Goal: Task Accomplishment & Management: Complete application form

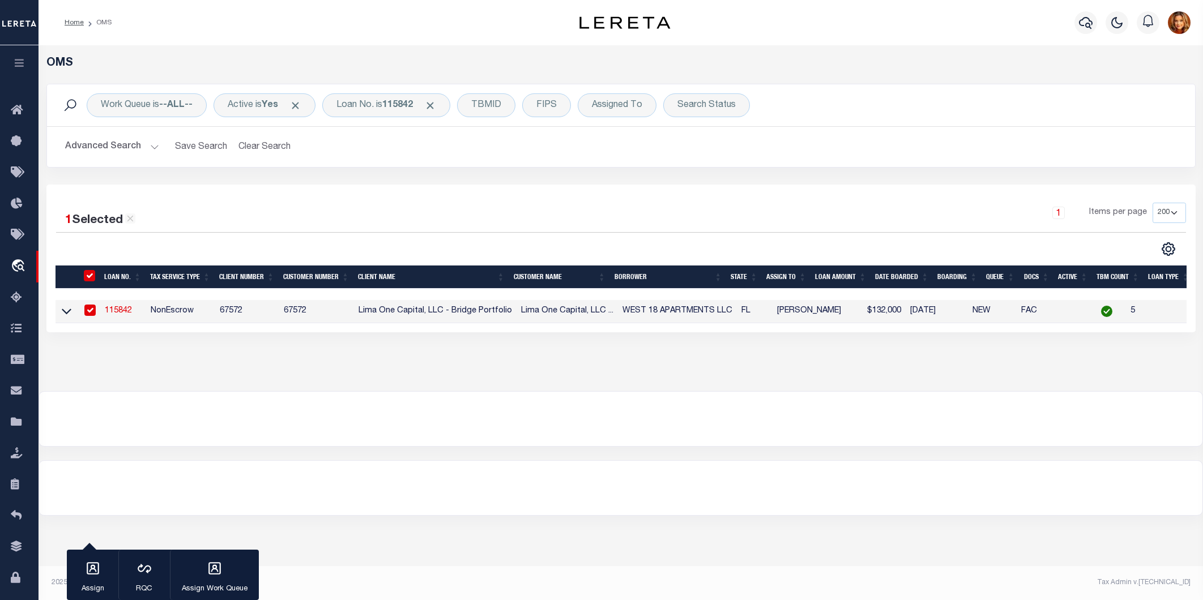
select select "200"
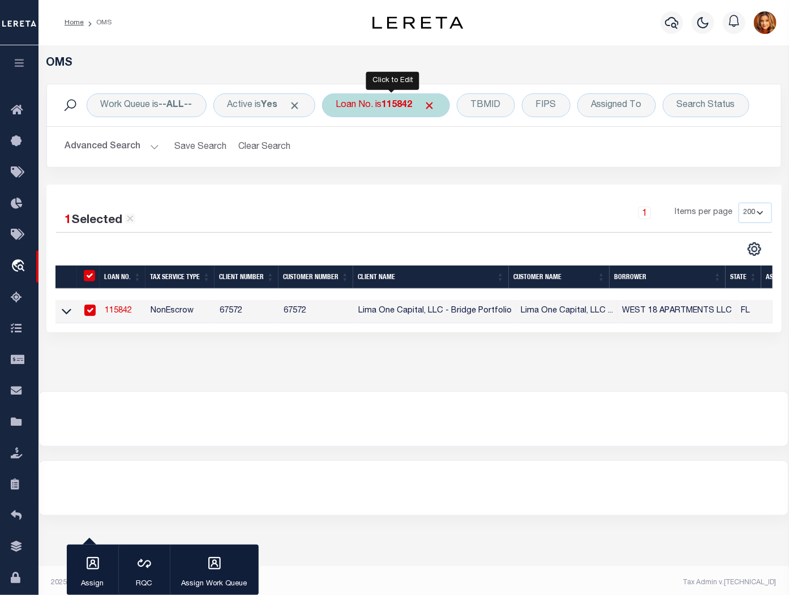
click at [399, 110] on b "115842" at bounding box center [397, 105] width 31 height 9
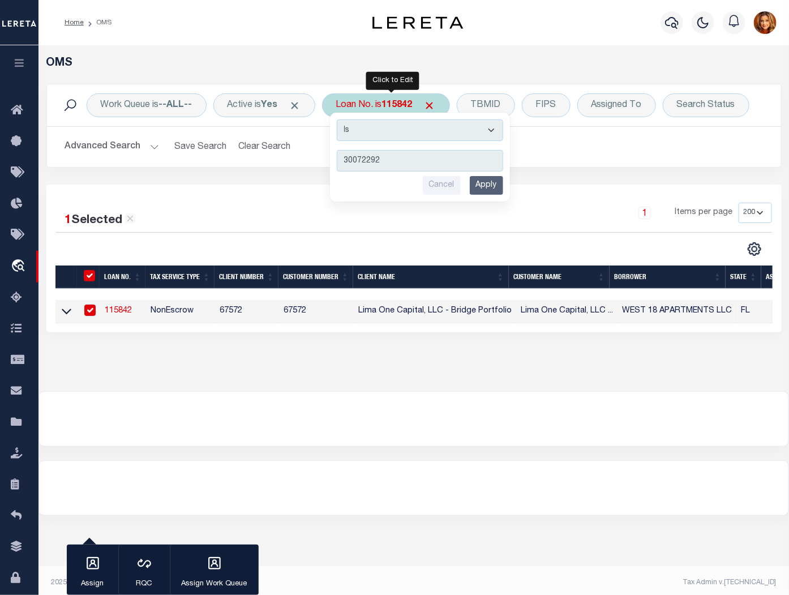
type input "300722921"
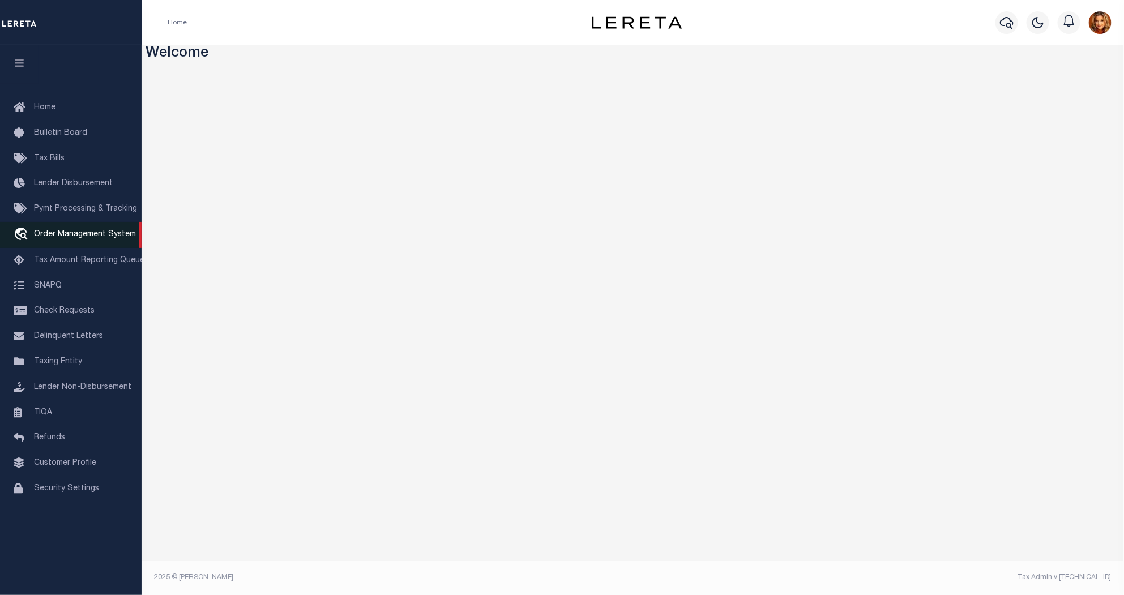
click at [52, 235] on span "Order Management System" at bounding box center [85, 234] width 102 height 8
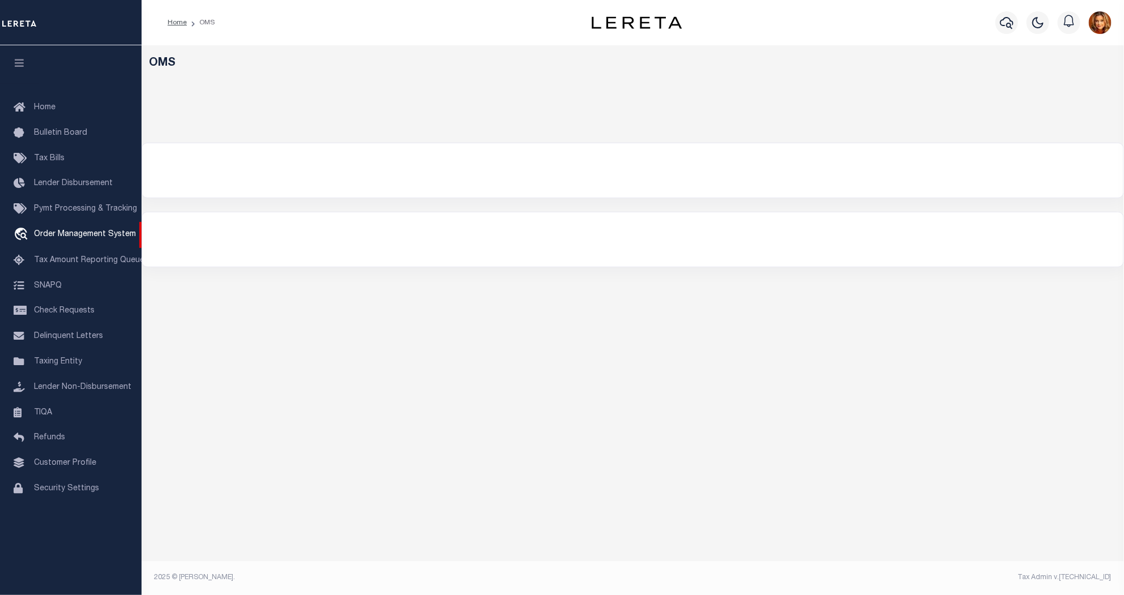
select select "200"
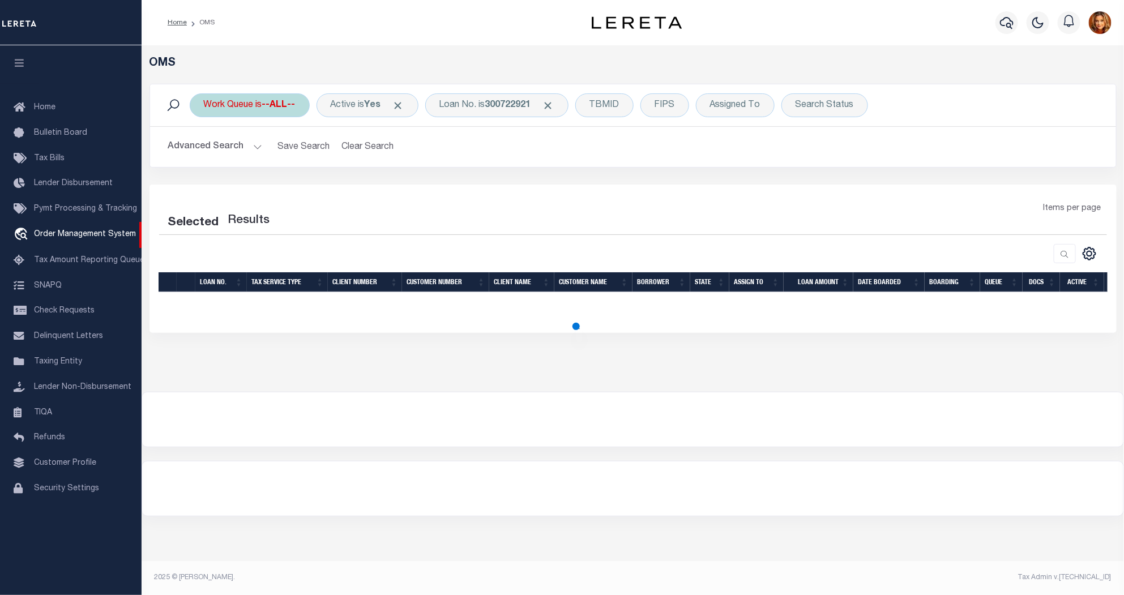
select select "200"
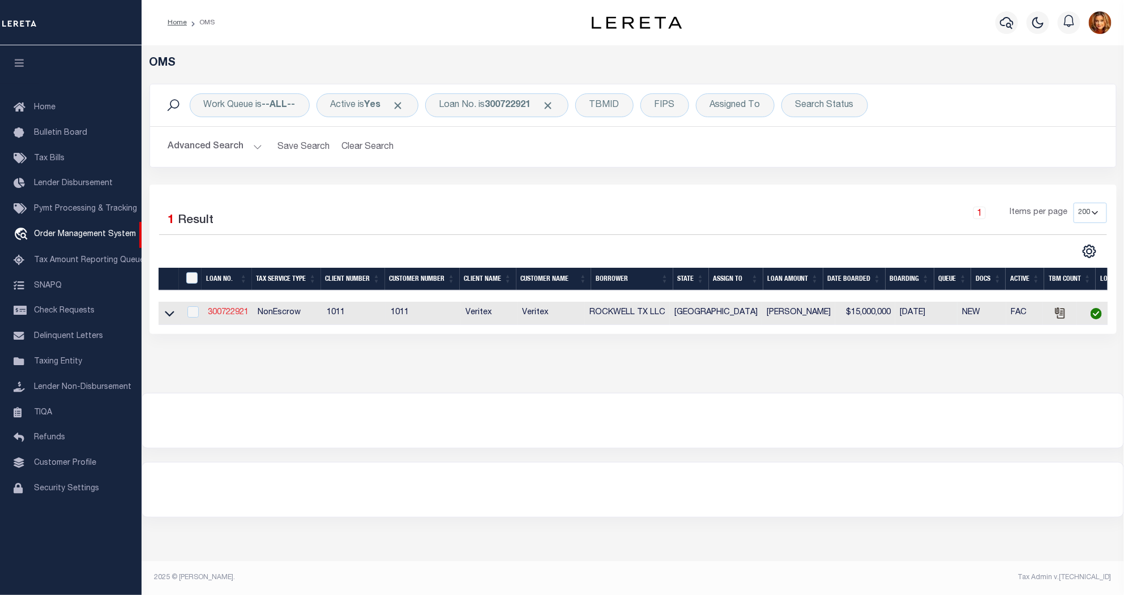
click at [210, 313] on link "300722921" at bounding box center [228, 313] width 41 height 8
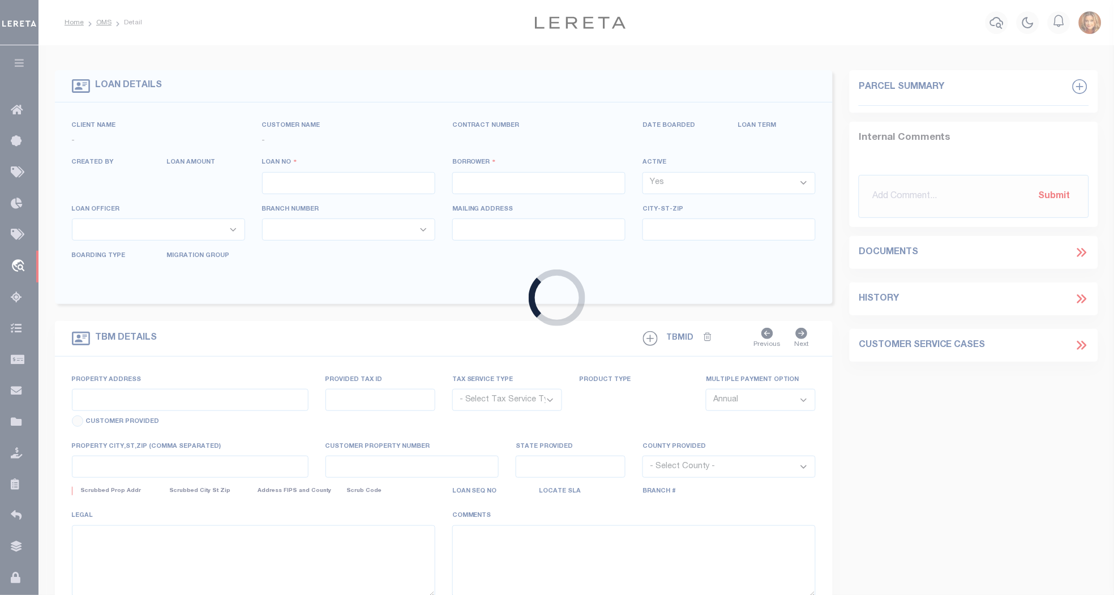
type input "300722921"
type input "ROCKWELL TX LLC"
select select
select select "NonEscrow"
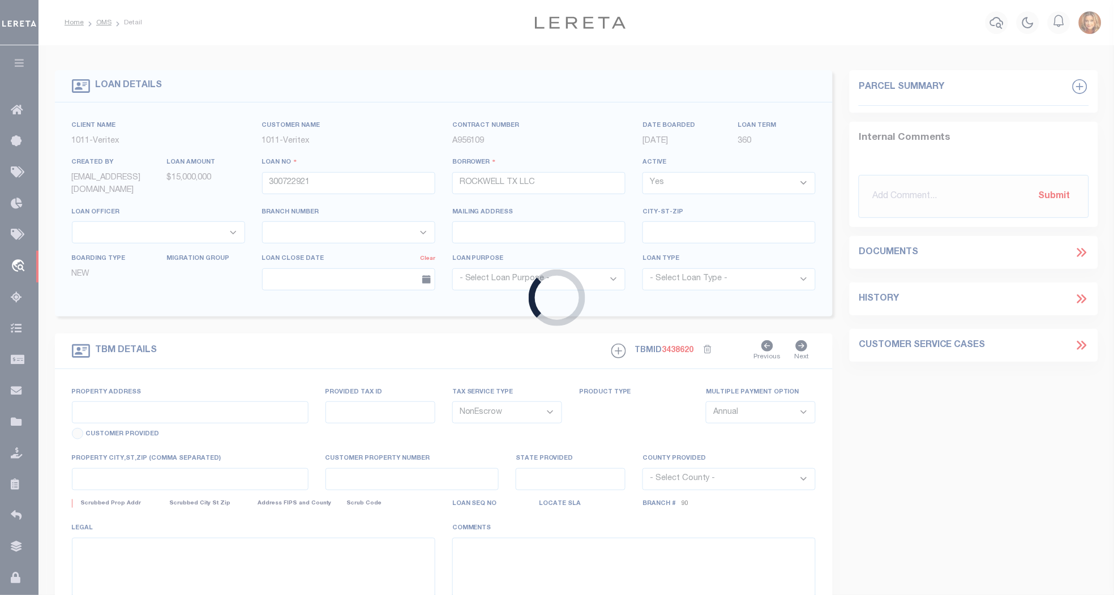
select select "49785"
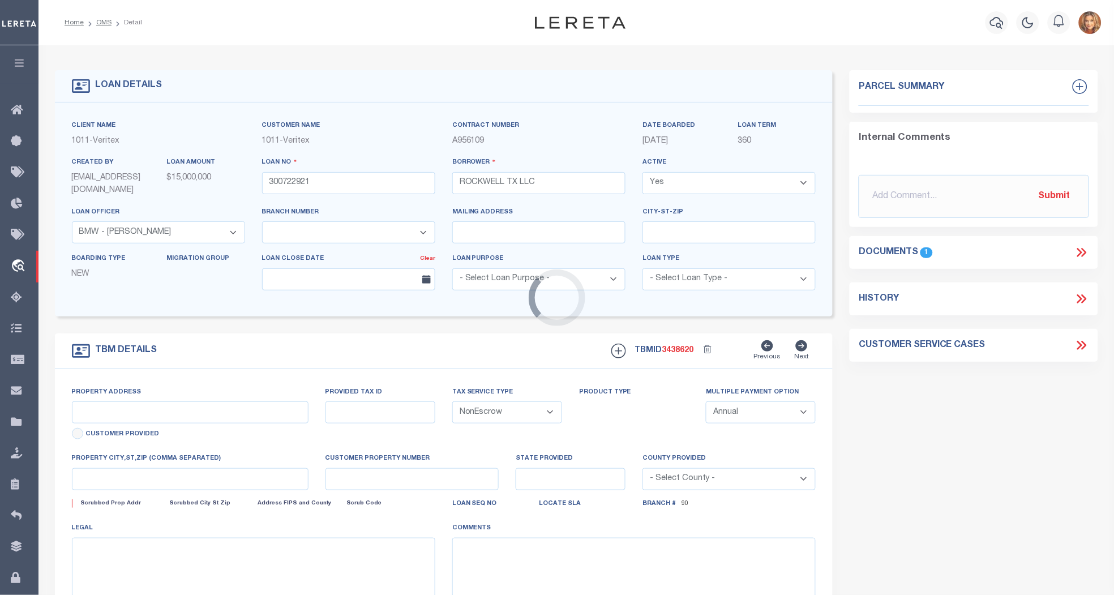
select select
select select "2096"
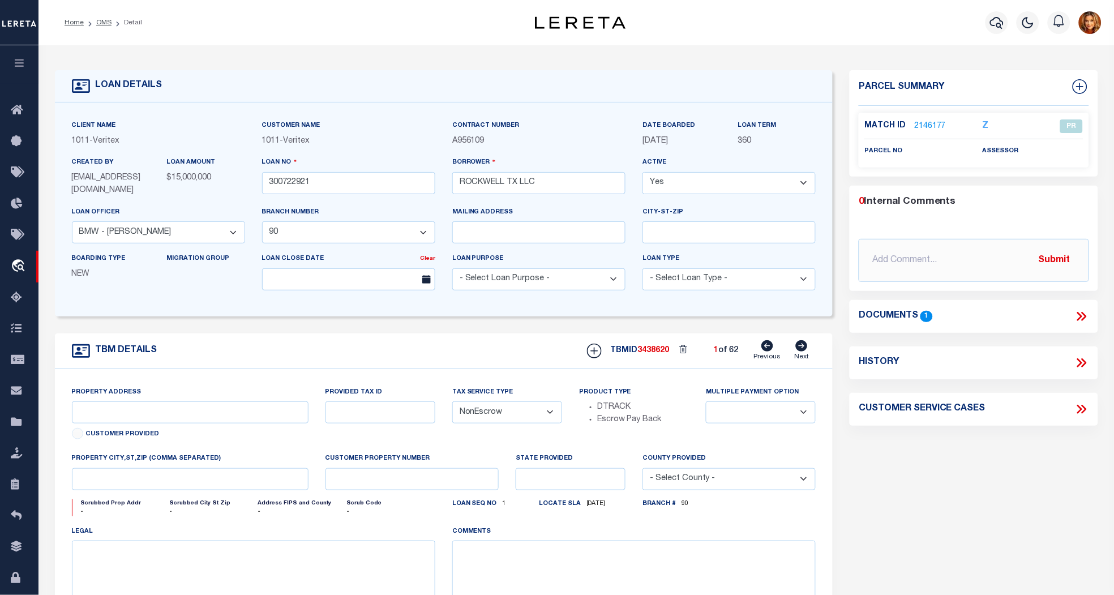
click at [927, 125] on link "2146177" at bounding box center [930, 127] width 32 height 12
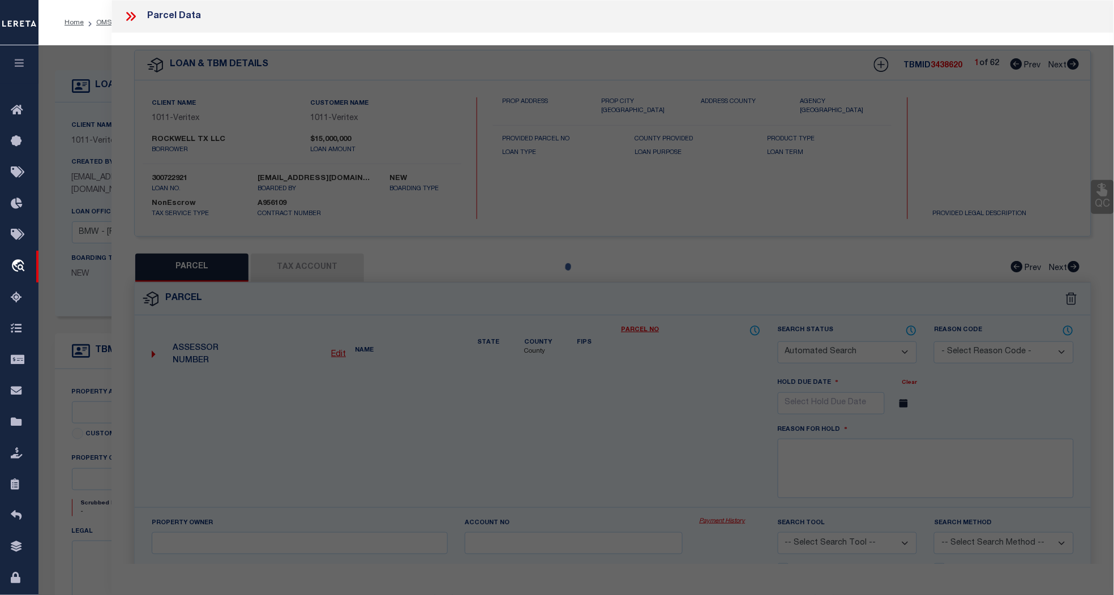
checkbox input "false"
select select "PR"
checkbox input "false"
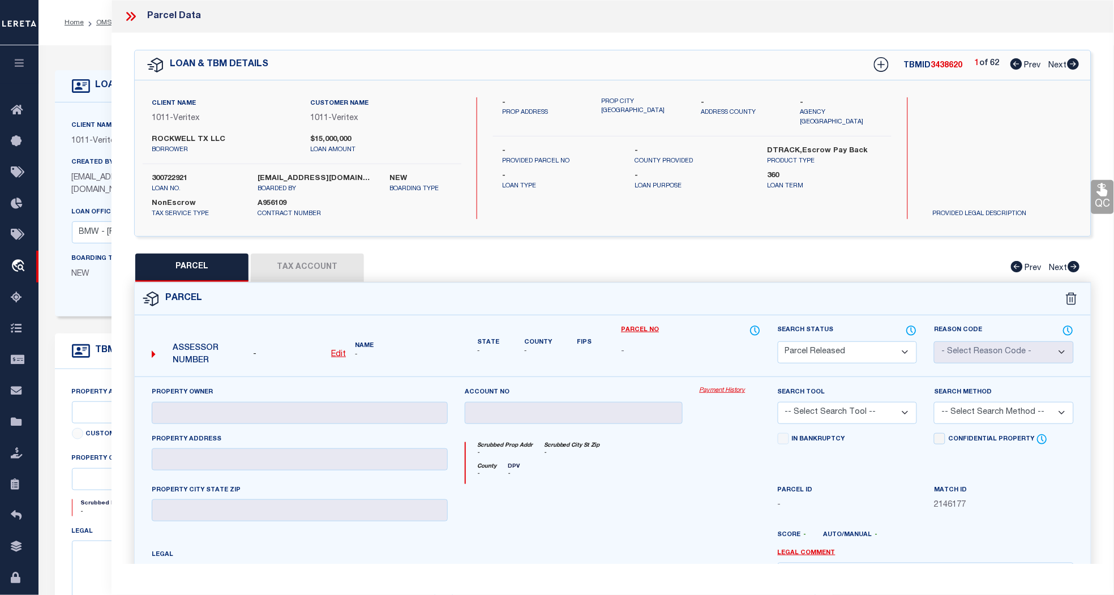
click at [1058, 63] on span "Next" at bounding box center [1058, 66] width 18 height 8
select select "AS"
checkbox input "false"
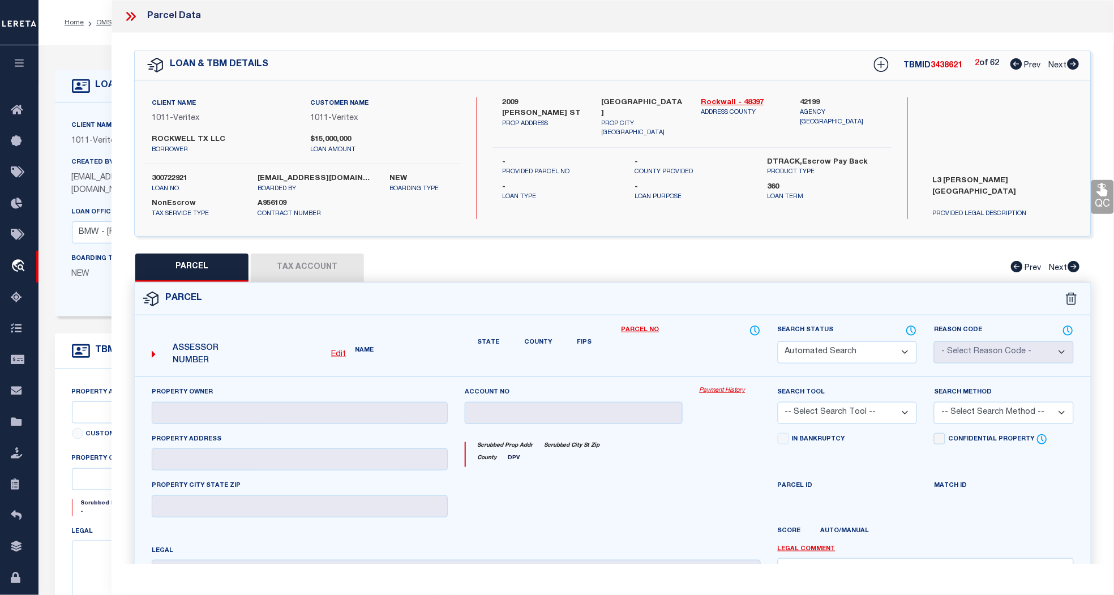
select select "PR"
type input "ROCKWELL TX LLC"
select select "AGW"
select select
type input "2009 [PERSON_NAME] ST"
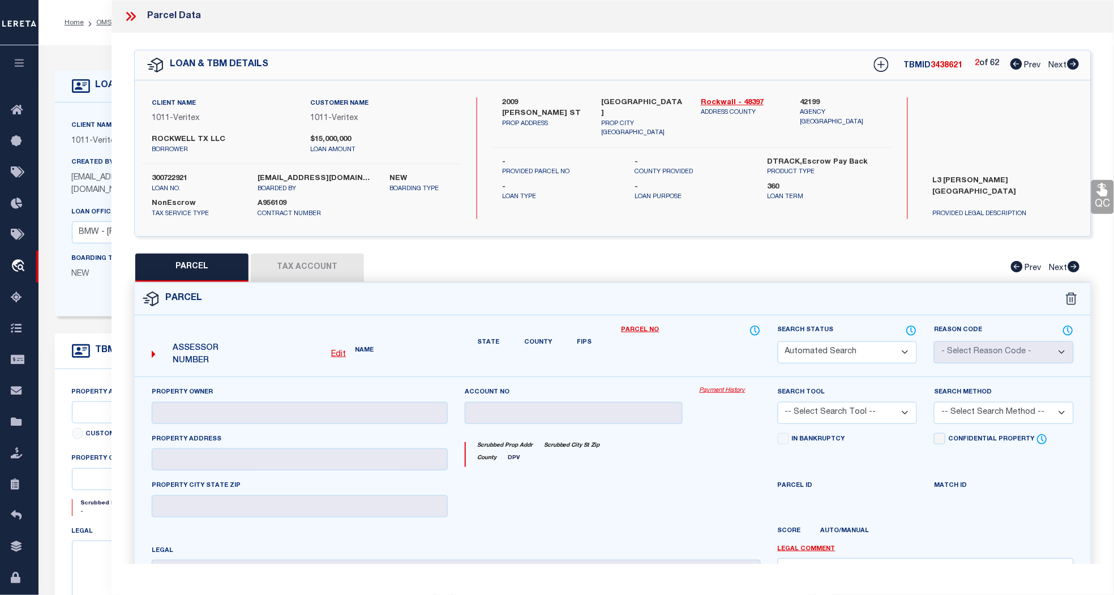
type input "ROCKWALL [GEOGRAPHIC_DATA]"
type textarea "[PERSON_NAME][STREET_ADDRESS]"
type textarea "High liability loan completed based on given text legal."
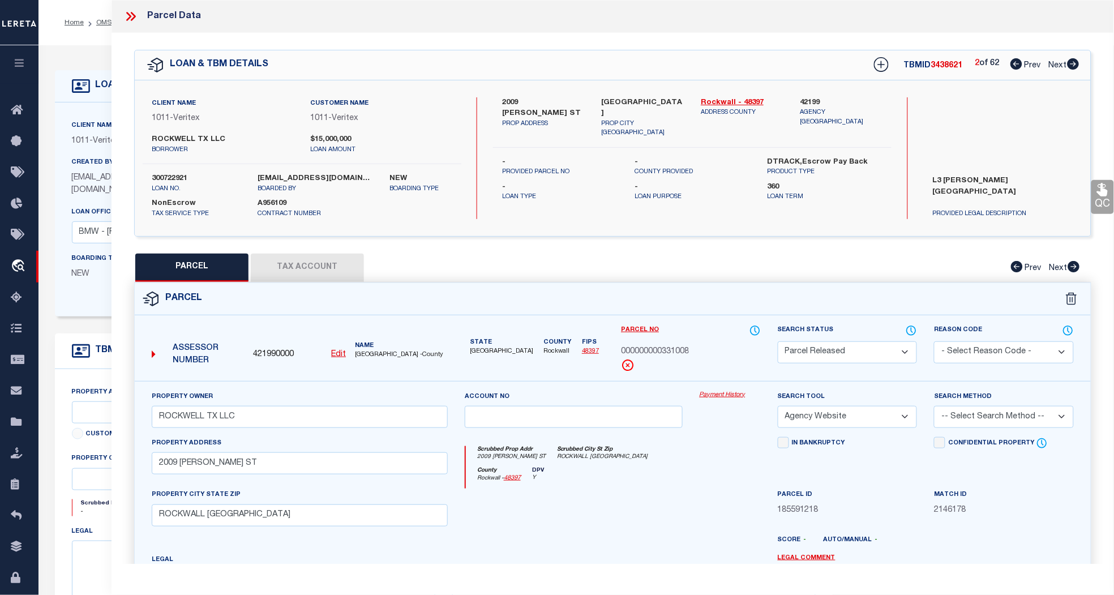
click at [1058, 63] on span "Next" at bounding box center [1058, 66] width 18 height 8
select select "AS"
select select
checkbox input "false"
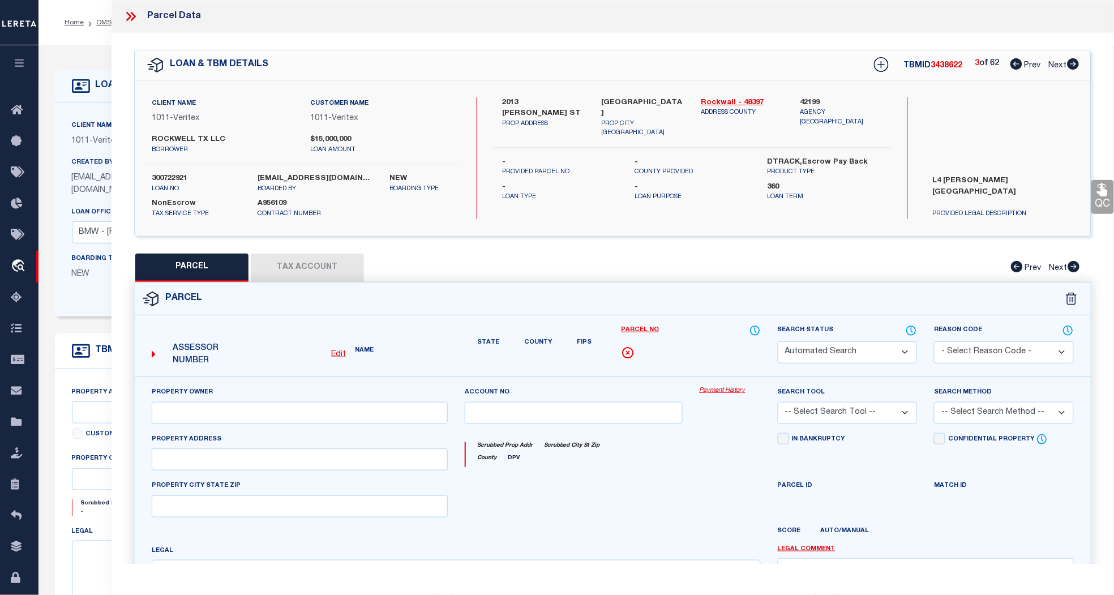
select select "CP"
type input "ROCKWELL TX LLC"
select select "AGW"
select select
type input "2013 [PERSON_NAME] ST"
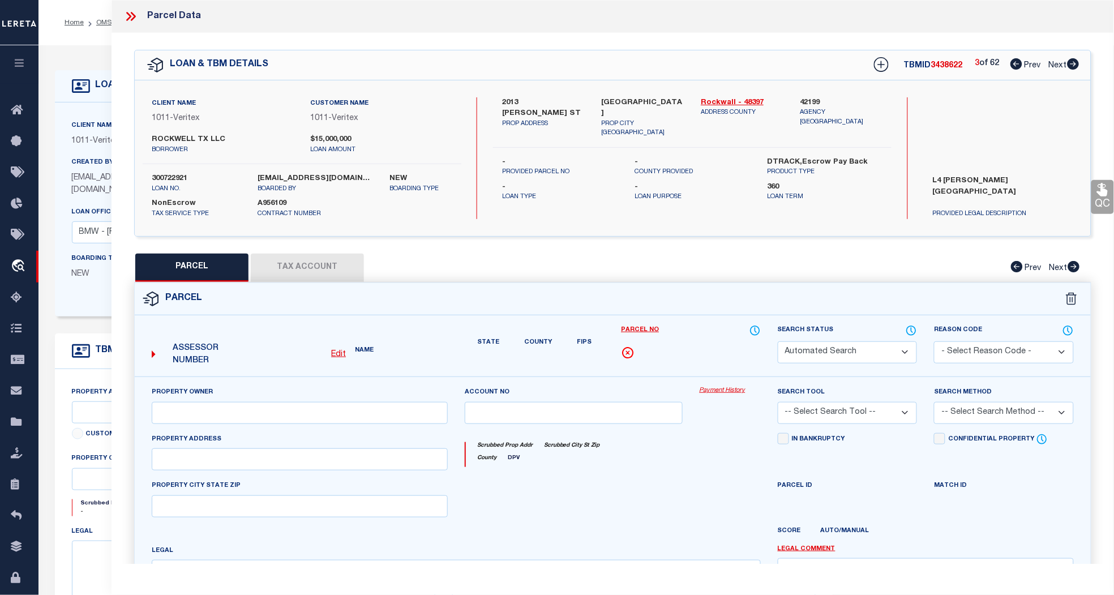
type input "ROCKWALL [GEOGRAPHIC_DATA]"
type textarea "[PERSON_NAME][STREET_ADDRESS]"
type textarea "High liability loan completed based on given text legal."
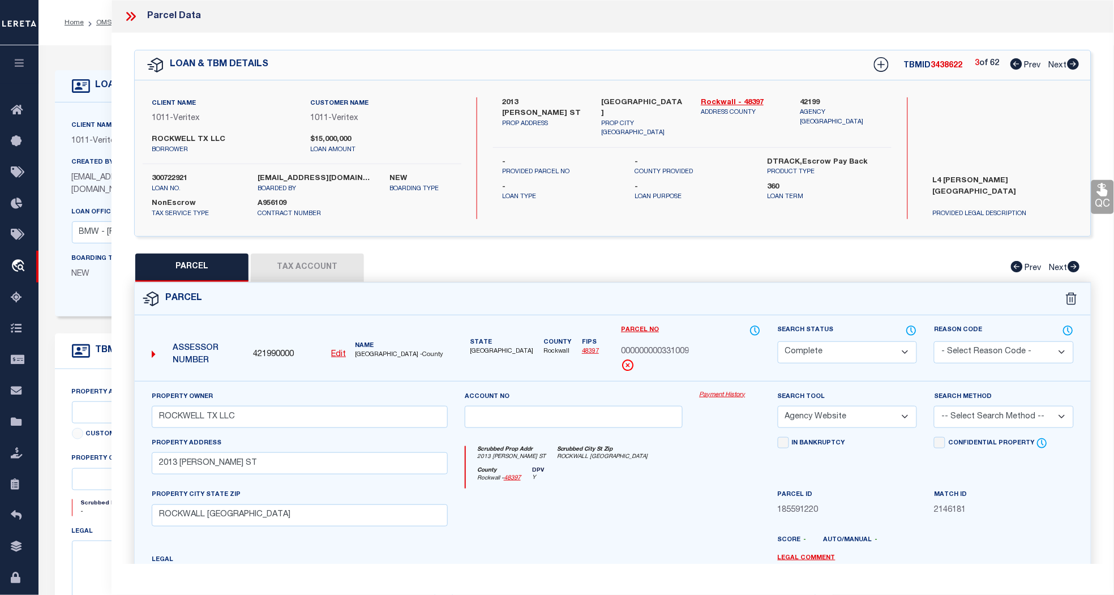
click at [1058, 63] on span "Next" at bounding box center [1058, 66] width 18 height 8
select select "AS"
select select
checkbox input "false"
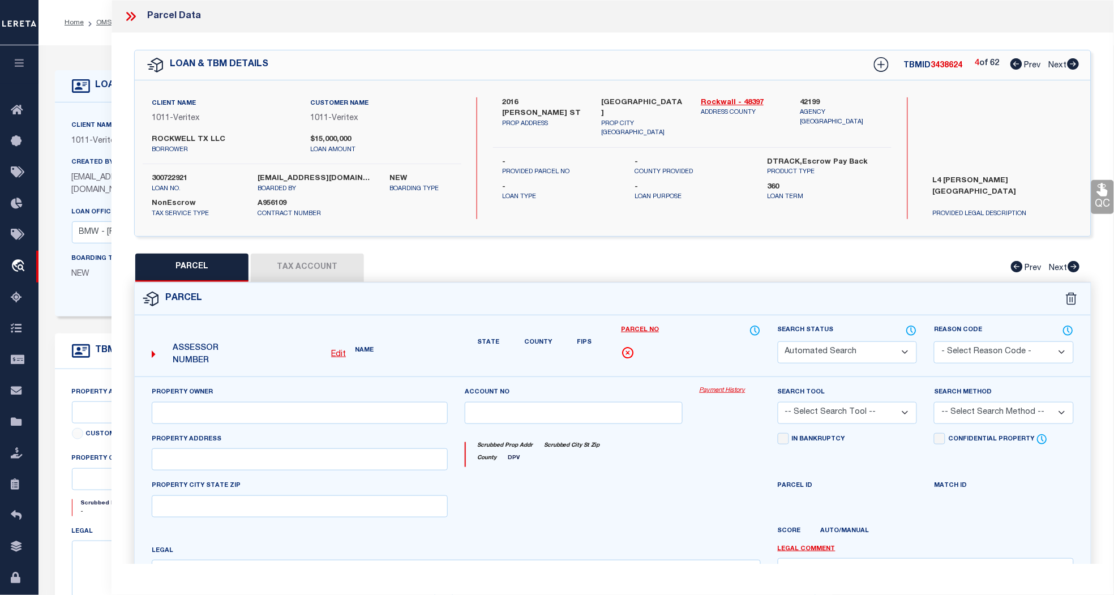
select select "CP"
type input "ROCKWELL TX LLC"
select select "AGW"
select select
type input "2016 [PERSON_NAME] ST"
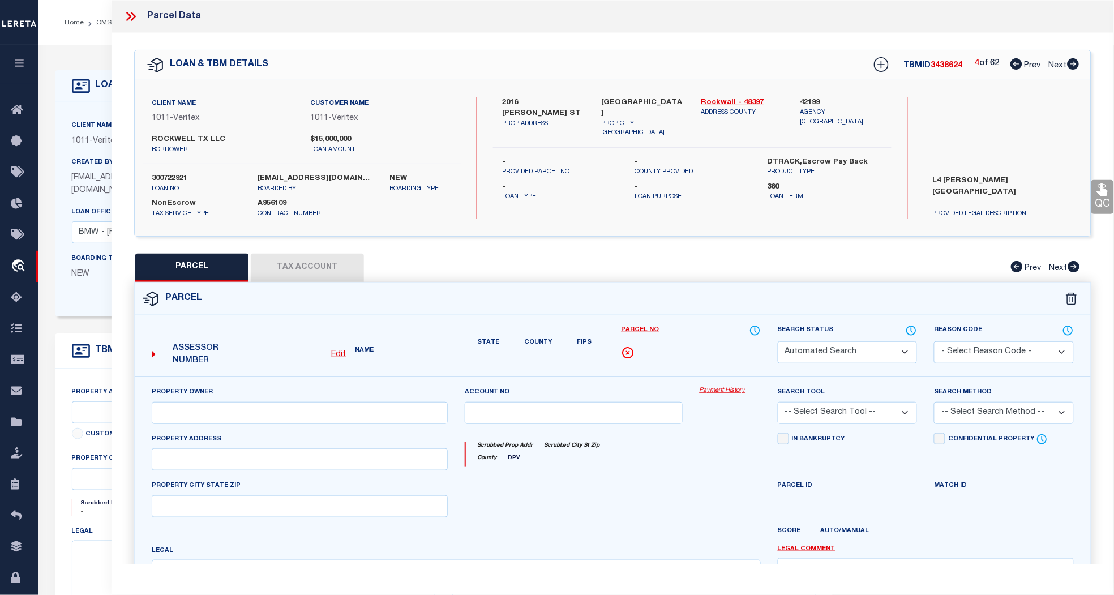
type input "ROCKWALL [GEOGRAPHIC_DATA]"
type textarea "[PERSON_NAME][GEOGRAPHIC_DATA] BLK A LOT 4"
type textarea "High liability loan completed based on given text legal."
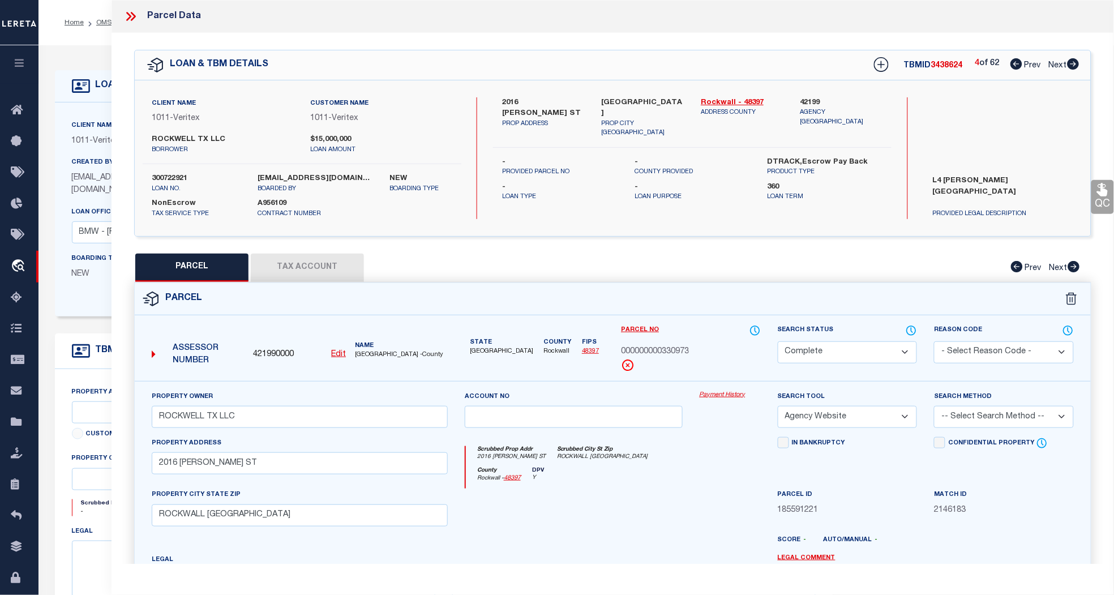
click at [1058, 63] on span "Next" at bounding box center [1058, 66] width 18 height 8
select select "AS"
select select
checkbox input "false"
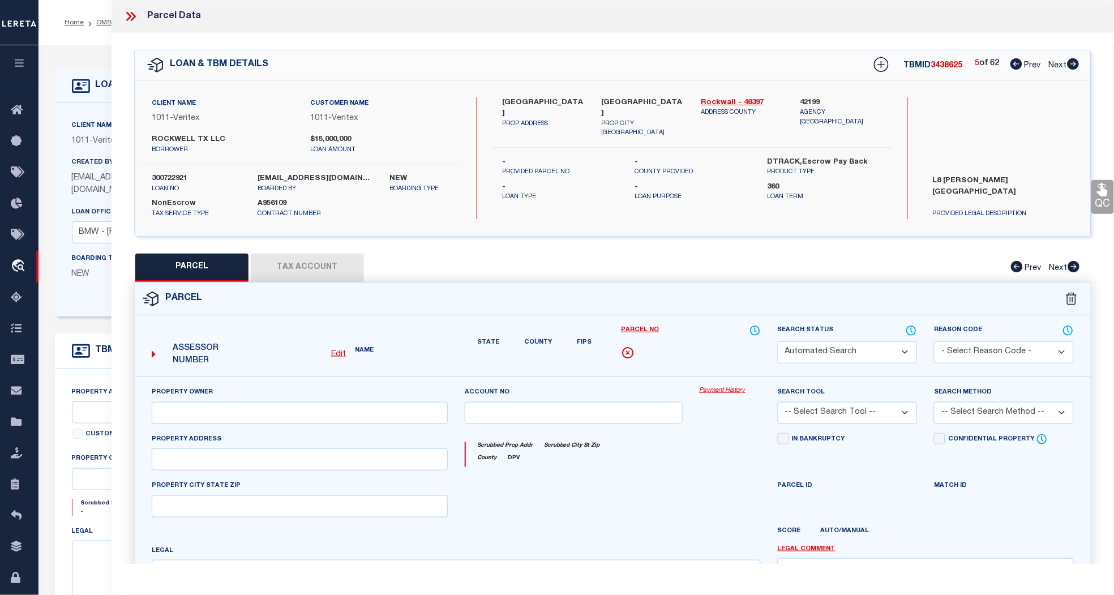
select select "PR"
type input "QUALICO DEVELOPMENTS ([GEOGRAPHIC_DATA]), INC"
select select "AGW"
select select
type input "[STREET_ADDRESS]"
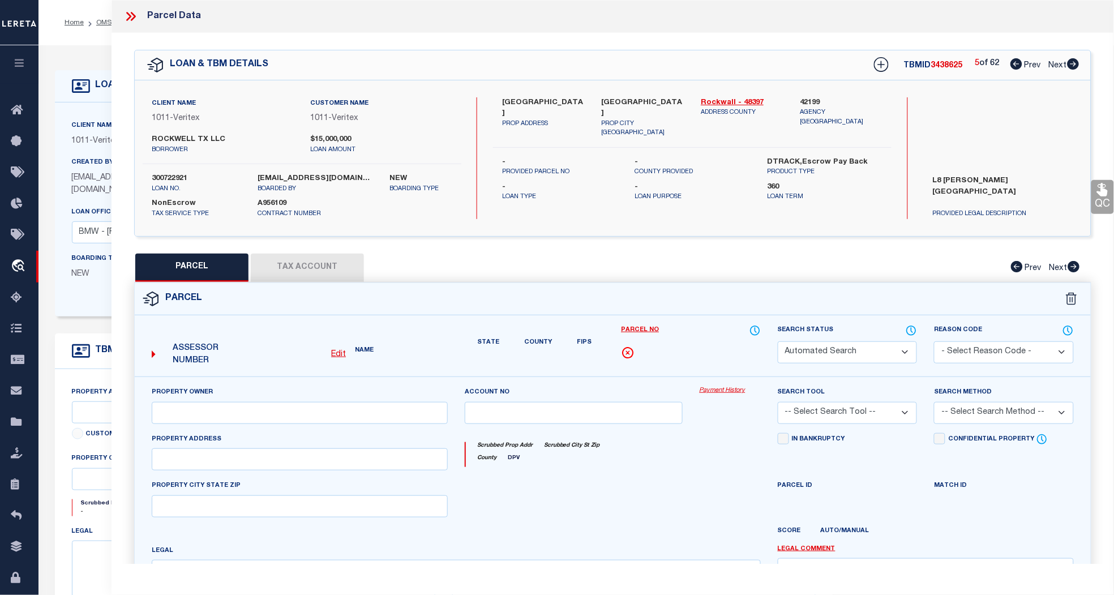
type input "[GEOGRAPHIC_DATA]"
type textarea "[PERSON_NAME][GEOGRAPHIC_DATA] [GEOGRAPHIC_DATA] 8"
type textarea "High liability loan completed based on given text legal."
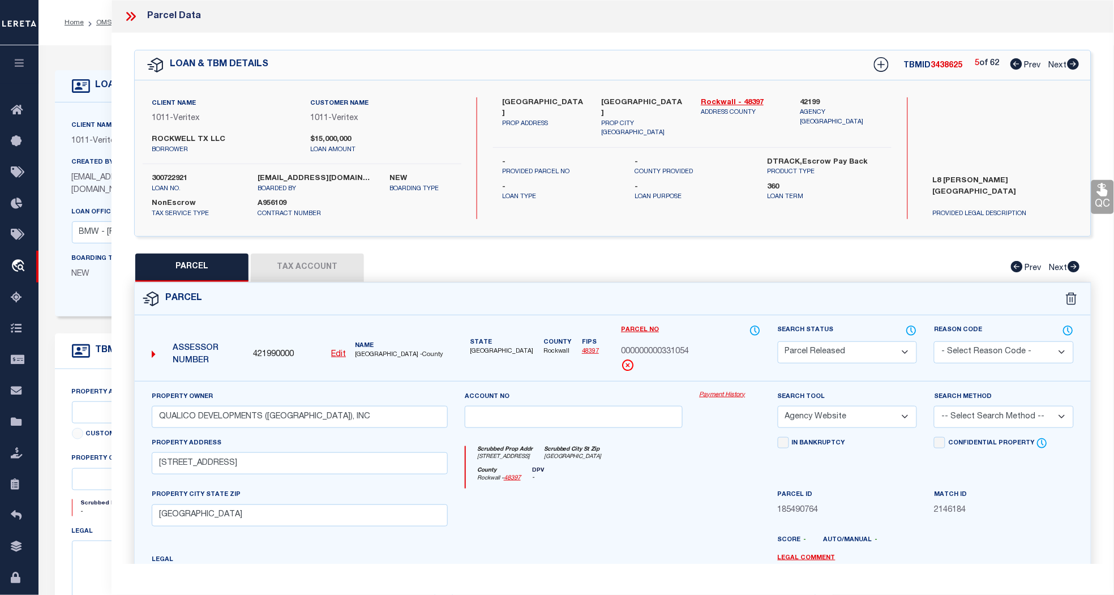
click at [1058, 63] on span "Next" at bounding box center [1058, 66] width 18 height 8
select select "AS"
select select
checkbox input "false"
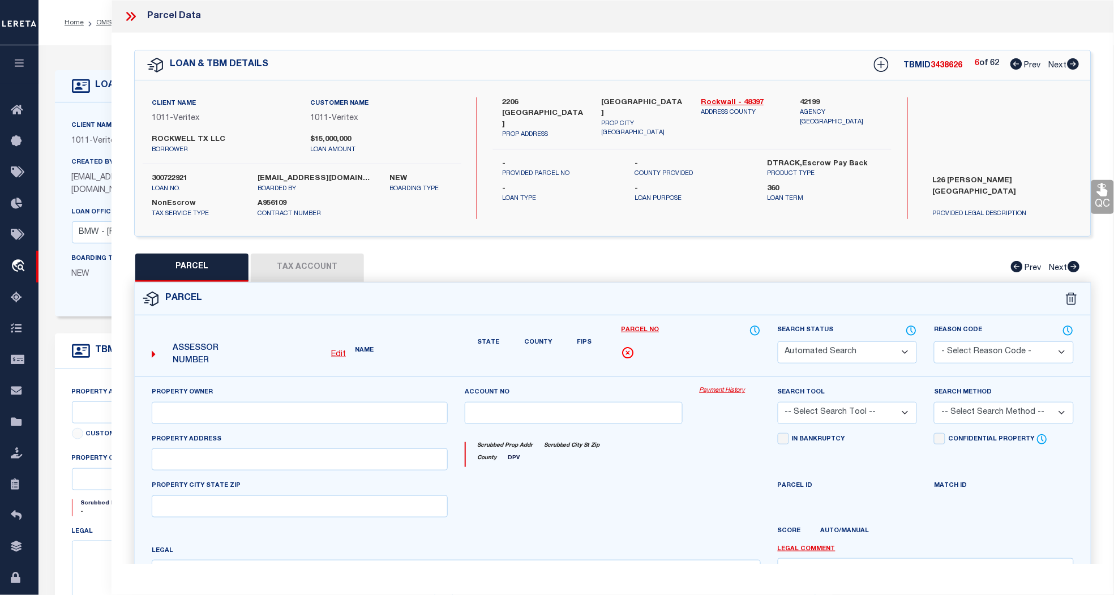
select select "CP"
type input "ROCKWELL TX, LLC"
select select "AGW"
select select
type input "[STREET_ADDRESS]"
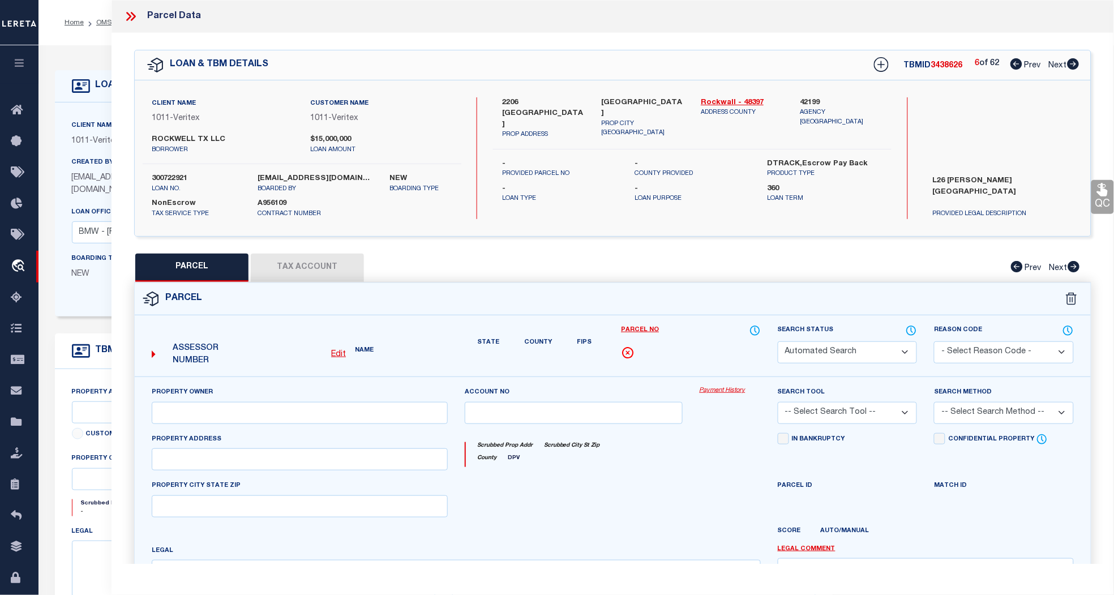
type input "ROCKWALL [GEOGRAPHIC_DATA]"
type textarea "[PERSON_NAME][STREET_ADDRESS]"
type textarea "High liability loan completed based on given text legal."
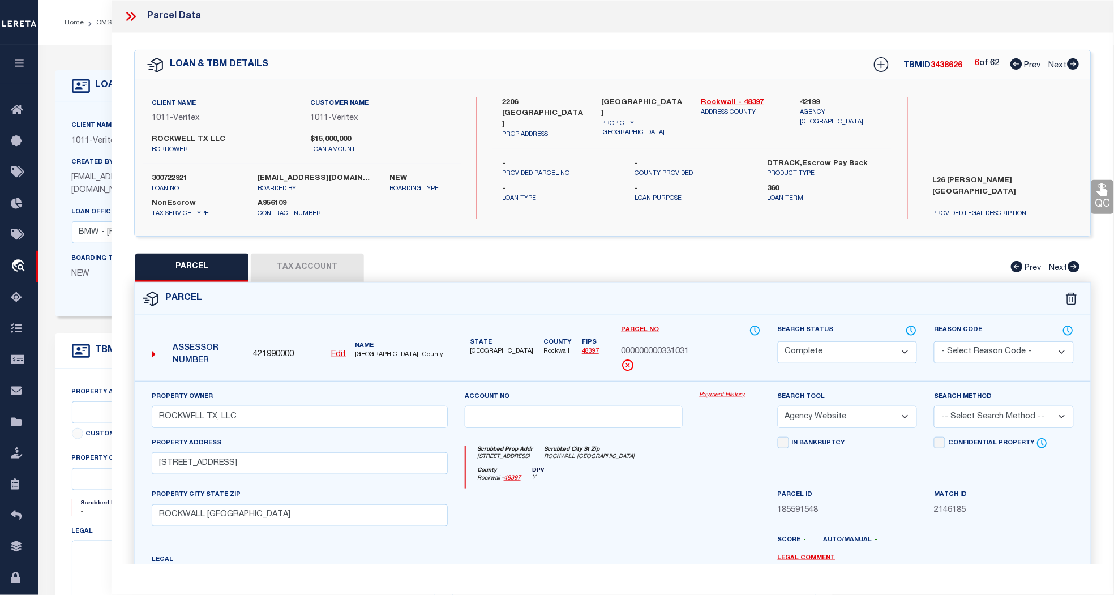
click at [1058, 63] on span "Next" at bounding box center [1058, 66] width 18 height 8
select select "AS"
select select
checkbox input "false"
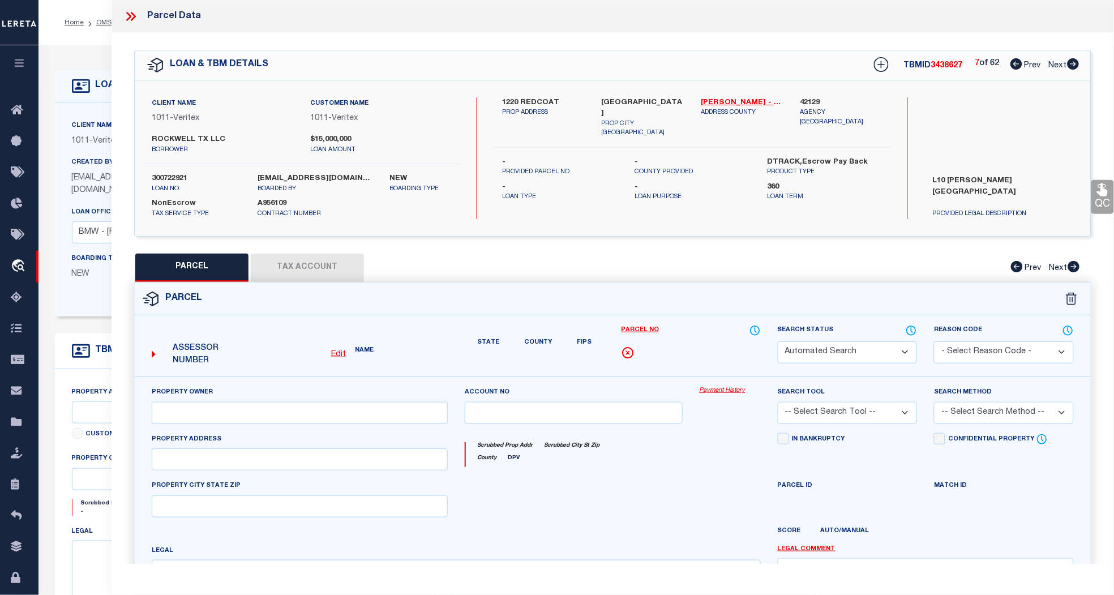
select select "PR"
type input "ROCKWELL TX LLC"
select select "AGW"
select select
type input "[STREET_ADDRESS]"
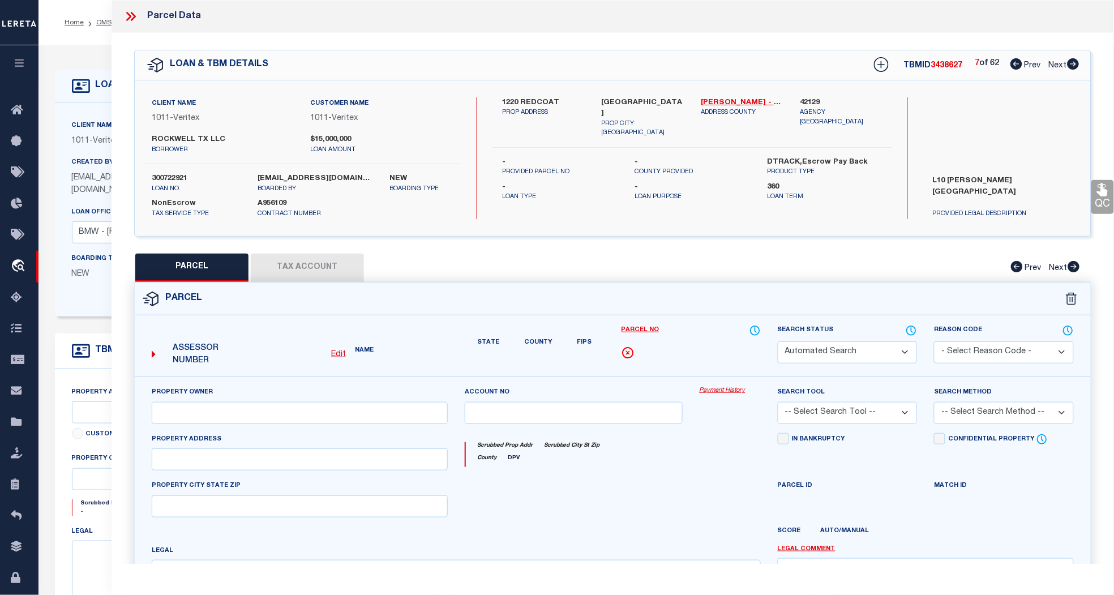
type input "[PERSON_NAME][GEOGRAPHIC_DATA]"
type textarea "[PERSON_NAME][GEOGRAPHIC_DATA], BLOCK O, LOT 10"
type textarea "Not a collecting jurisdiction. MLC [DATE] Jurisdiction missing - [PERSON_NAME] …"
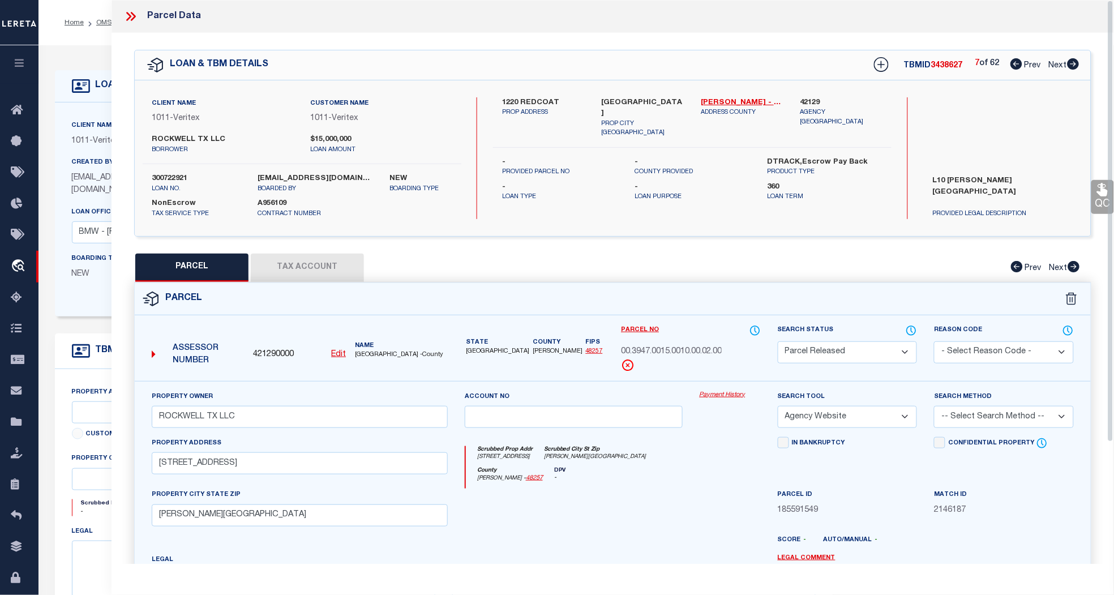
click at [130, 15] on icon at bounding box center [130, 16] width 15 height 15
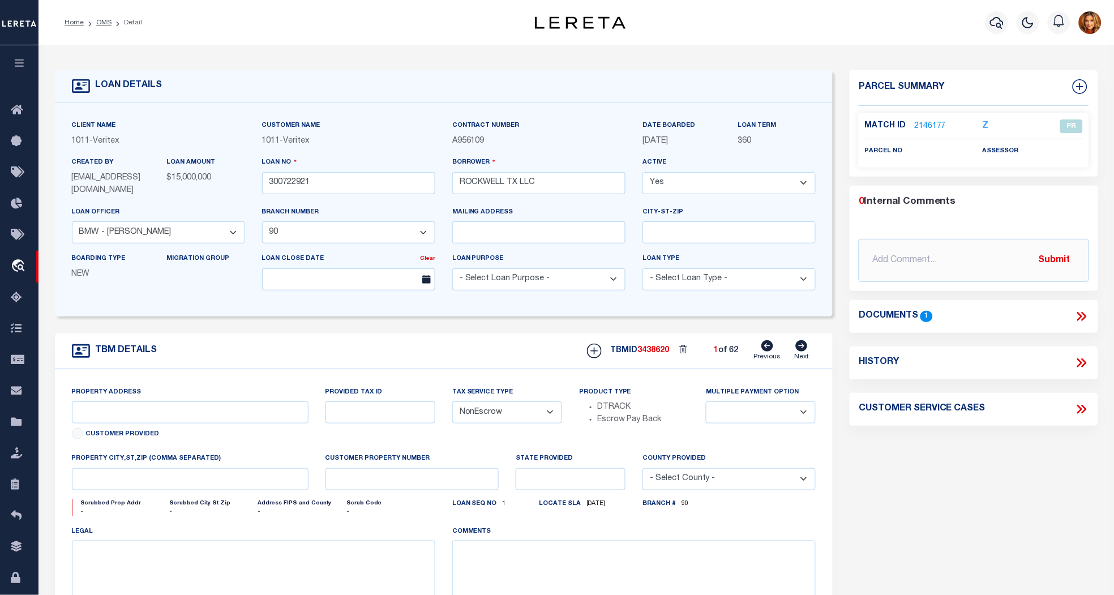
drag, startPoint x: 801, startPoint y: 340, endPoint x: 804, endPoint y: 345, distance: 5.8
click at [804, 345] on div "TBM DETAILS TBMID 3438620 1 of 62 Next" at bounding box center [444, 352] width 779 height 36
click at [804, 345] on icon at bounding box center [802, 345] width 12 height 11
type input "2009 [PERSON_NAME] ST"
select select
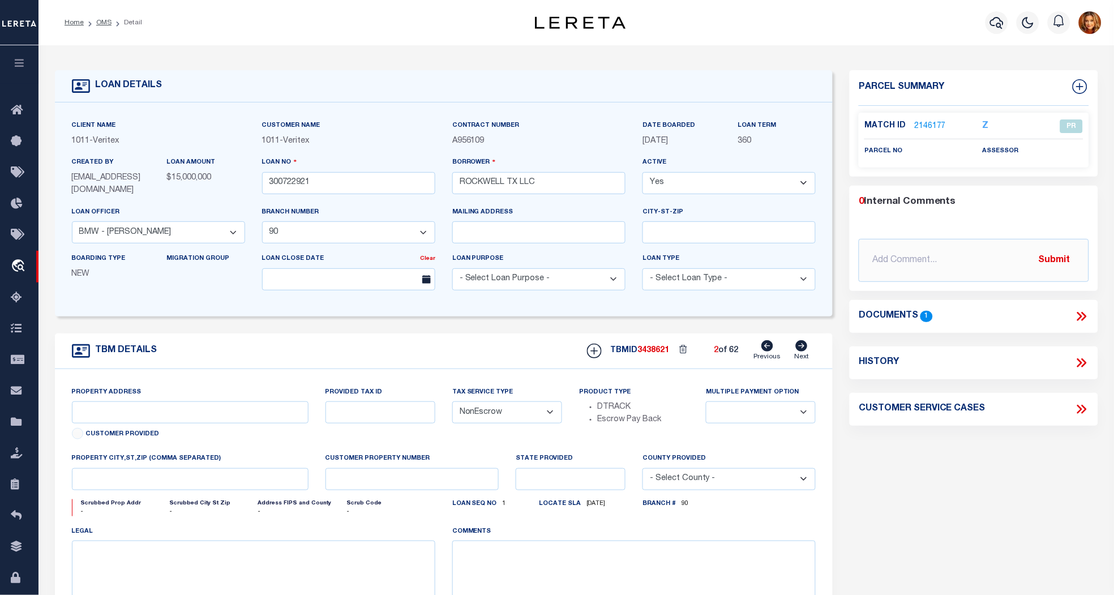
type input "[GEOGRAPHIC_DATA]"
type textarea "L3 [PERSON_NAME][GEOGRAPHIC_DATA]"
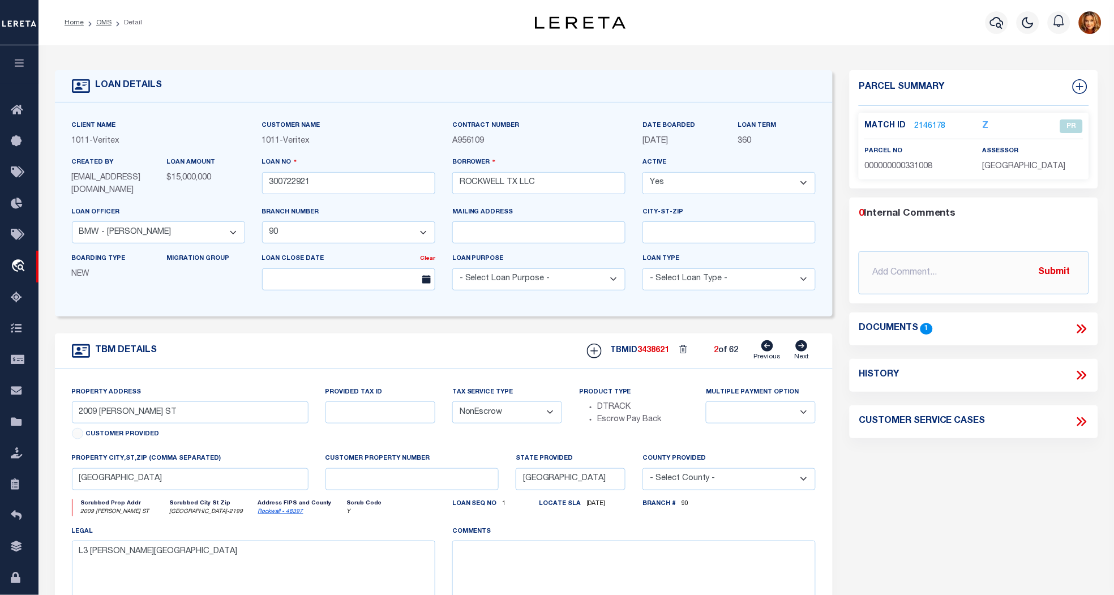
click at [804, 345] on icon at bounding box center [802, 345] width 12 height 11
type input "2013 [PERSON_NAME] ST"
select select
type textarea "L4 [PERSON_NAME][GEOGRAPHIC_DATA]"
click at [804, 345] on icon at bounding box center [802, 345] width 12 height 11
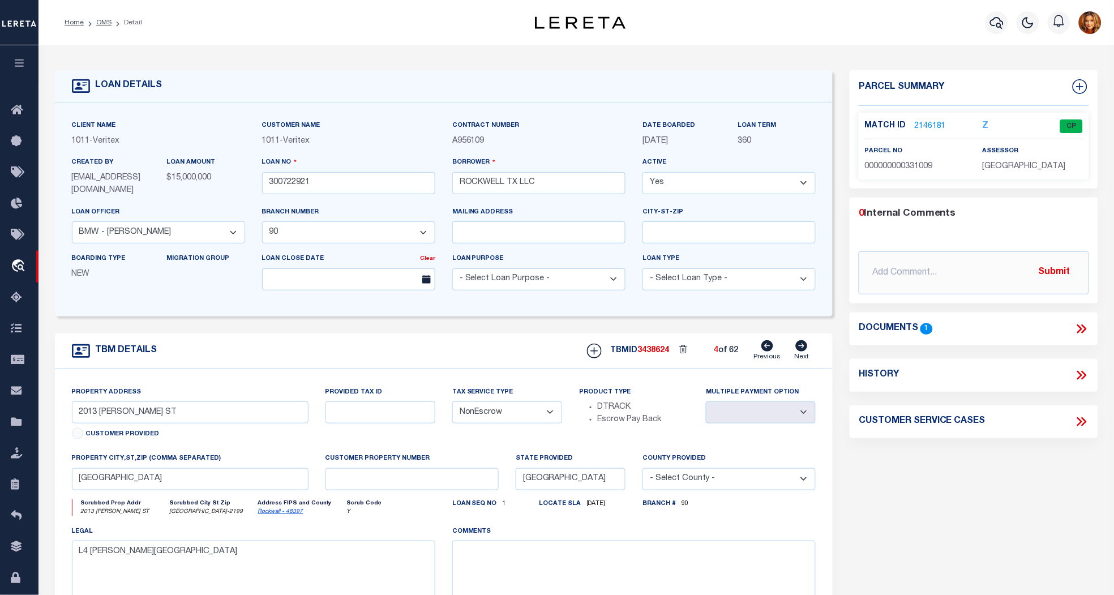
type input "2016 [PERSON_NAME] ST"
select select
type textarea "L4 [PERSON_NAME][GEOGRAPHIC_DATA]"
click at [102, 23] on link "OMS" at bounding box center [103, 22] width 15 height 7
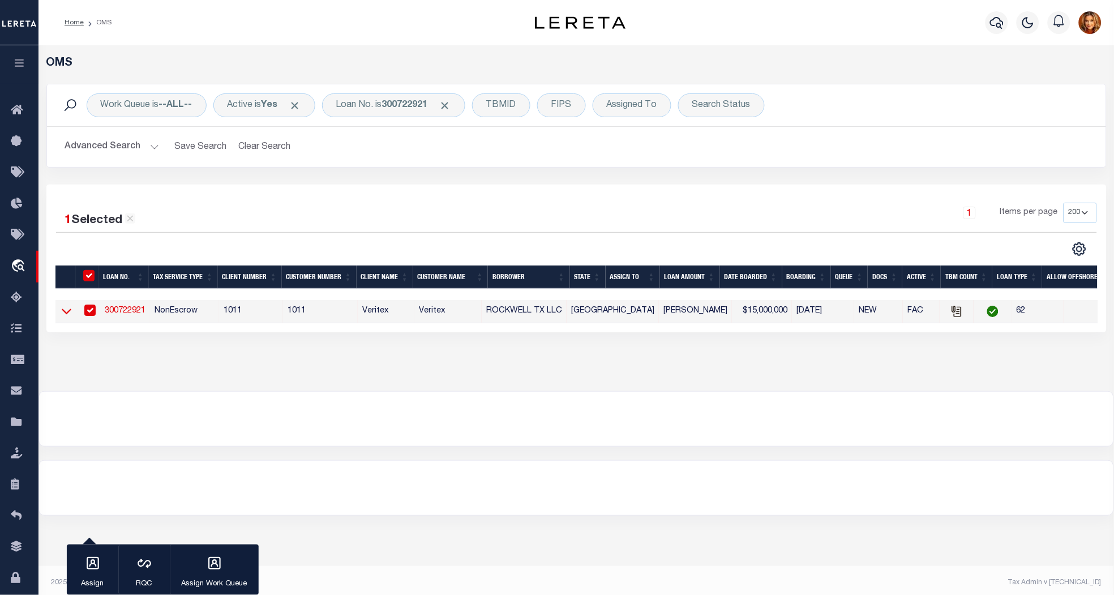
click at [61, 309] on link at bounding box center [66, 311] width 13 height 8
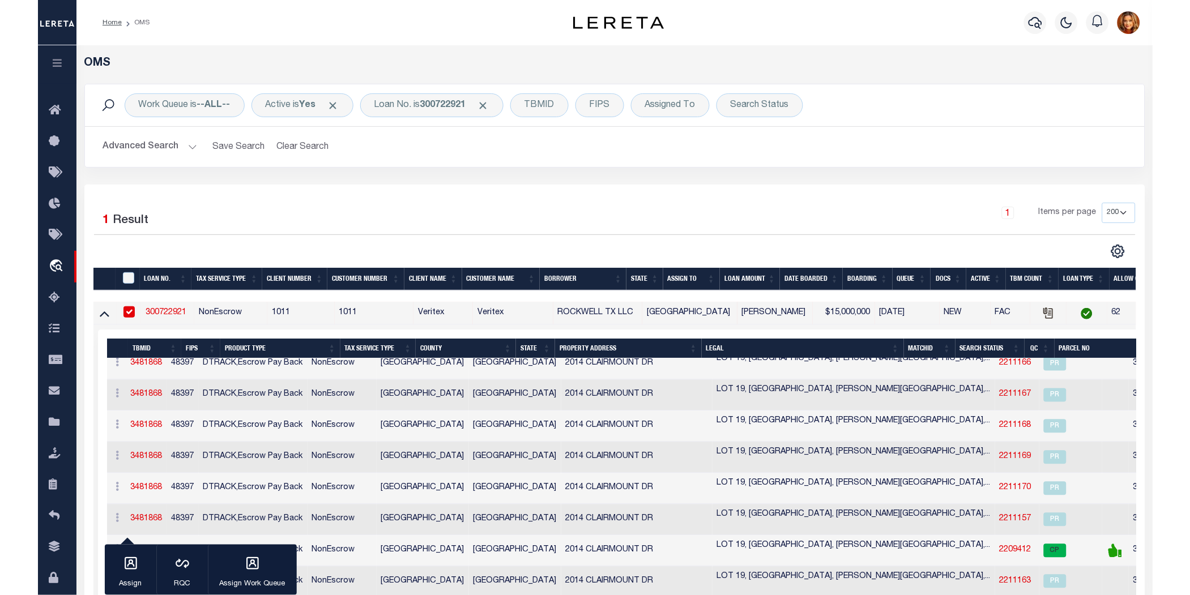
scroll to position [2076, 0]
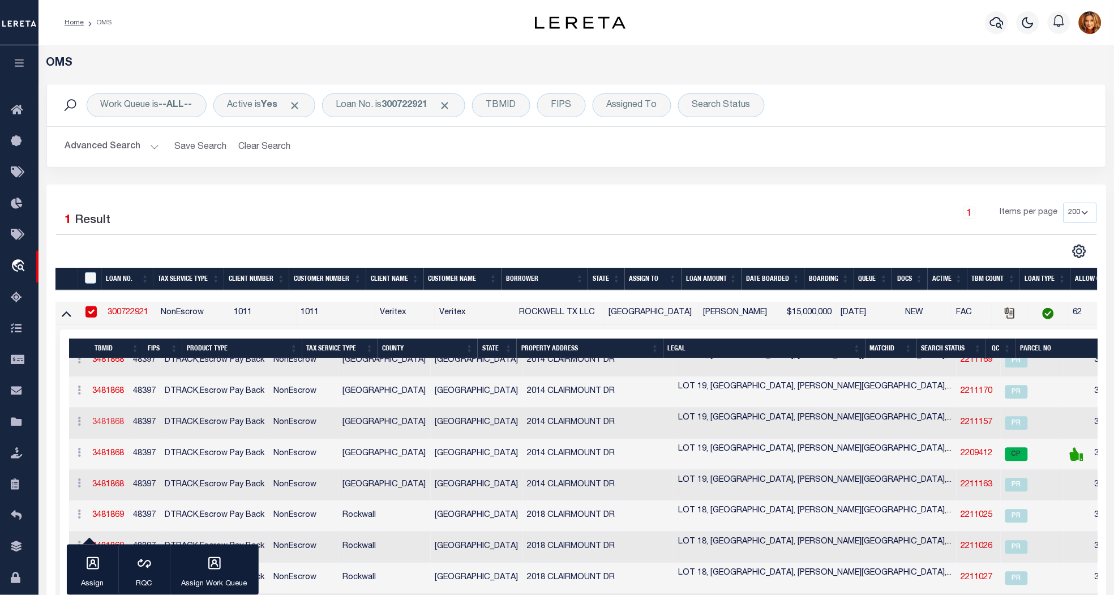
click at [123, 426] on link "3481868" at bounding box center [109, 422] width 32 height 8
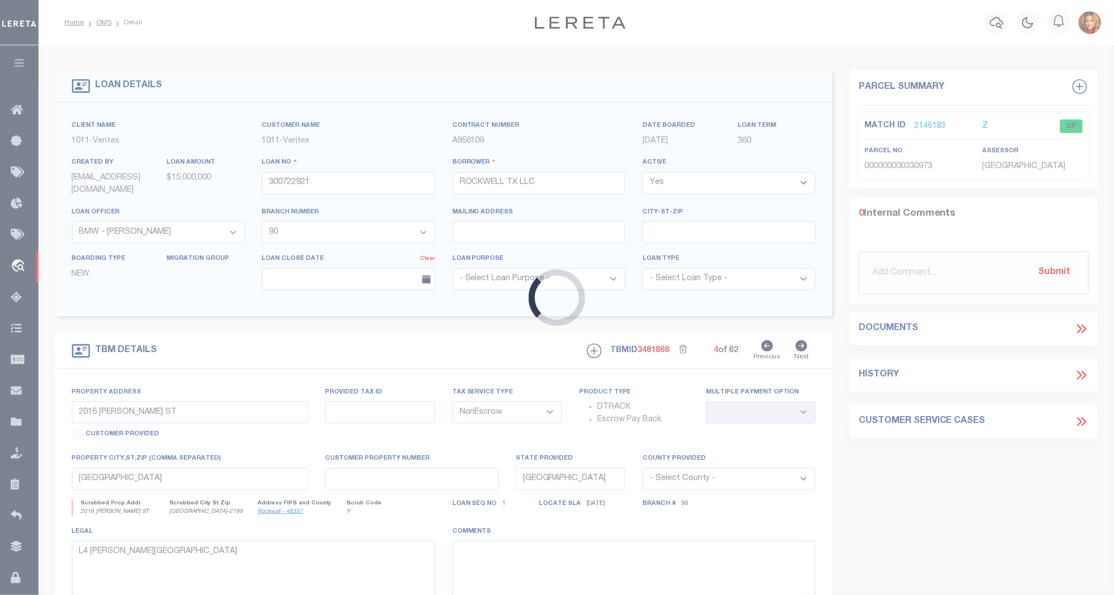
select select "49785"
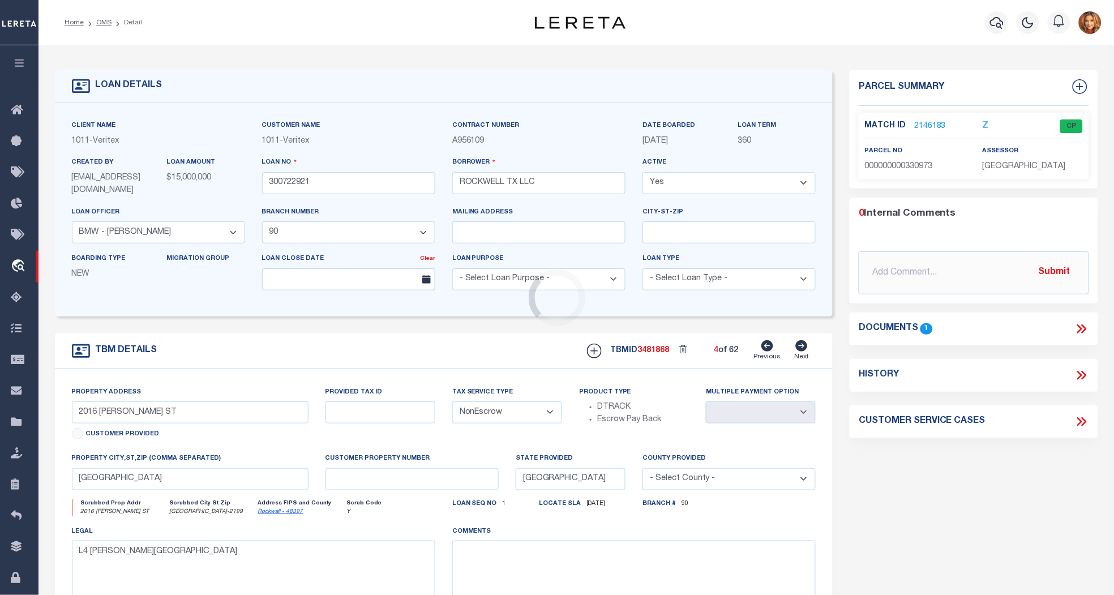
type input "2014 [GEOGRAPHIC_DATA]"
select select
type input "[GEOGRAPHIC_DATA]"
select select
type textarea "[STREET_ADDRESS][PERSON_NAME]"
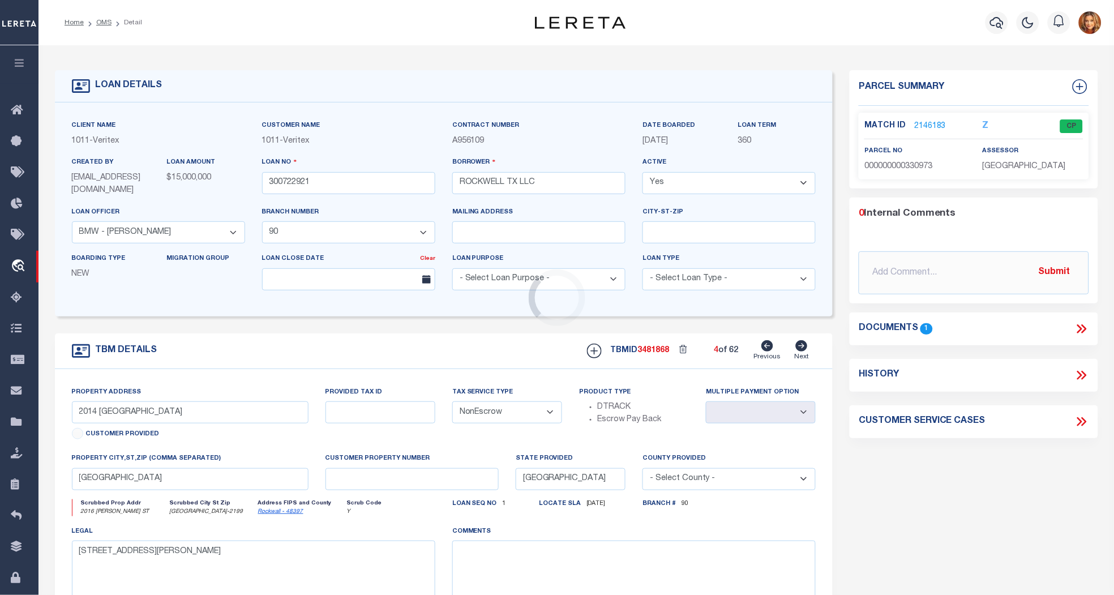
select select "2096"
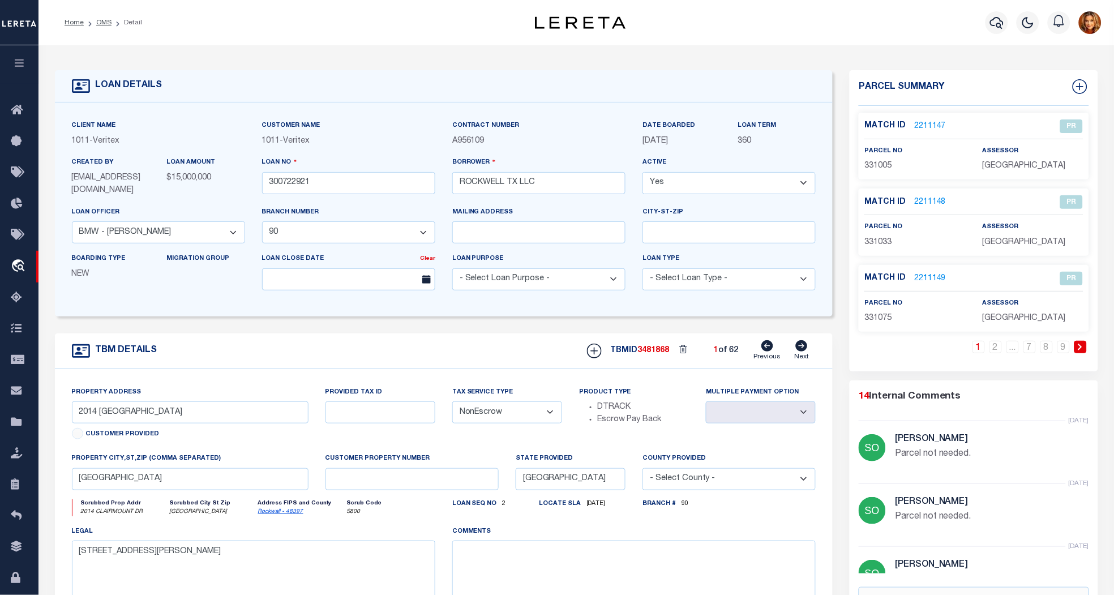
click at [926, 121] on link "2211147" at bounding box center [930, 127] width 32 height 12
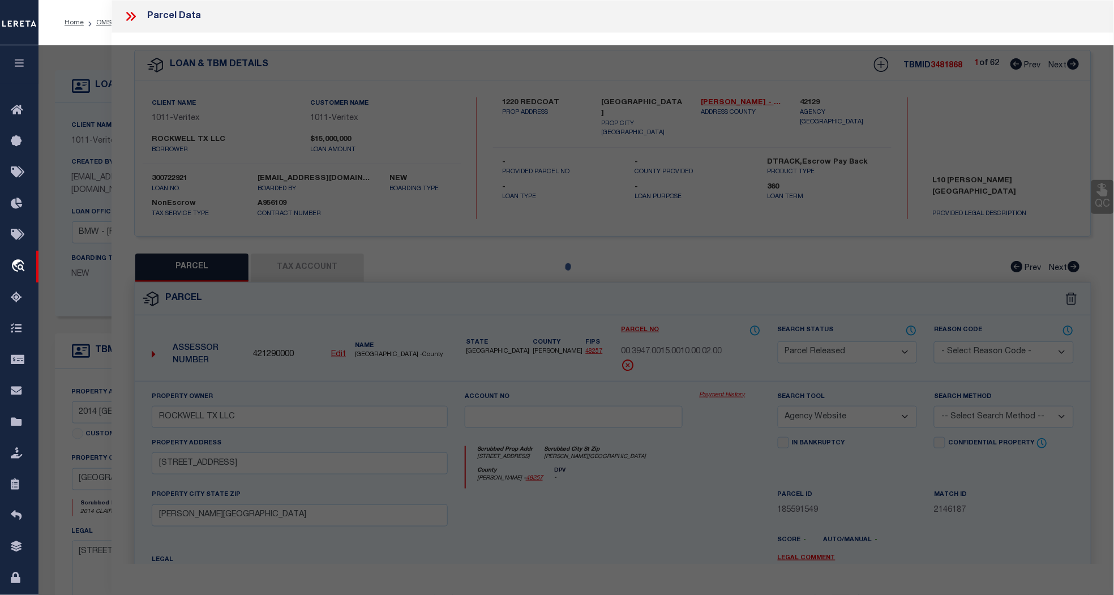
select select "AS"
select select
checkbox input "false"
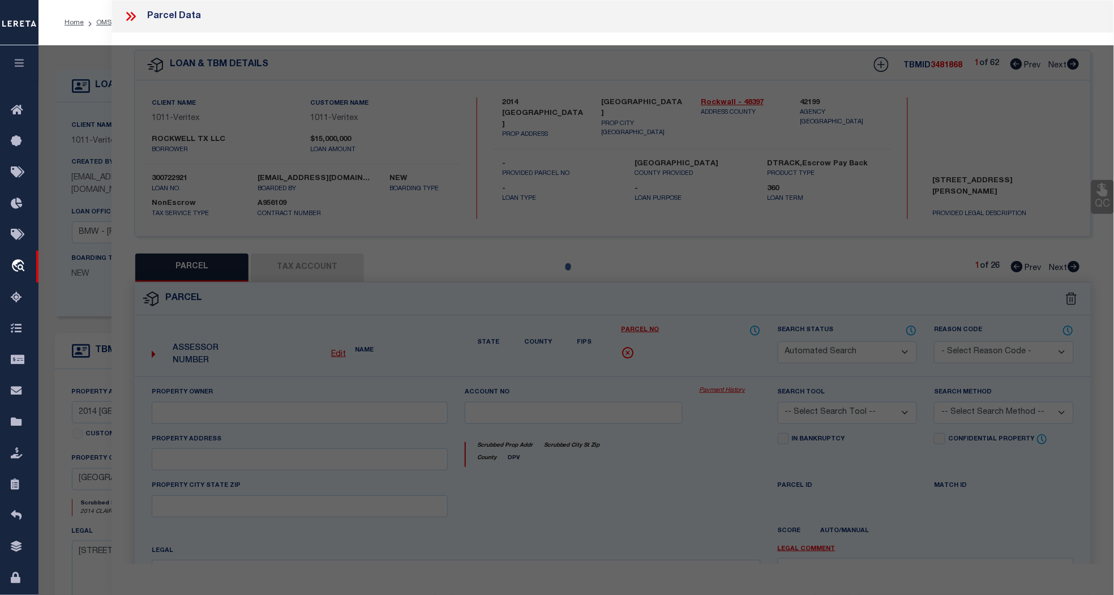
select select "PR"
select select "099"
type input "QUALICO DEVELOPMENTS , INC"
select select "ATL"
select select "ADD"
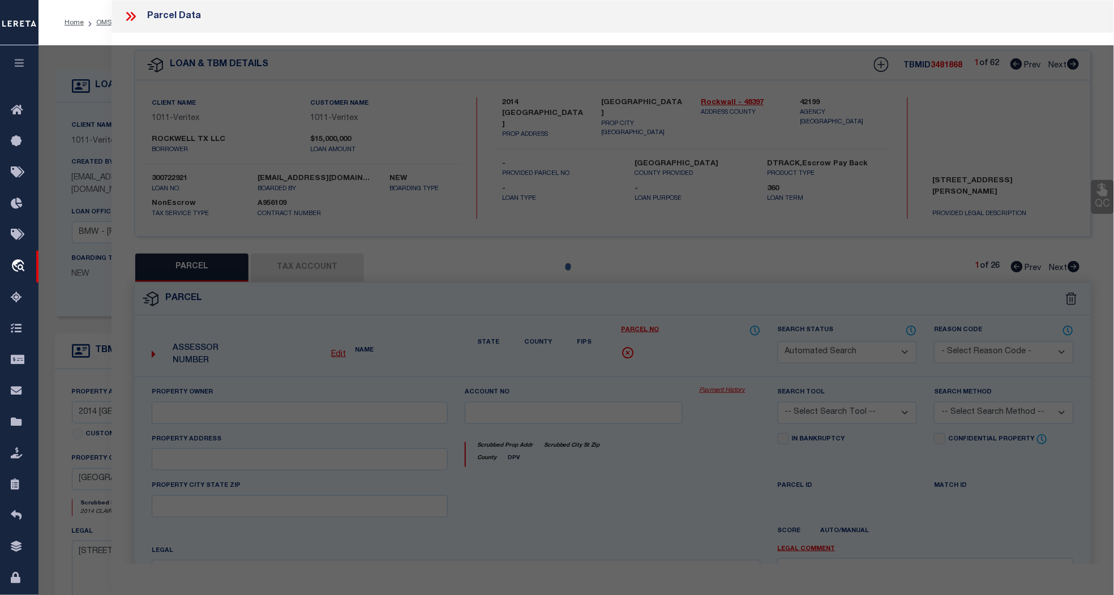
type input "[GEOGRAPHIC_DATA]"
type textarea "[PERSON_NAME][GEOGRAPHIC_DATA] [GEOGRAPHIC_DATA] 19 (OPEN SPACE)"
type textarea "Parcel not needed."
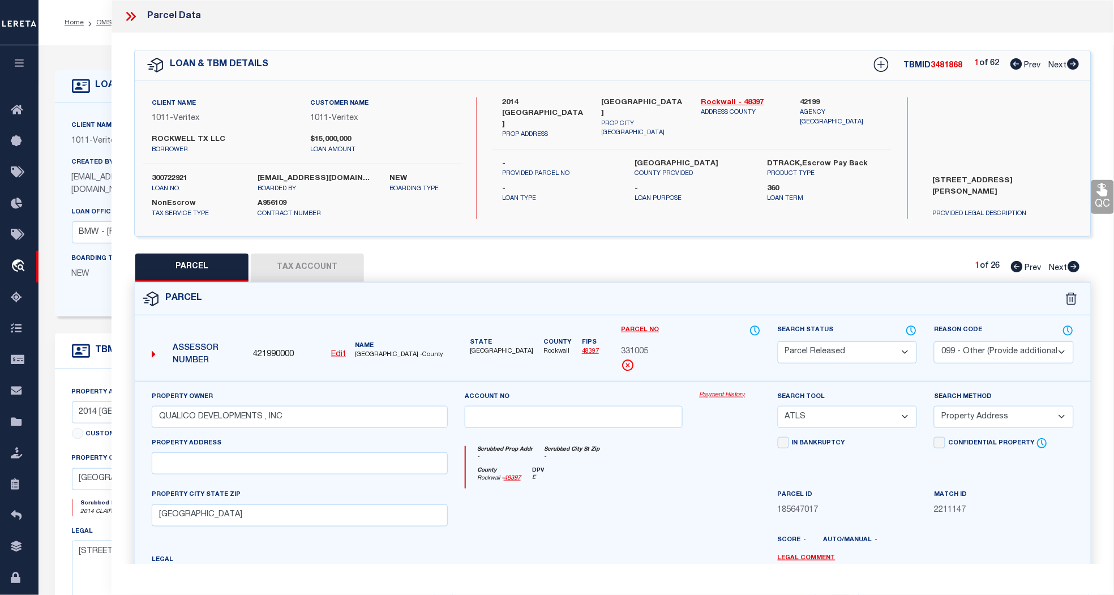
click at [1063, 265] on span "Next" at bounding box center [1059, 268] width 18 height 8
select select "AS"
select select
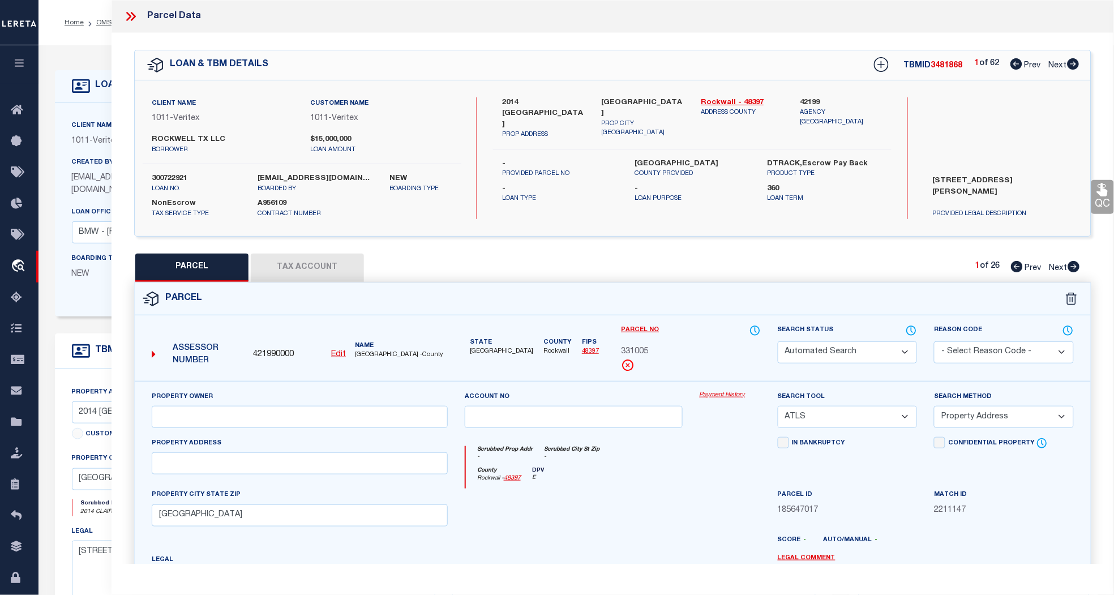
checkbox input "false"
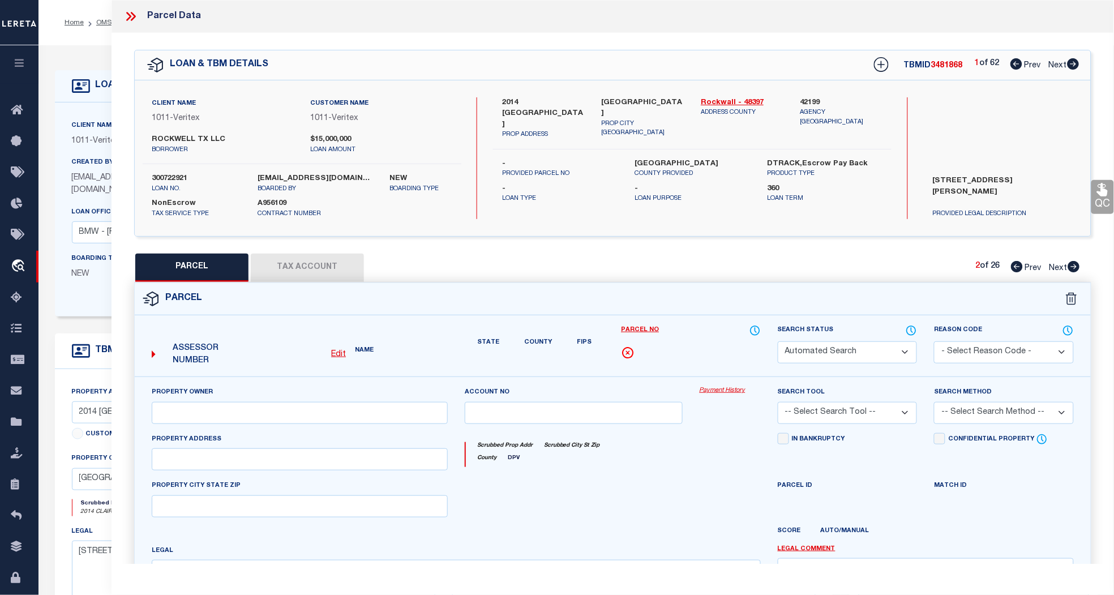
select select "PR"
select select "099"
type input "QUALICO DEVELOPMENTS , INC"
select select "ATL"
select select "ADD"
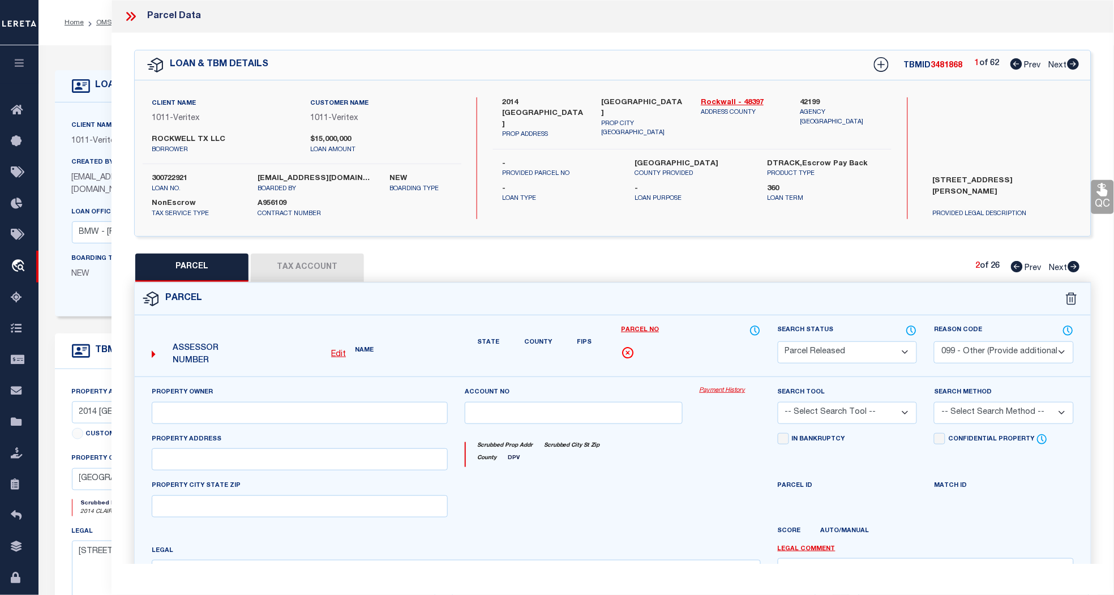
type input "[GEOGRAPHIC_DATA]"
type textarea "[PERSON_NAME][GEOGRAPHIC_DATA] BLK C LOT 28 (OPEN SPACE)"
type textarea "Parcel not needed."
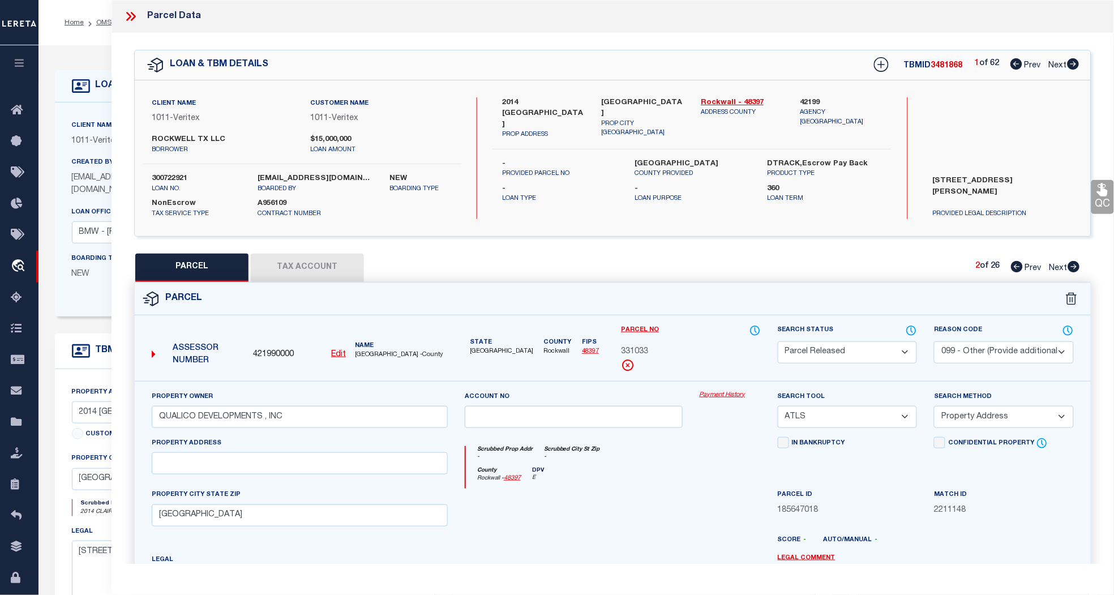
click at [1031, 266] on span "Prev" at bounding box center [1033, 268] width 16 height 8
select select "AS"
select select
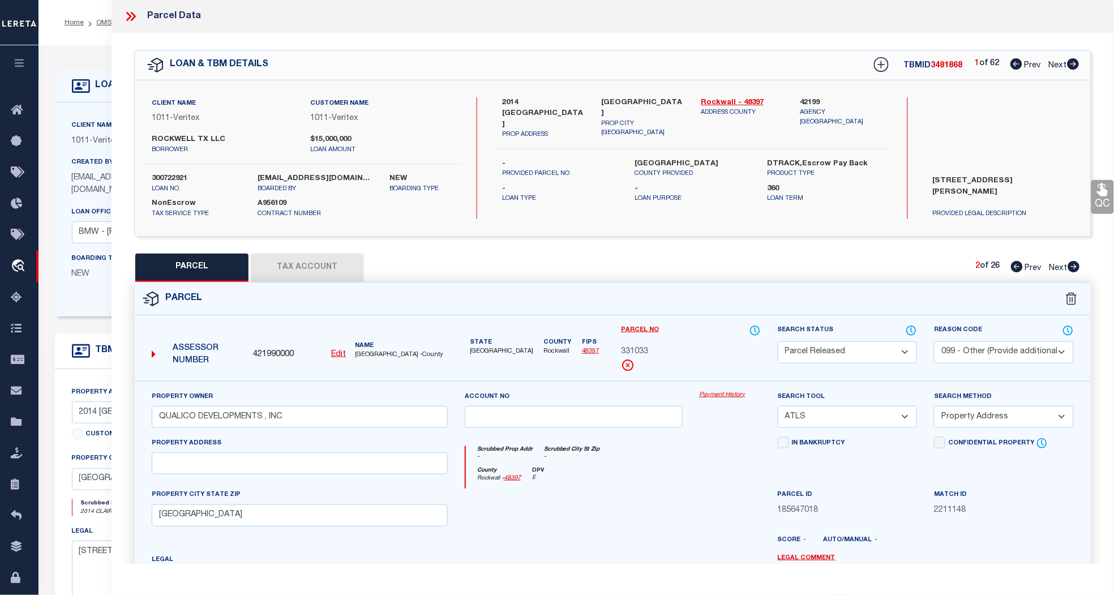
checkbox input "false"
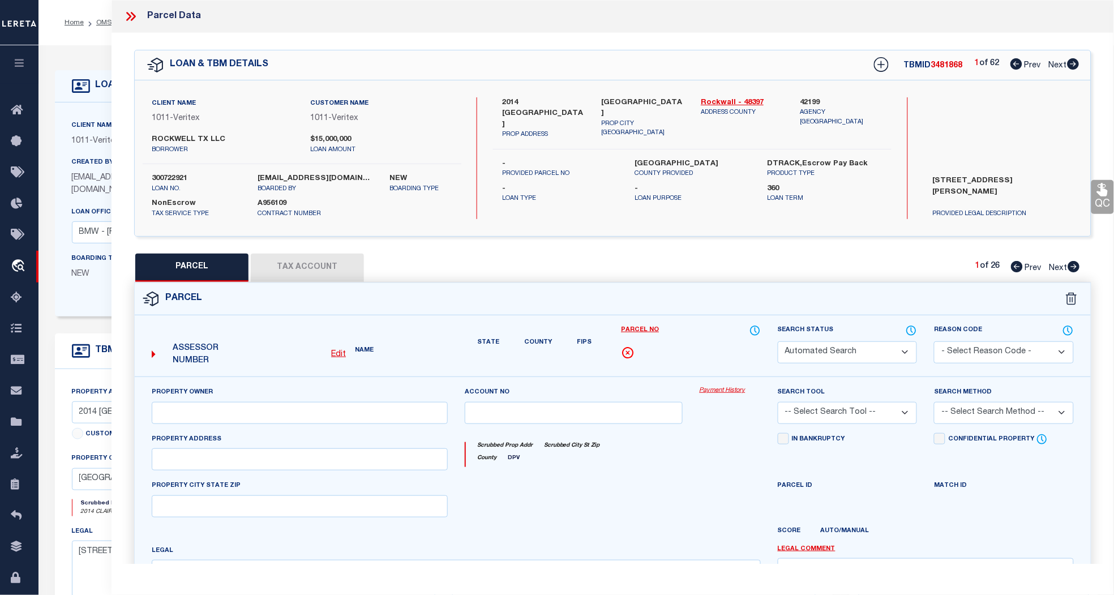
select select "PR"
select select "099"
type input "QUALICO DEVELOPMENTS , INC"
select select "ATL"
select select "ADD"
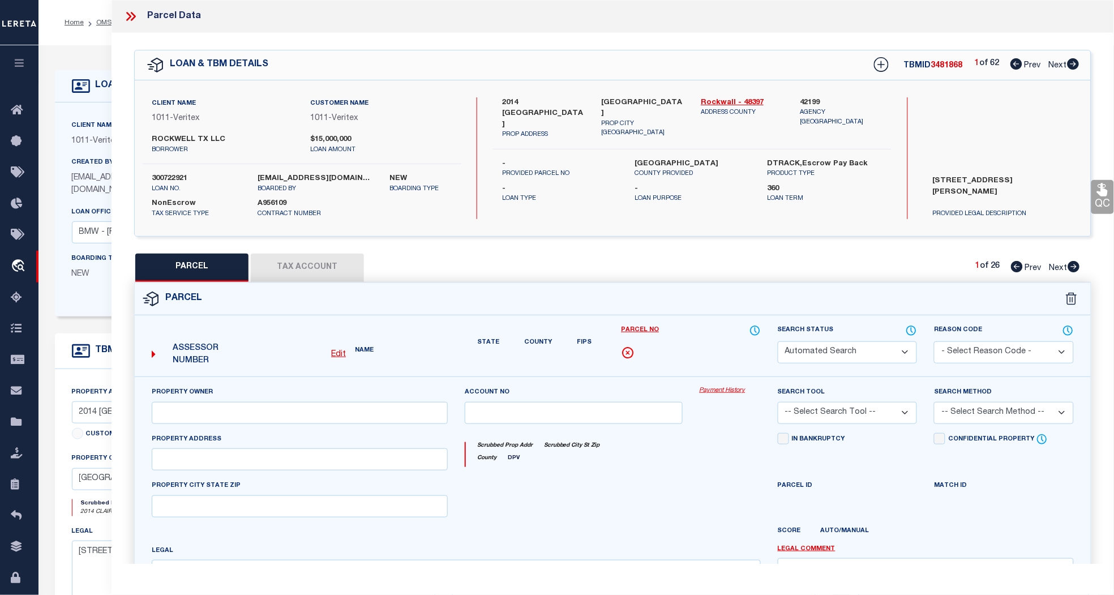
type input "[GEOGRAPHIC_DATA]"
type textarea "[PERSON_NAME][GEOGRAPHIC_DATA] [GEOGRAPHIC_DATA] 19 (OPEN SPACE)"
type textarea "Parcel not needed."
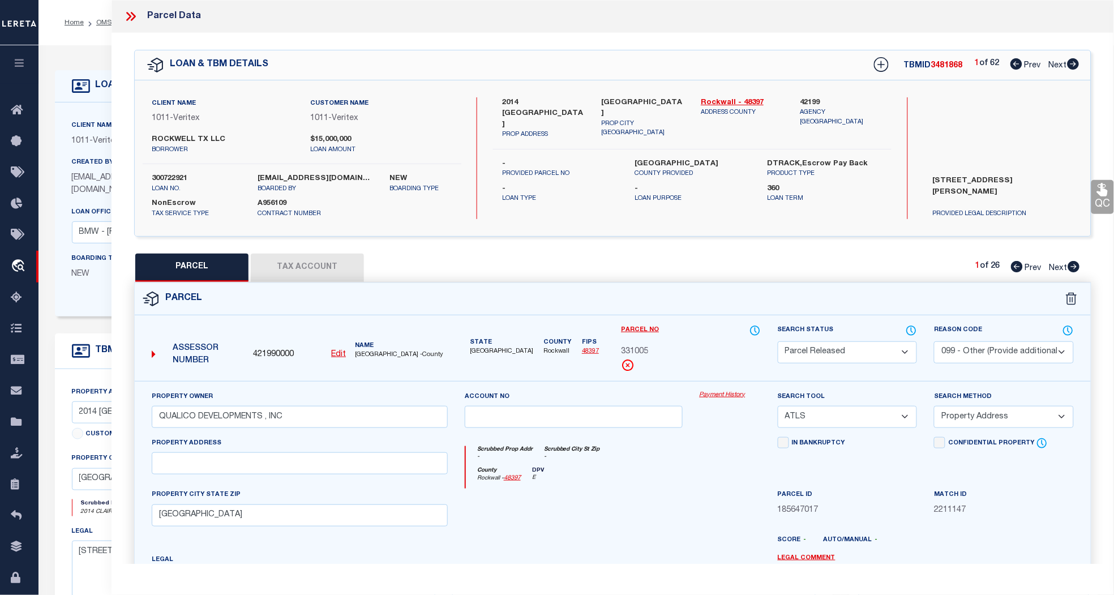
click at [1059, 62] on span "Next" at bounding box center [1058, 66] width 18 height 8
select select "AS"
select select
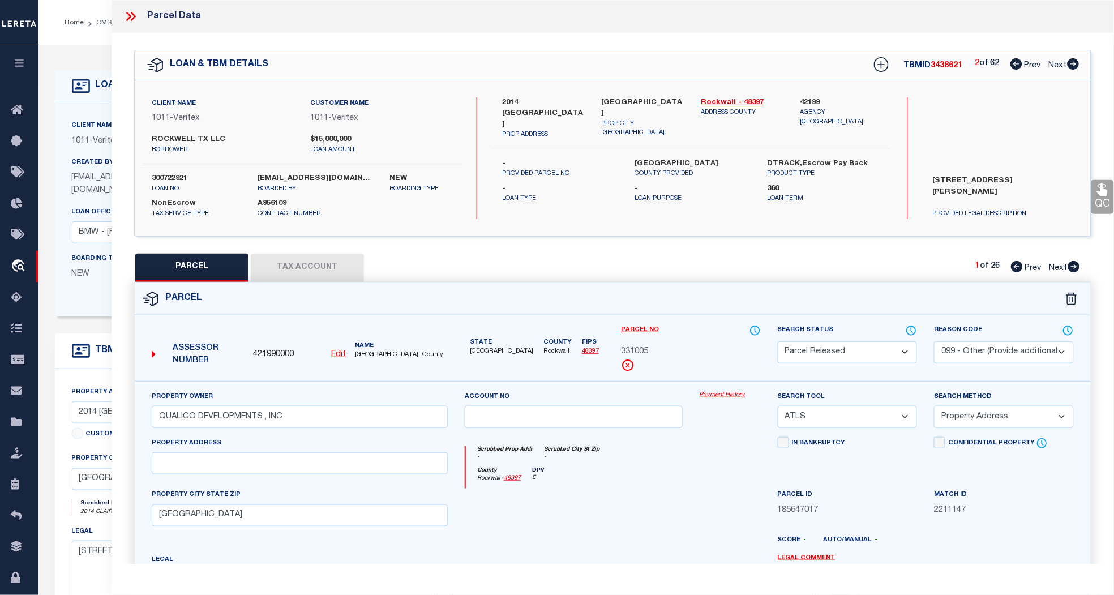
checkbox input "false"
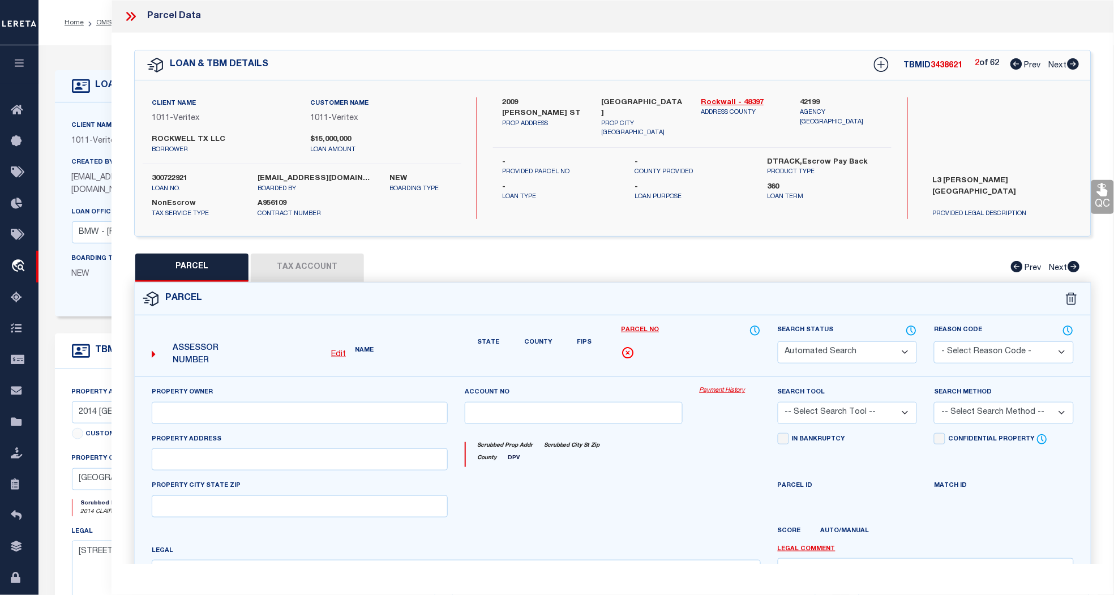
select select "PR"
type input "ROCKWELL TX LLC"
select select "AGW"
select select
type input "2009 [PERSON_NAME] ST"
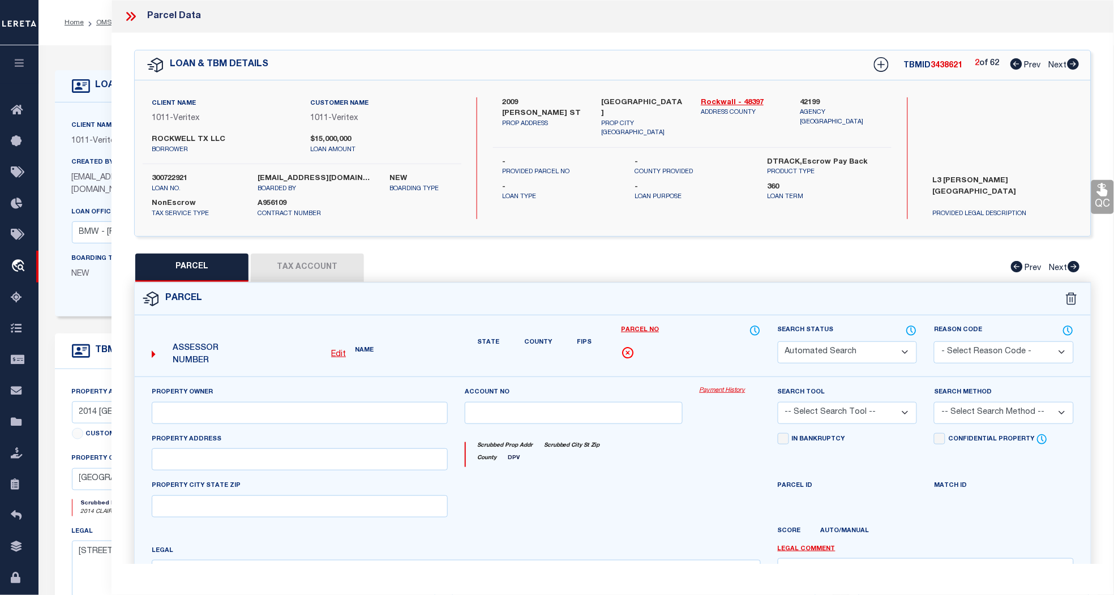
type input "ROCKWALL [GEOGRAPHIC_DATA]"
type textarea "[PERSON_NAME][STREET_ADDRESS]"
type textarea "High liability loan completed based on given text legal."
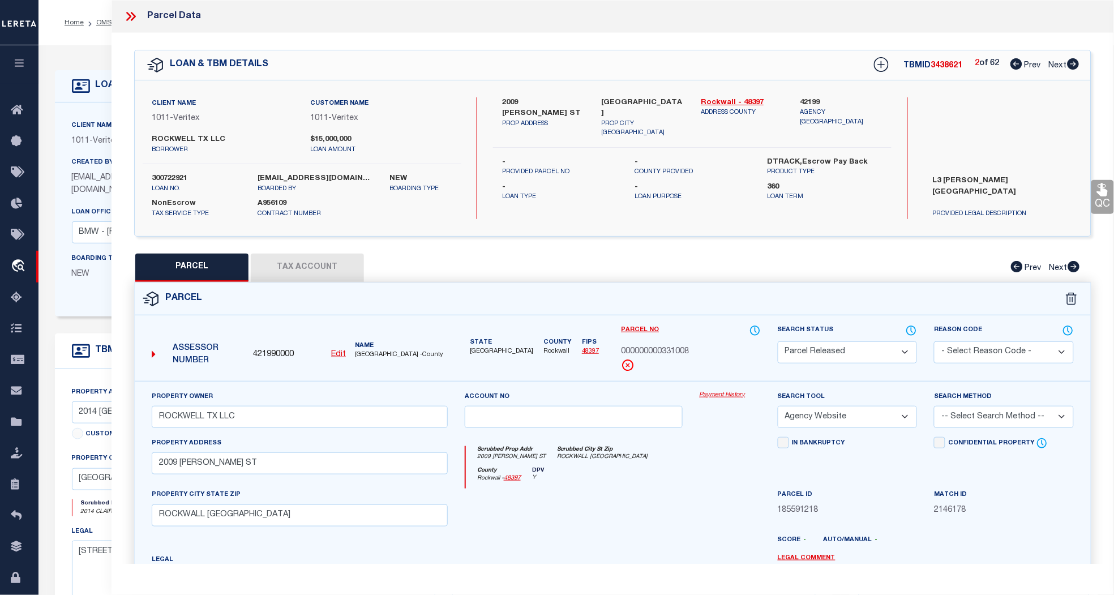
click at [1059, 62] on span "Next" at bounding box center [1058, 66] width 18 height 8
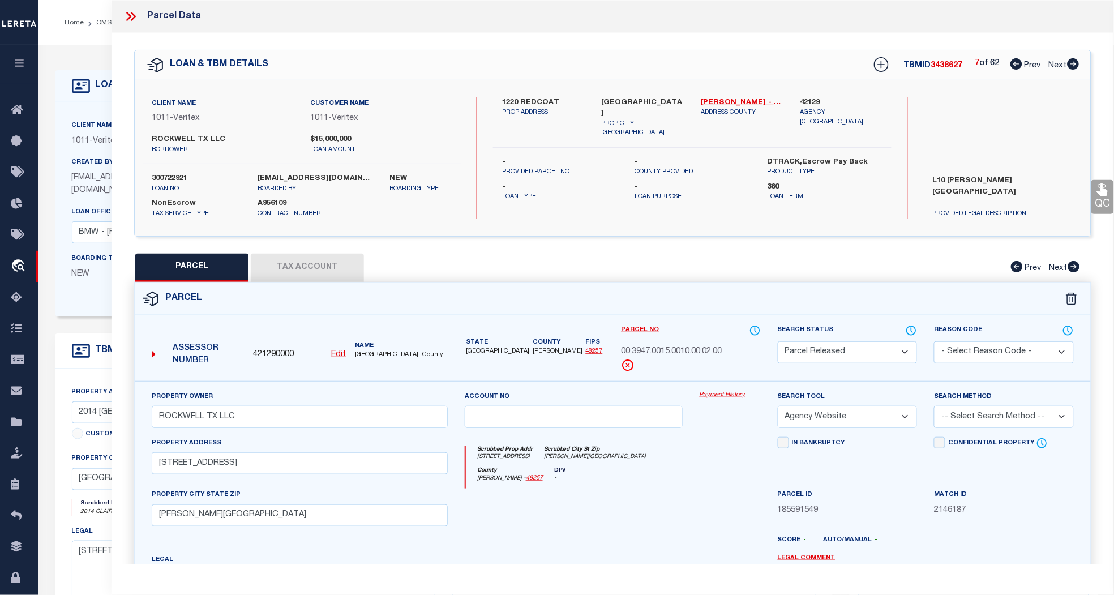
click at [1059, 62] on span "Next" at bounding box center [1058, 66] width 18 height 8
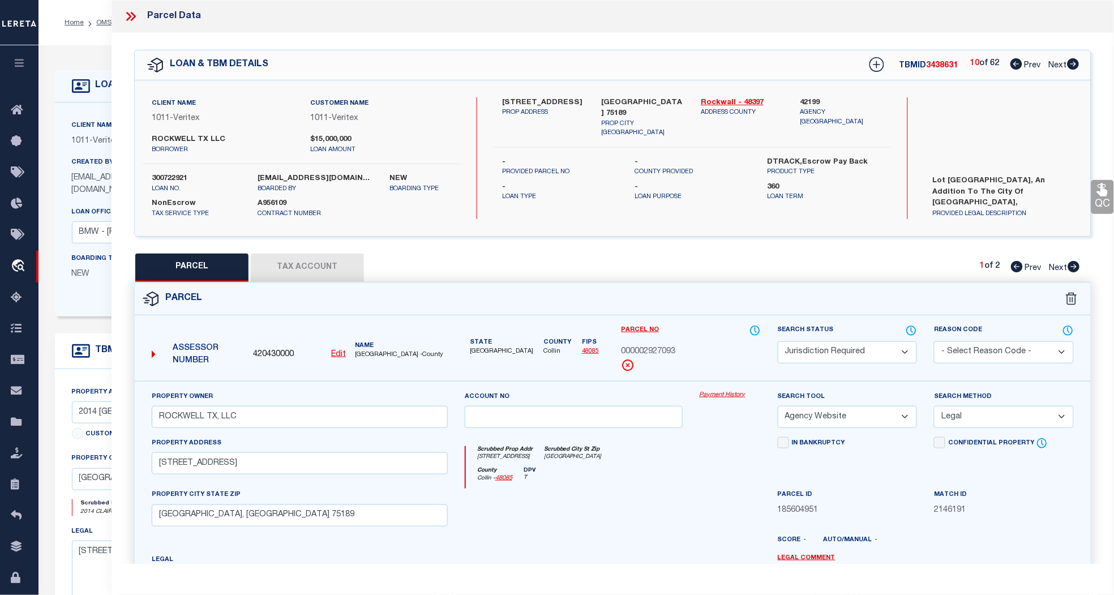
click at [1059, 62] on span "Next" at bounding box center [1058, 66] width 18 height 8
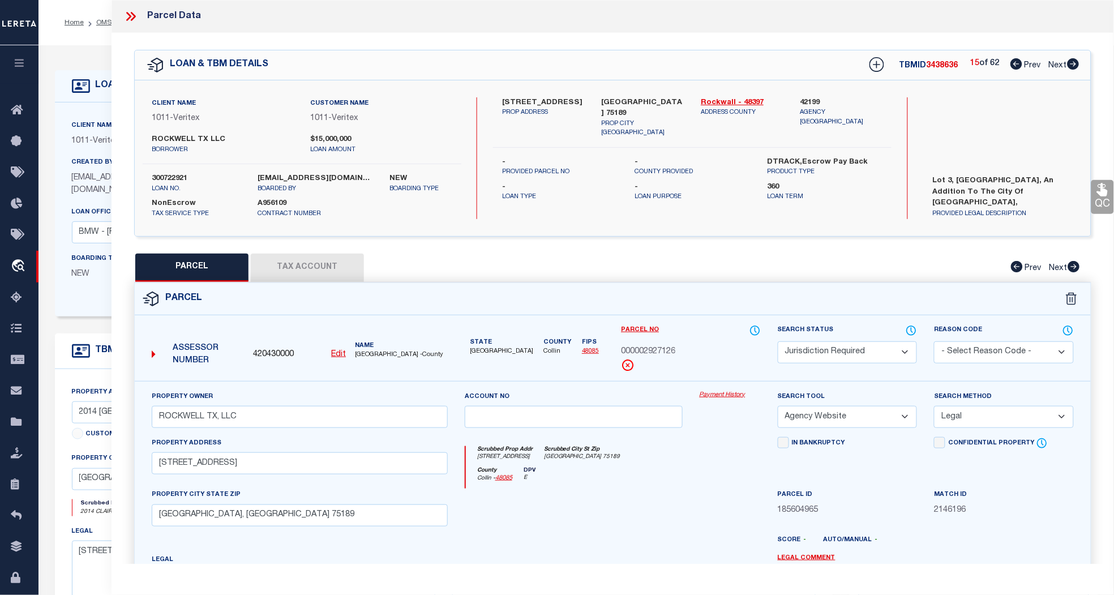
click at [1062, 64] on span "Next" at bounding box center [1058, 66] width 18 height 8
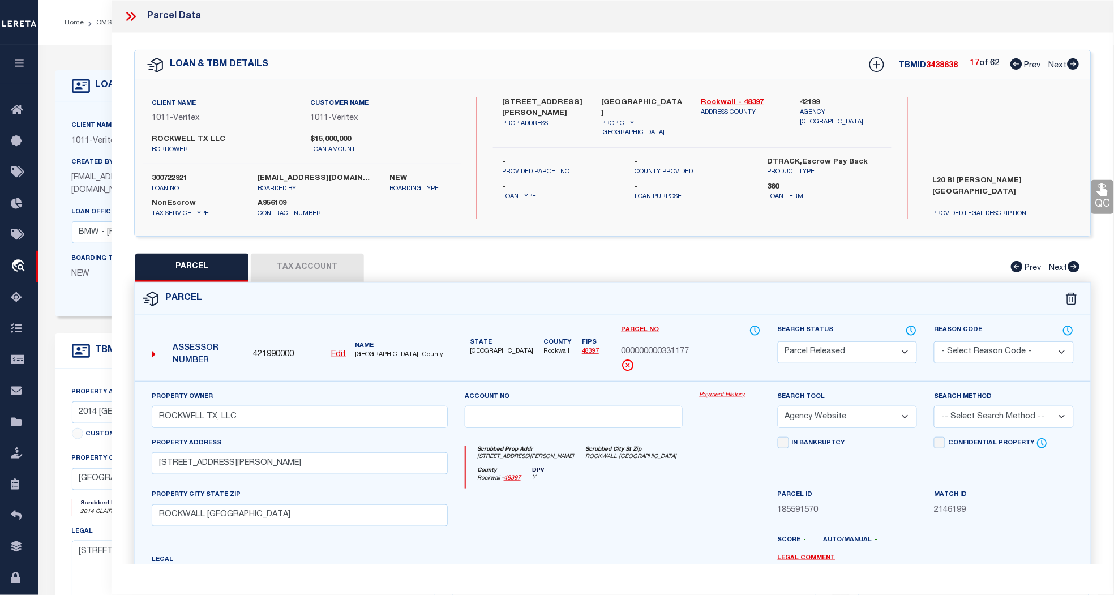
click at [1062, 64] on span "Next" at bounding box center [1058, 66] width 18 height 8
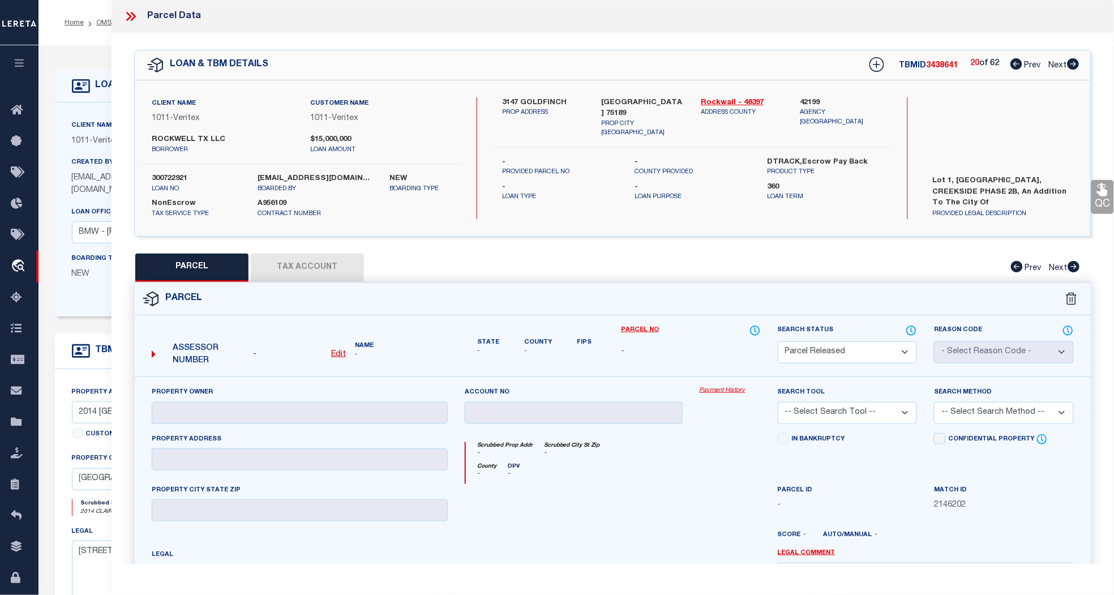
click at [1062, 64] on span "Next" at bounding box center [1058, 66] width 18 height 8
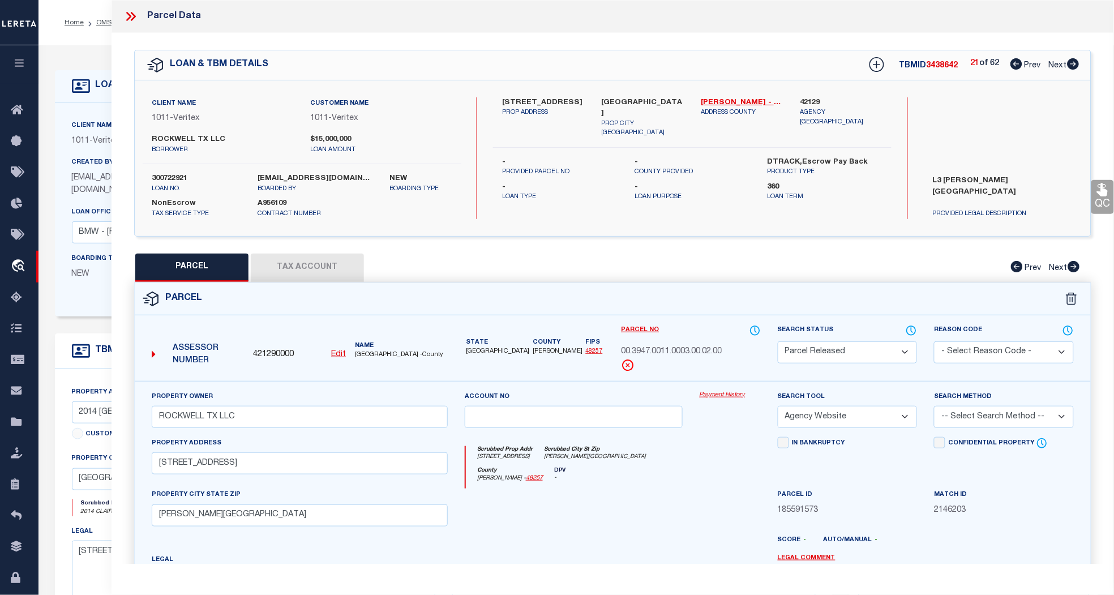
click at [1062, 64] on span "Next" at bounding box center [1058, 66] width 18 height 8
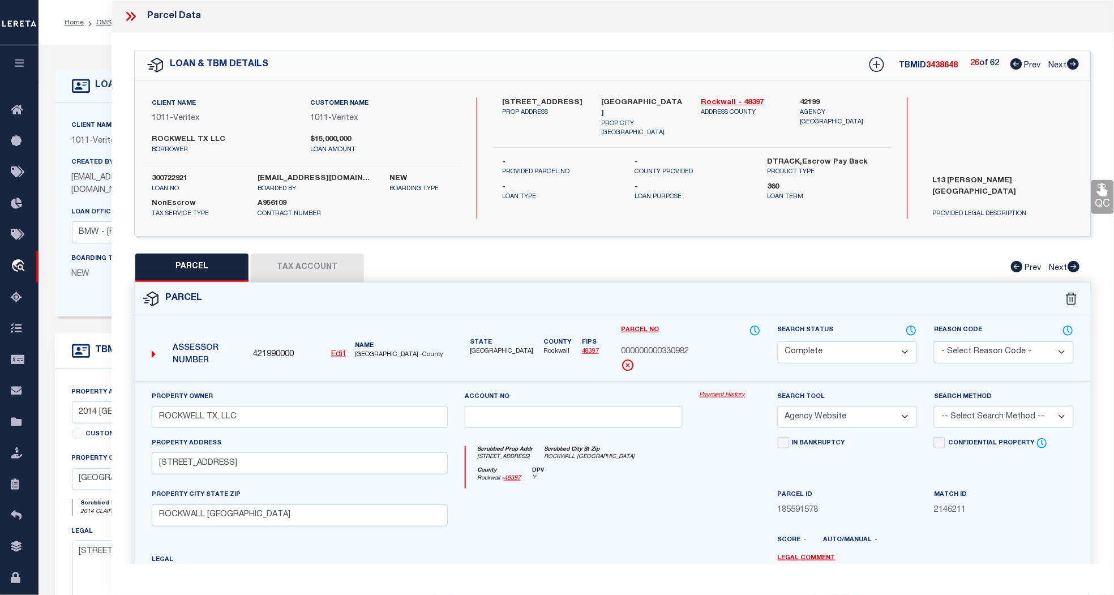
click at [1062, 64] on span "Next" at bounding box center [1058, 66] width 18 height 8
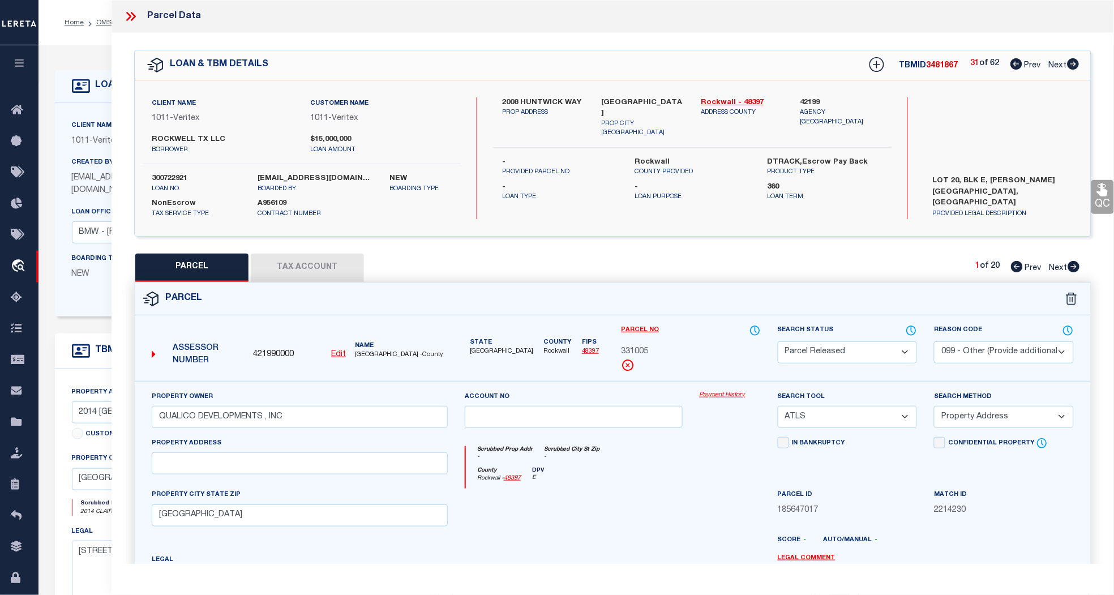
click at [1062, 64] on span "Next" at bounding box center [1058, 66] width 18 height 8
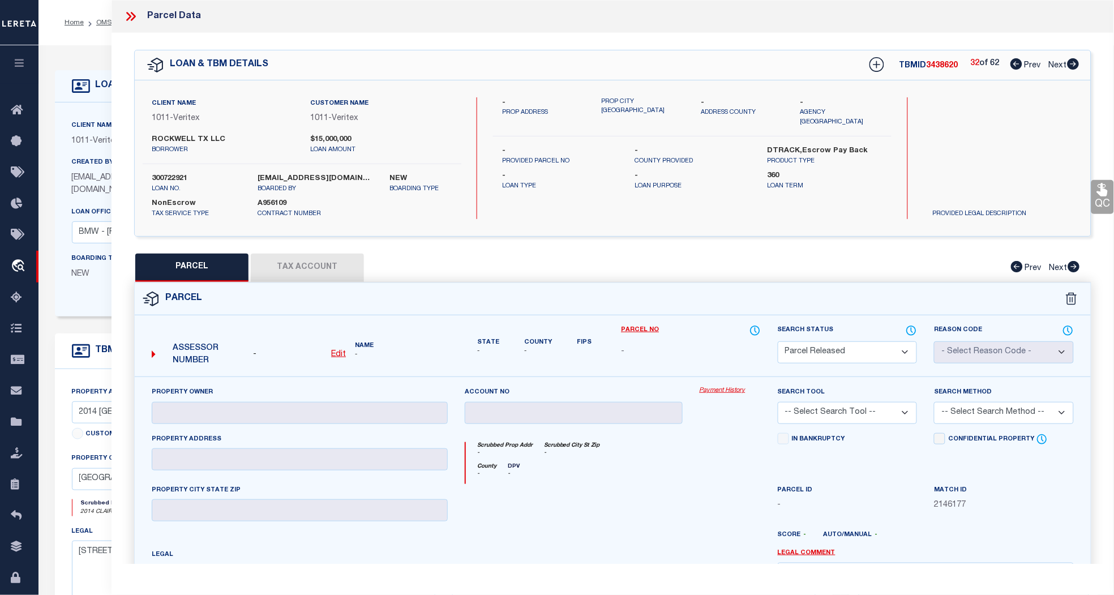
click at [1062, 64] on span "Next" at bounding box center [1058, 66] width 18 height 8
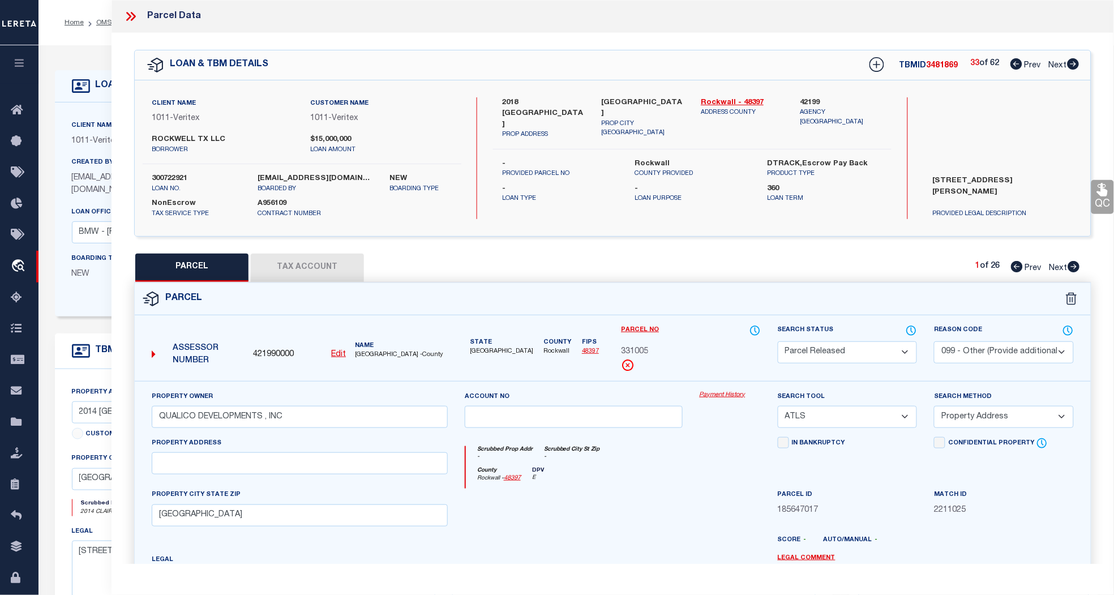
click at [1062, 64] on span "Next" at bounding box center [1058, 66] width 18 height 8
click at [1027, 64] on span "Prev" at bounding box center [1033, 66] width 16 height 8
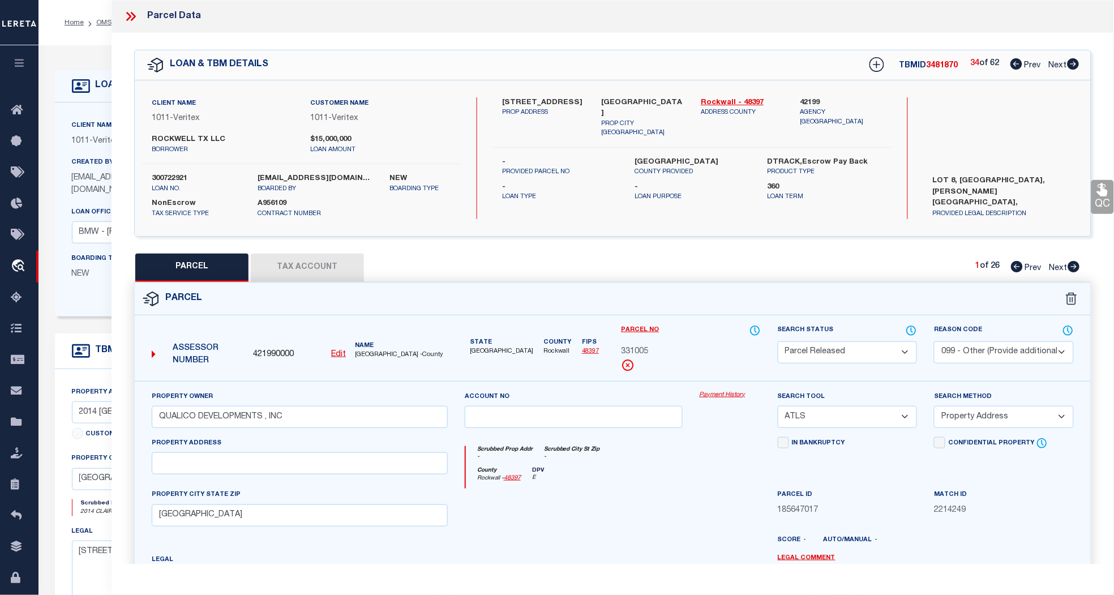
click at [1027, 64] on span "Prev" at bounding box center [1033, 66] width 16 height 8
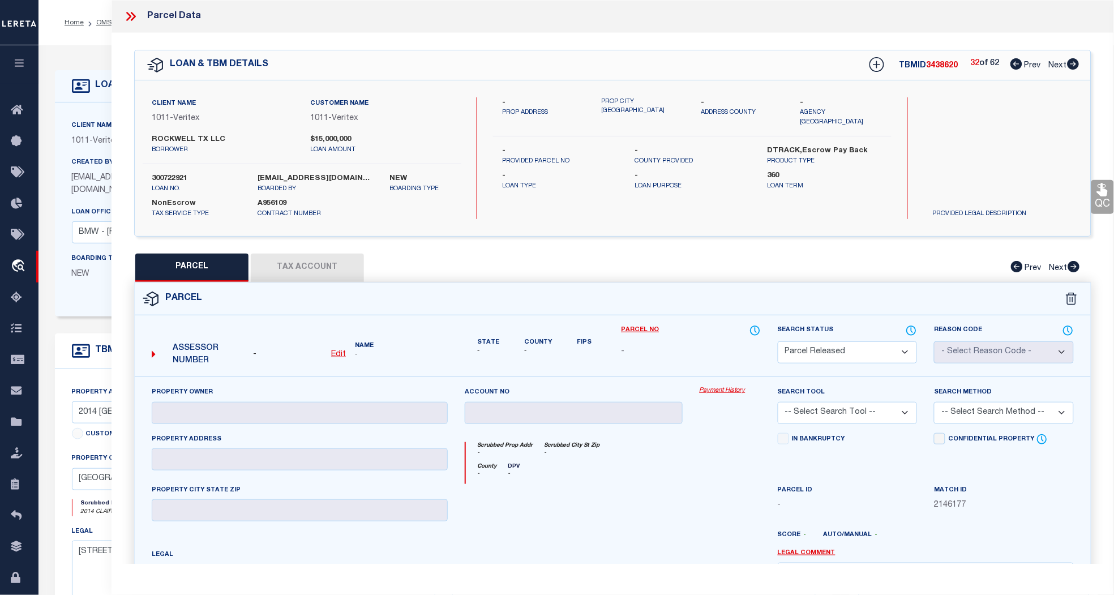
click at [1027, 64] on span "Prev" at bounding box center [1033, 66] width 16 height 8
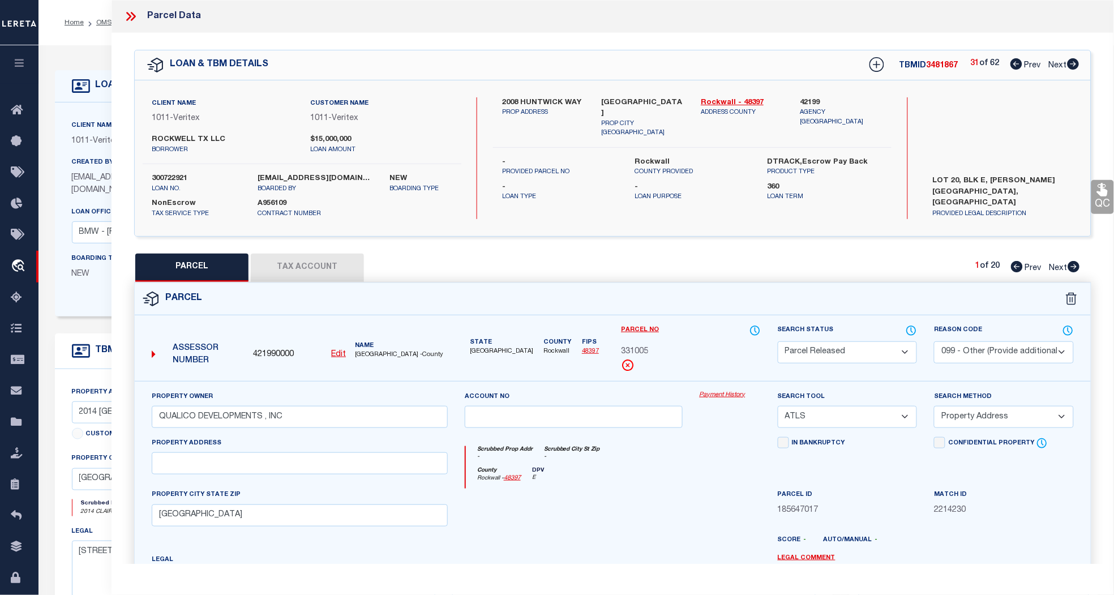
click at [1060, 66] on span "Next" at bounding box center [1058, 66] width 18 height 8
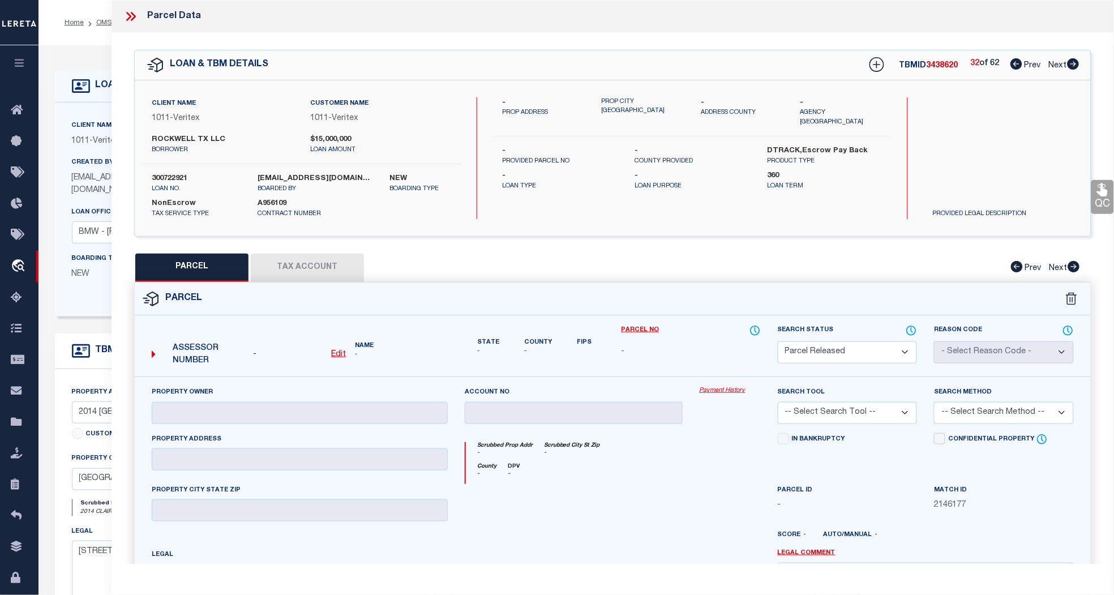
click at [1060, 66] on span "Next" at bounding box center [1058, 66] width 18 height 8
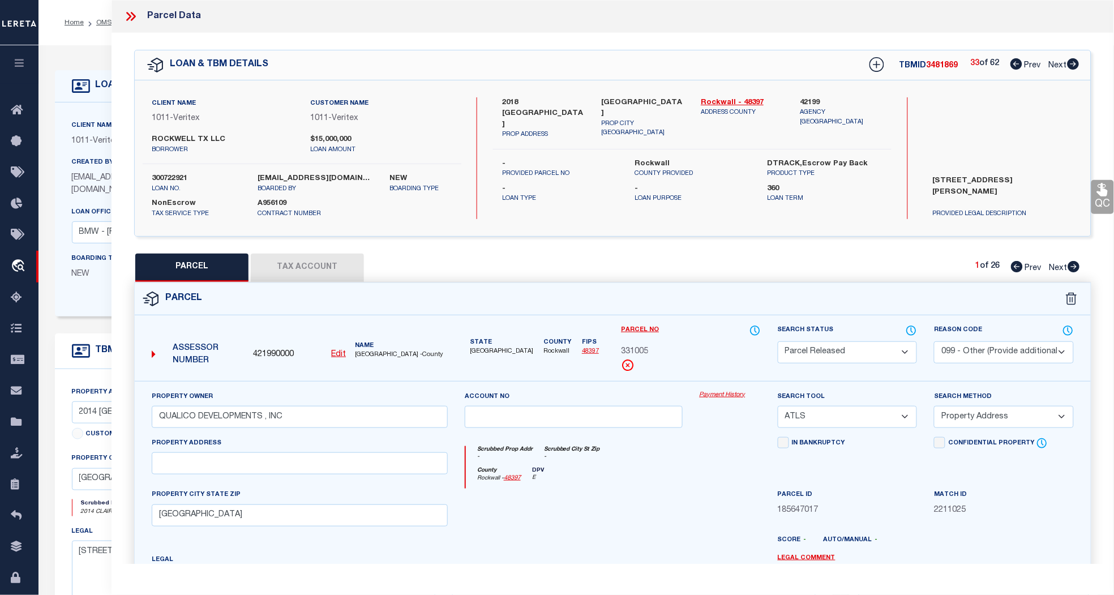
click at [1060, 66] on span "Next" at bounding box center [1058, 66] width 18 height 8
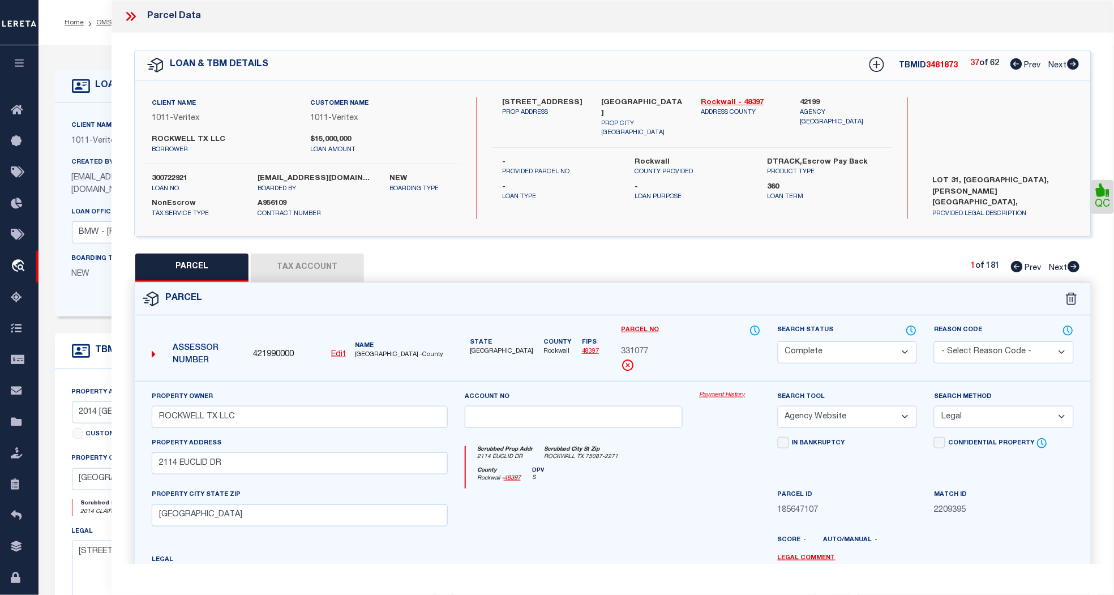
click at [1060, 66] on span "Next" at bounding box center [1058, 66] width 18 height 8
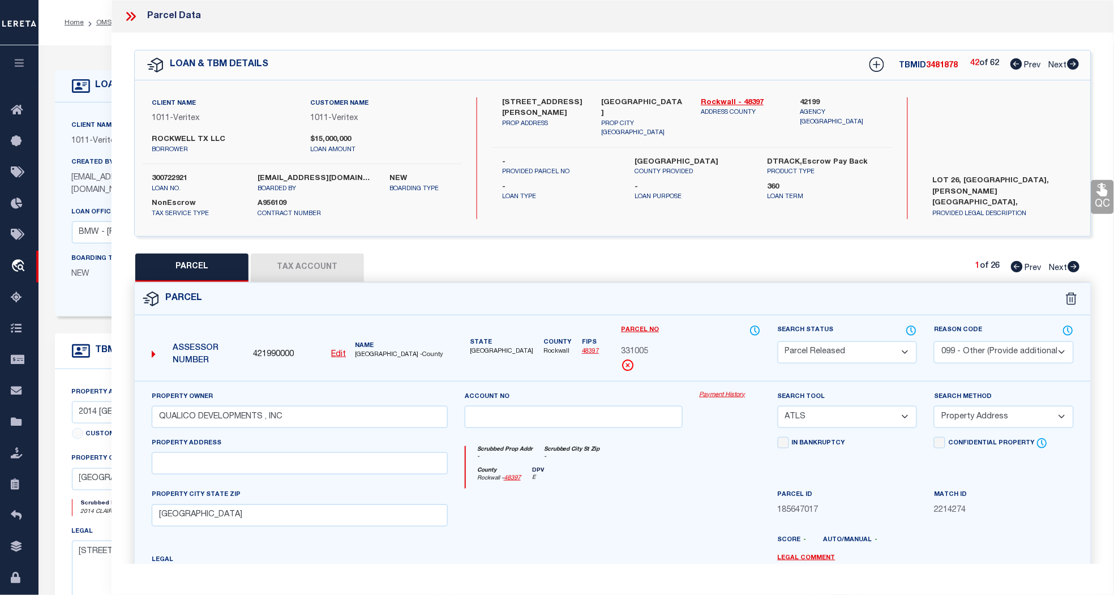
click at [1060, 66] on span "Next" at bounding box center [1058, 66] width 18 height 8
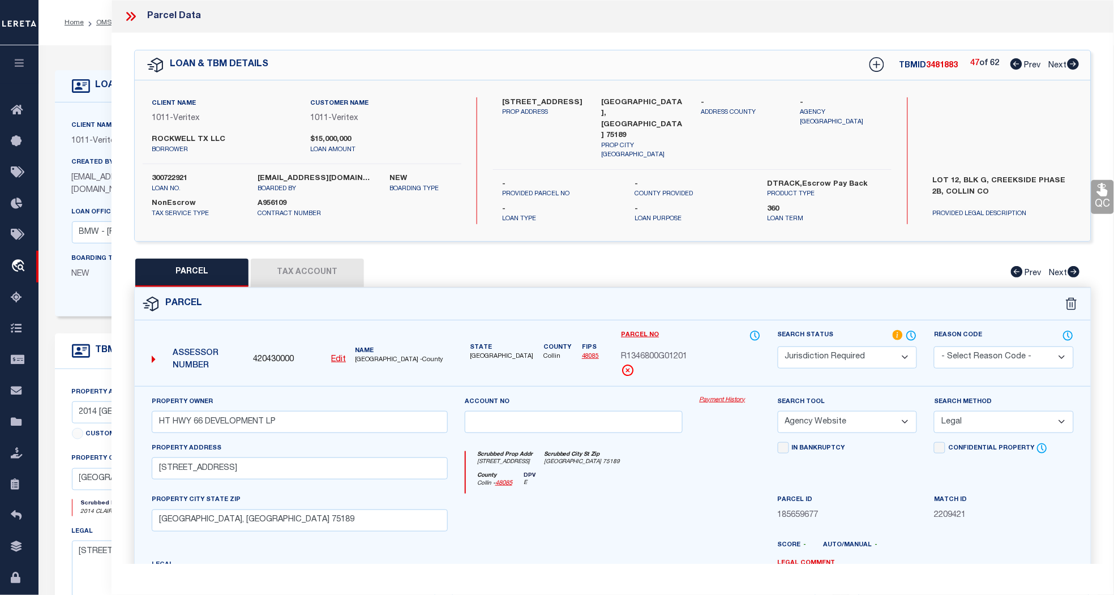
click at [1060, 66] on span "Next" at bounding box center [1058, 66] width 18 height 8
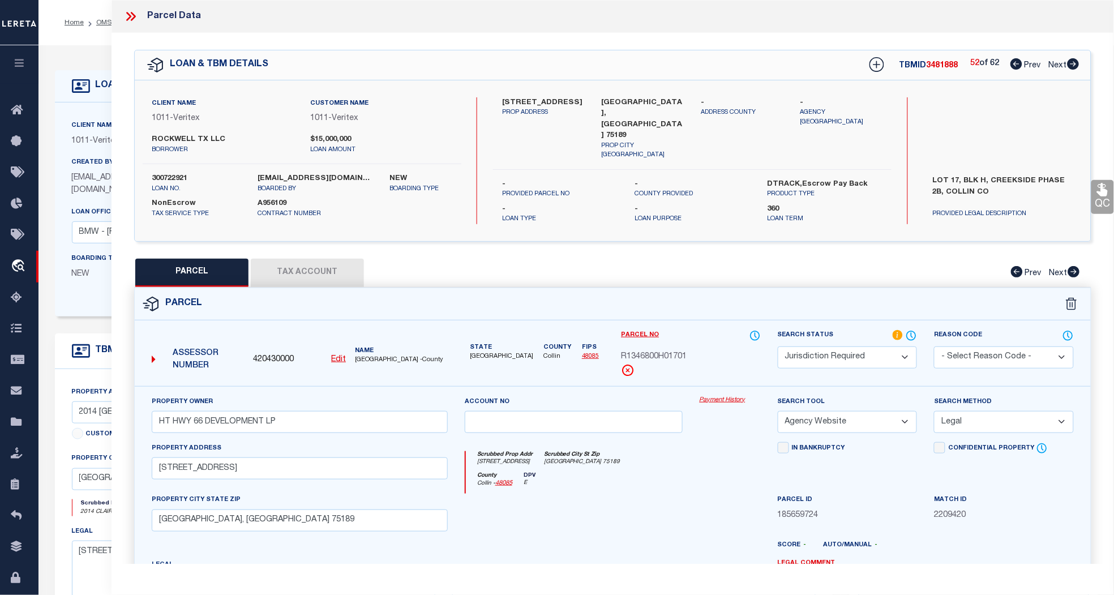
click at [1060, 66] on span "Next" at bounding box center [1058, 66] width 18 height 8
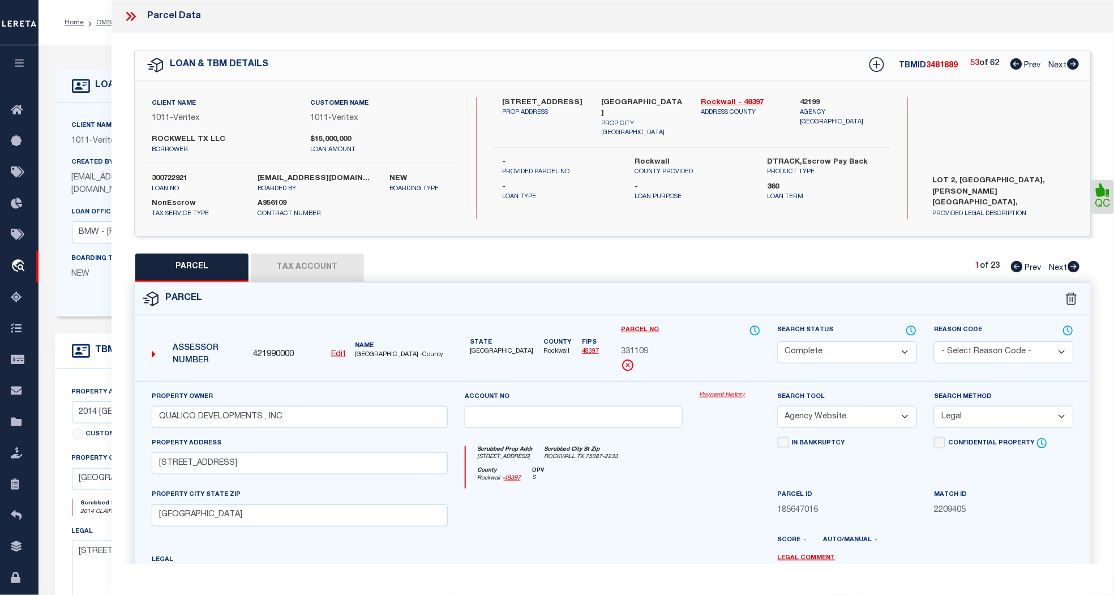
click at [1060, 66] on span "Next" at bounding box center [1058, 66] width 18 height 8
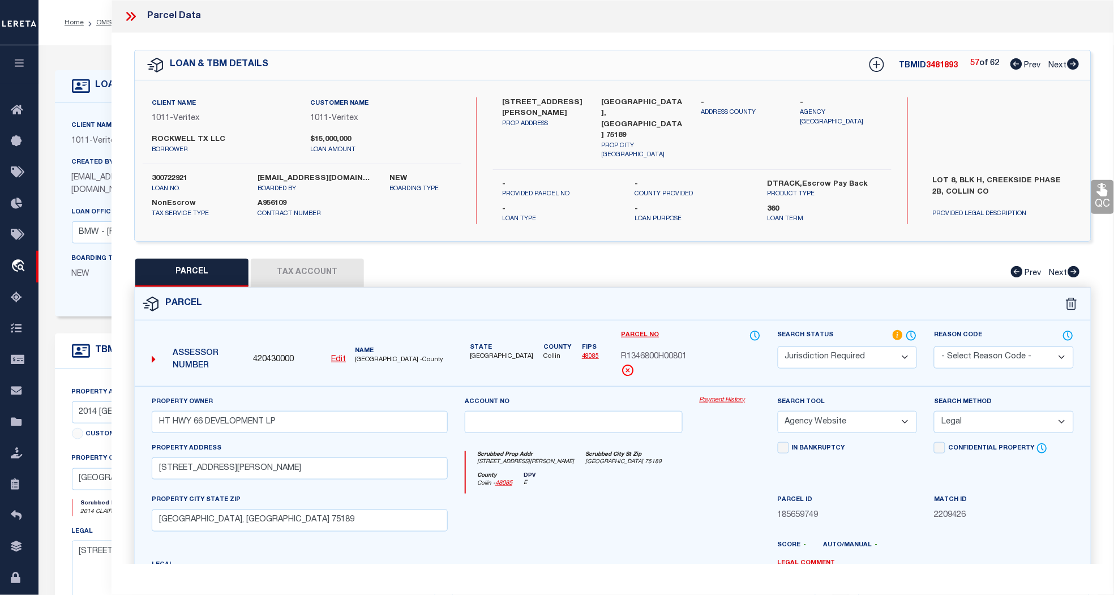
click at [1060, 66] on span "Next" at bounding box center [1058, 66] width 18 height 8
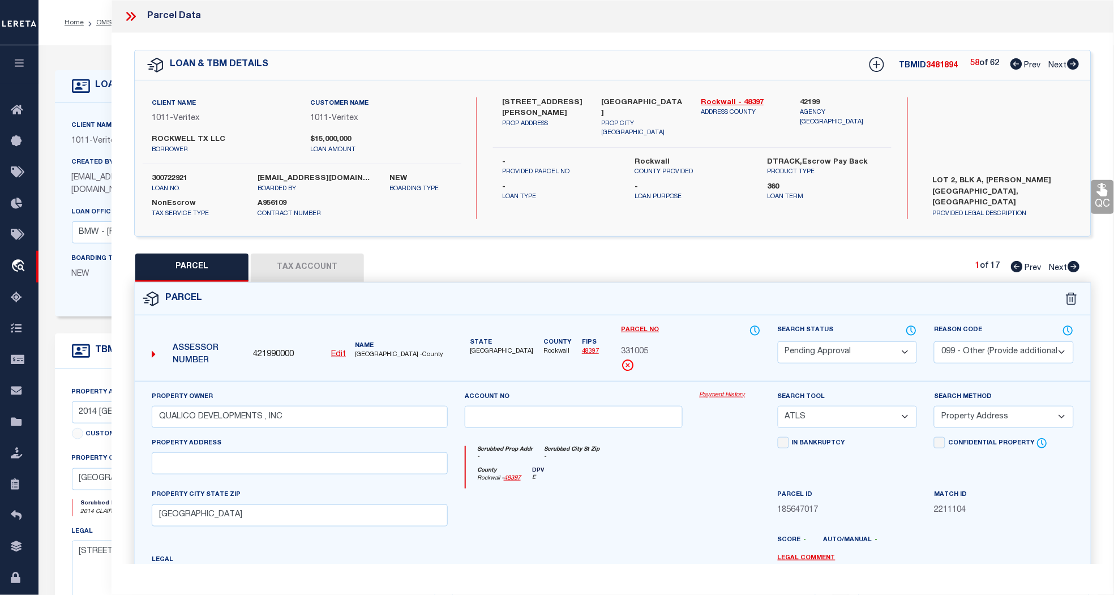
click at [1060, 66] on span "Next" at bounding box center [1058, 66] width 18 height 8
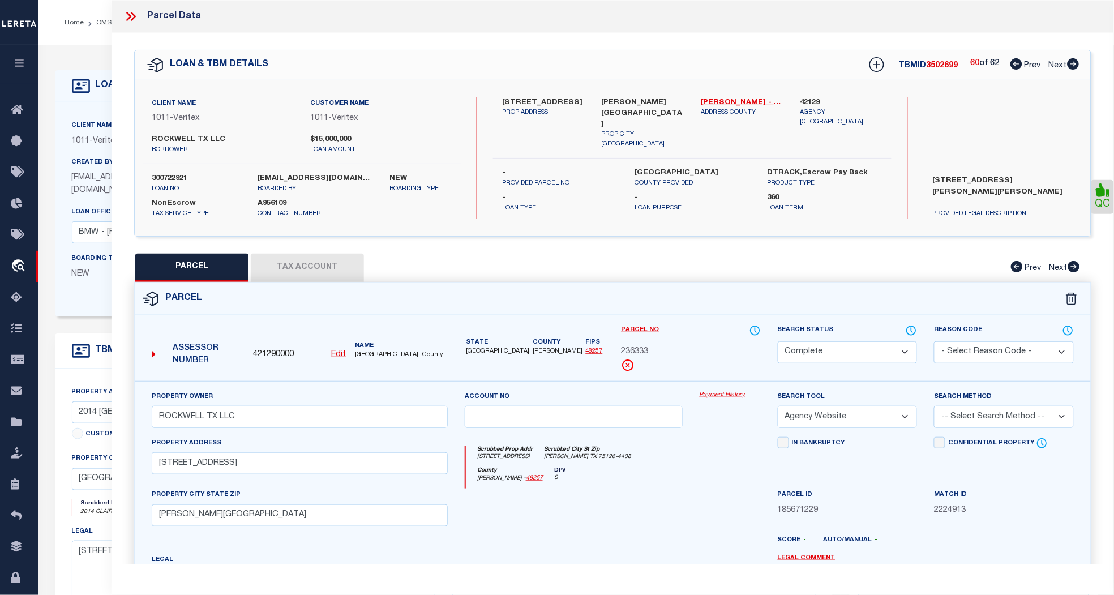
click at [1060, 66] on span "Next" at bounding box center [1058, 66] width 18 height 8
click at [1027, 62] on span "Prev" at bounding box center [1033, 66] width 16 height 8
click at [1027, 63] on span "Prev" at bounding box center [1033, 66] width 16 height 8
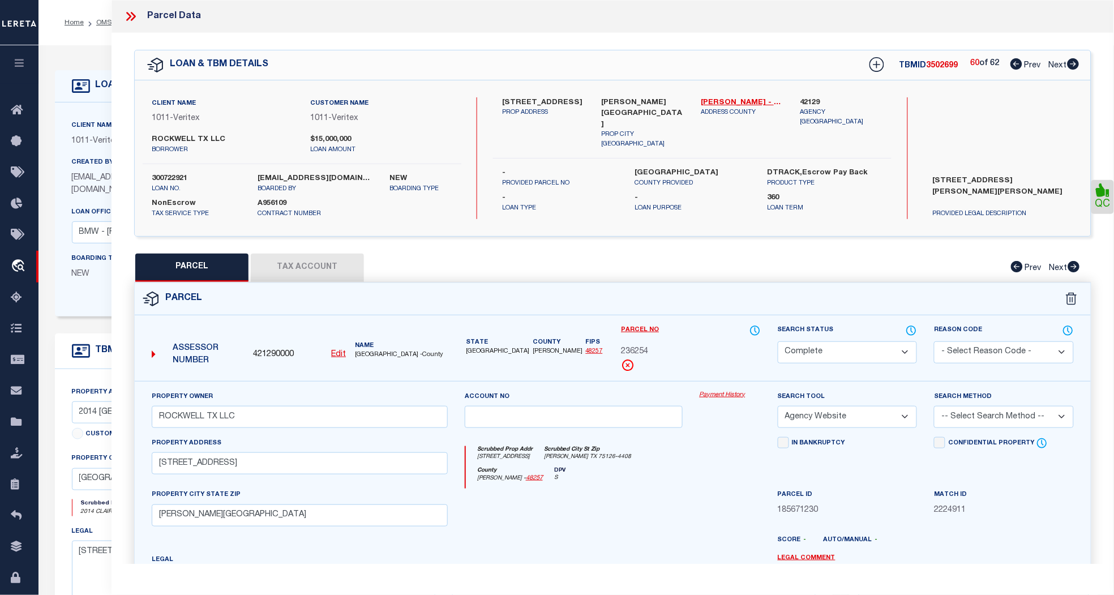
click at [1027, 63] on span "Prev" at bounding box center [1033, 66] width 16 height 8
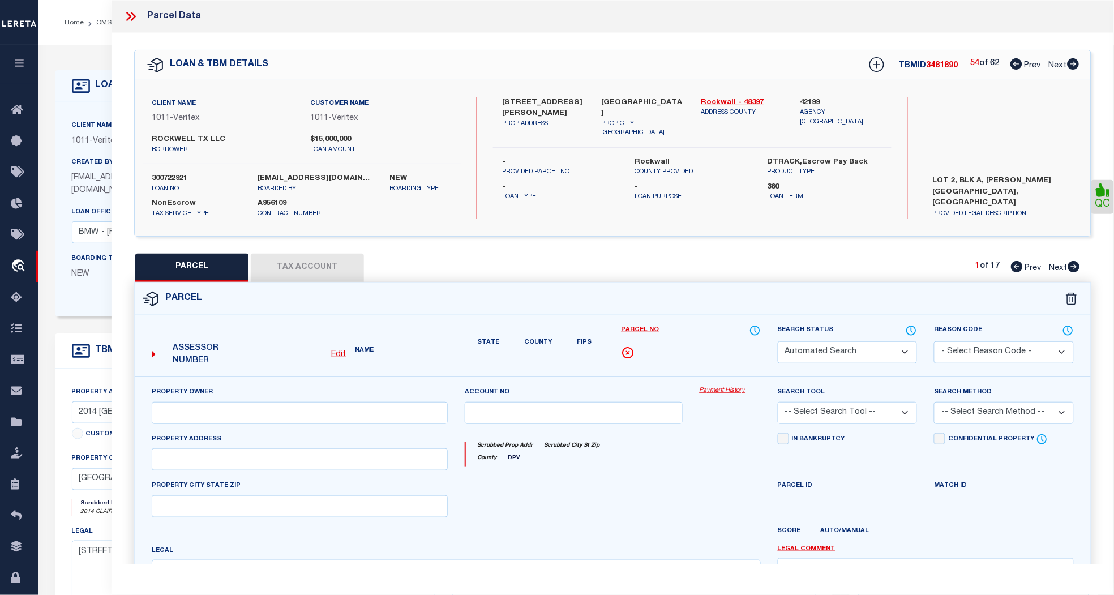
click at [1027, 63] on span "Prev" at bounding box center [1033, 66] width 16 height 8
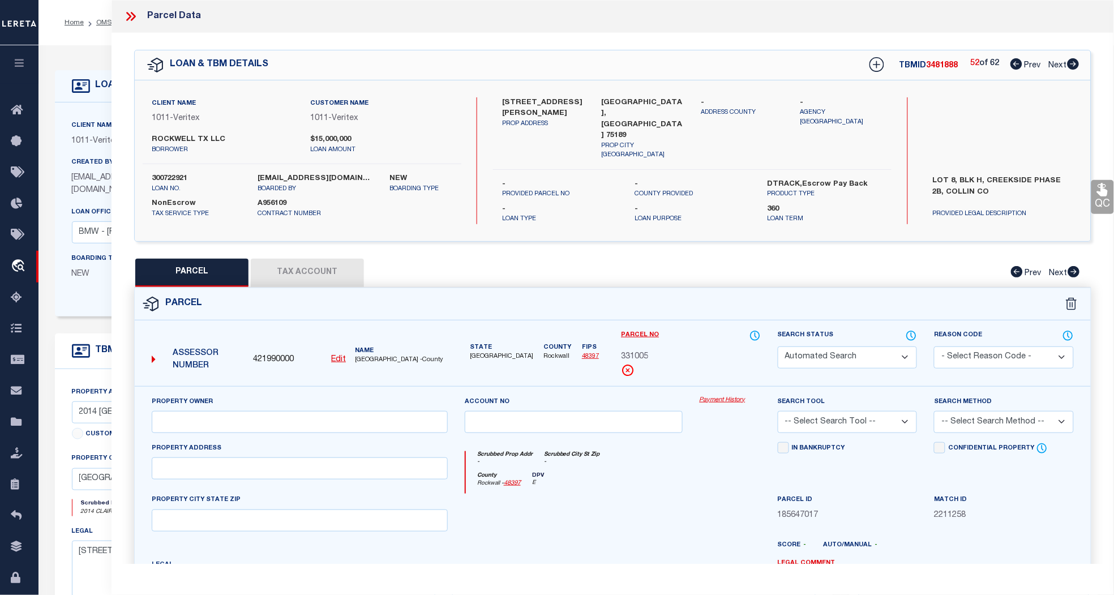
click at [1027, 63] on span "Prev" at bounding box center [1033, 66] width 16 height 8
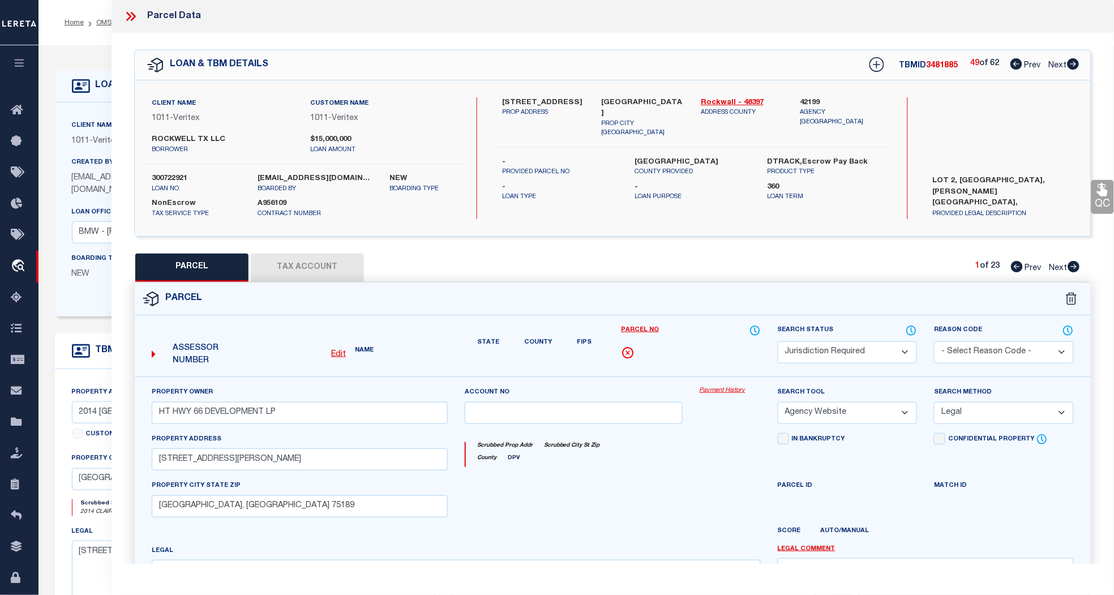
click at [1027, 63] on span "Prev" at bounding box center [1033, 66] width 16 height 8
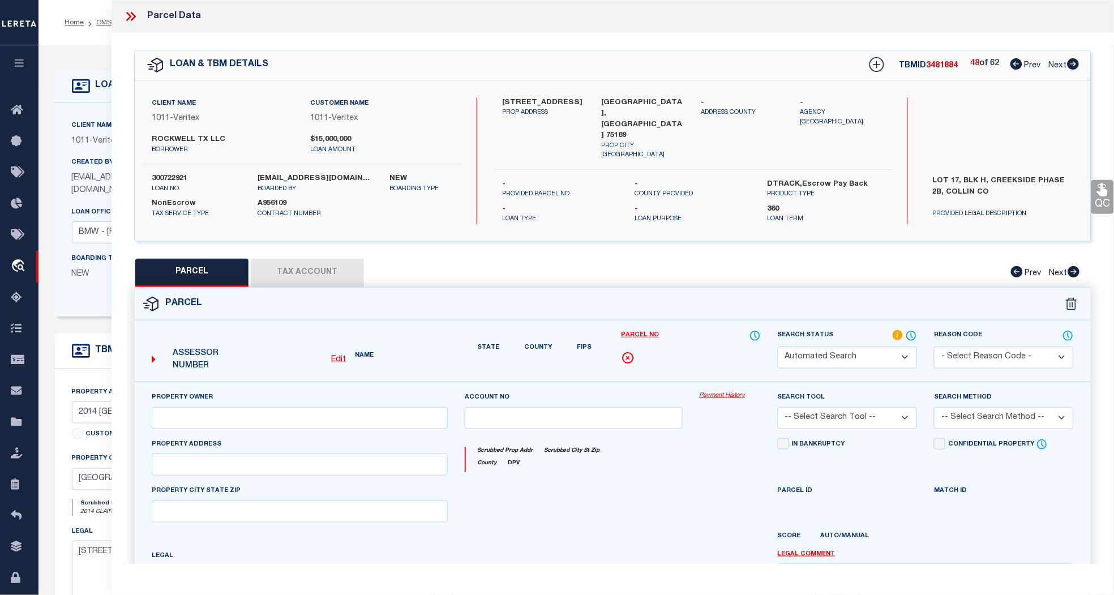
click at [1027, 63] on span "Prev" at bounding box center [1033, 66] width 16 height 8
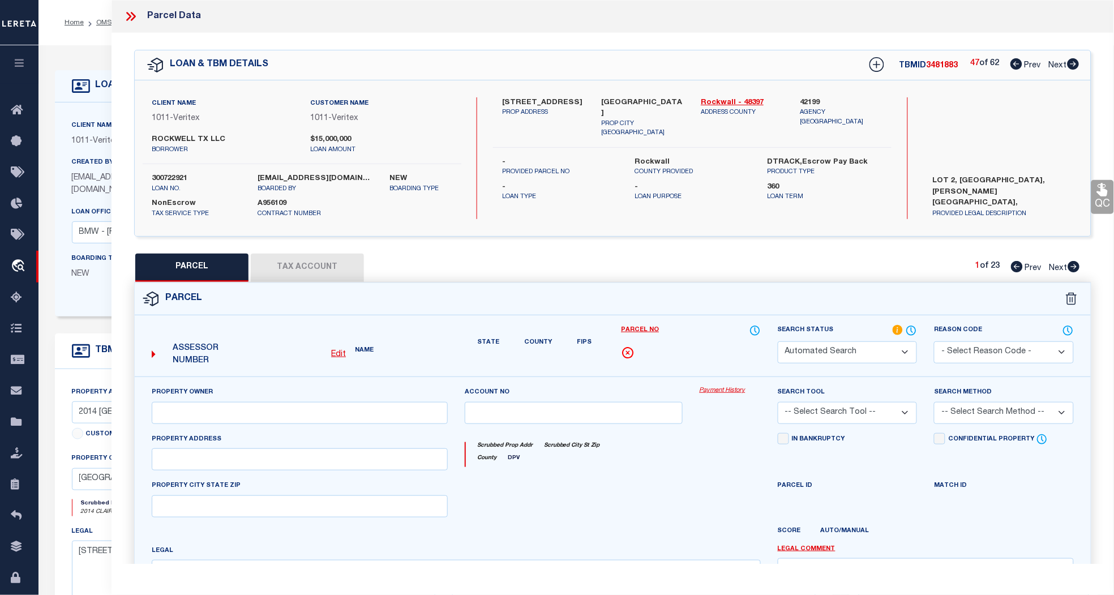
click at [1027, 63] on span "Prev" at bounding box center [1033, 66] width 16 height 8
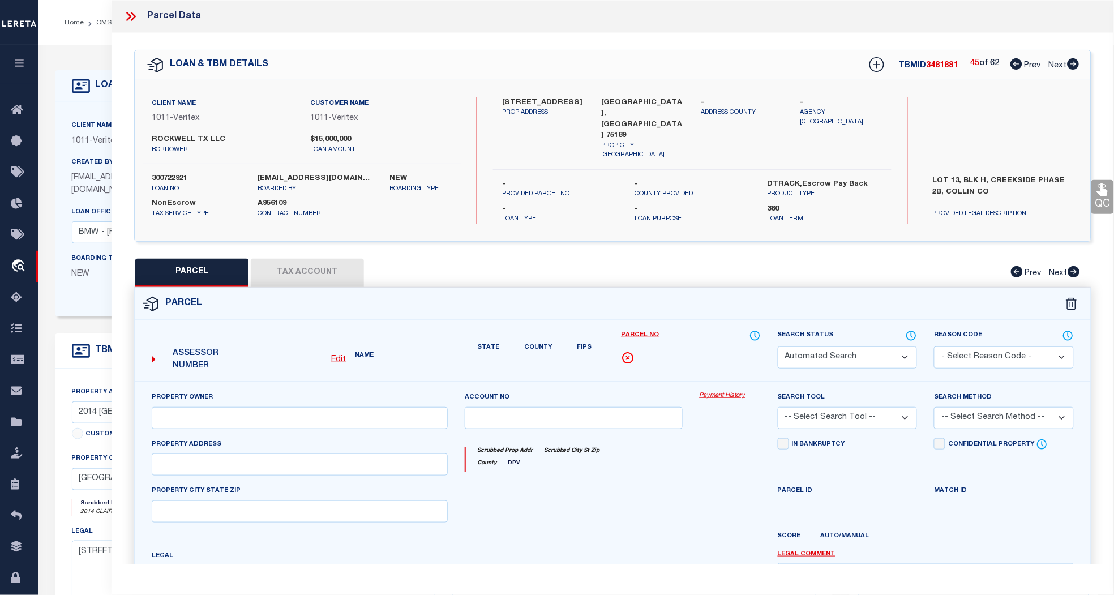
click at [1027, 63] on span "Prev" at bounding box center [1033, 66] width 16 height 8
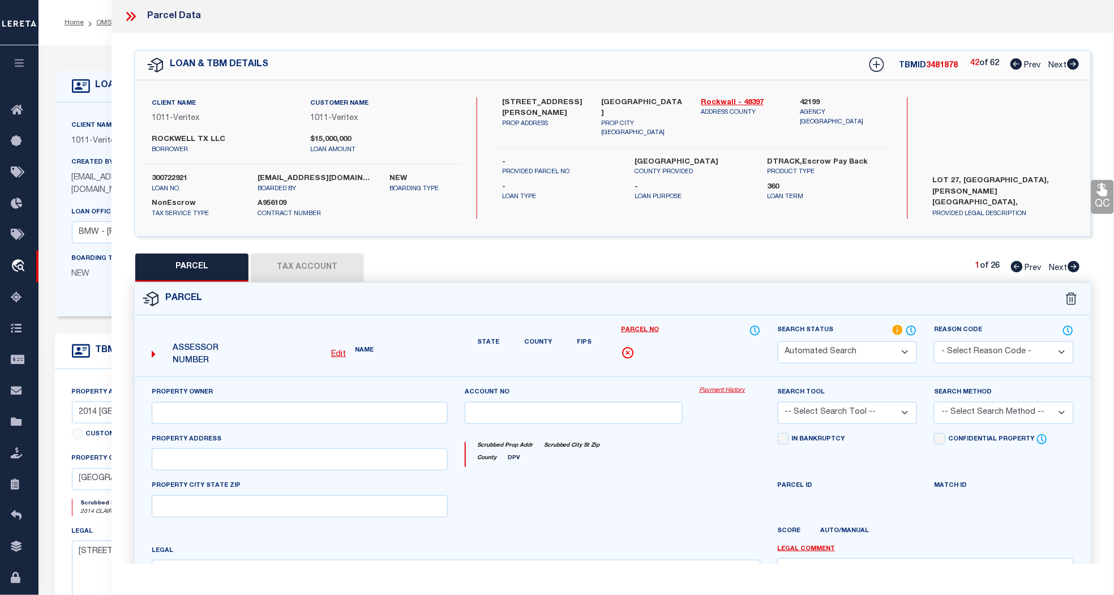
click at [1027, 63] on span "Prev" at bounding box center [1033, 66] width 16 height 8
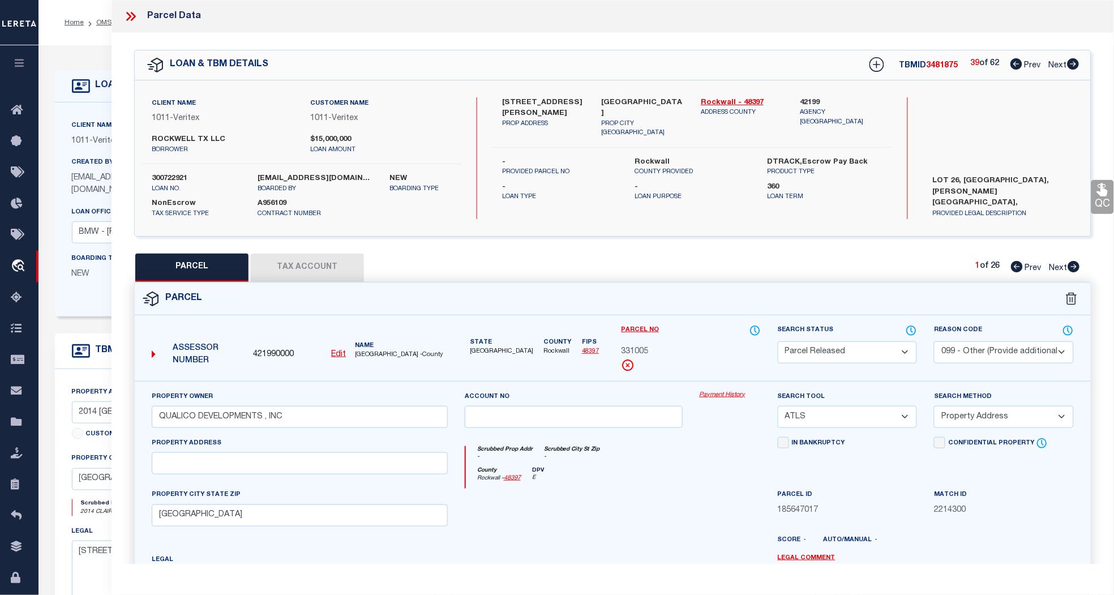
click at [1027, 63] on span "Prev" at bounding box center [1033, 66] width 16 height 8
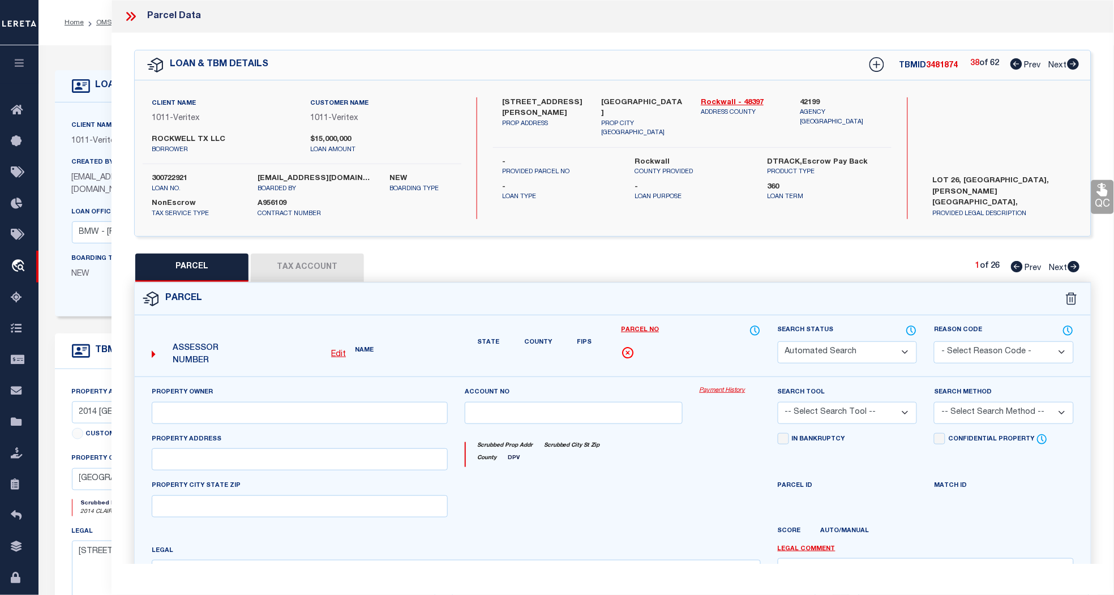
click at [1027, 63] on span "Prev" at bounding box center [1033, 66] width 16 height 8
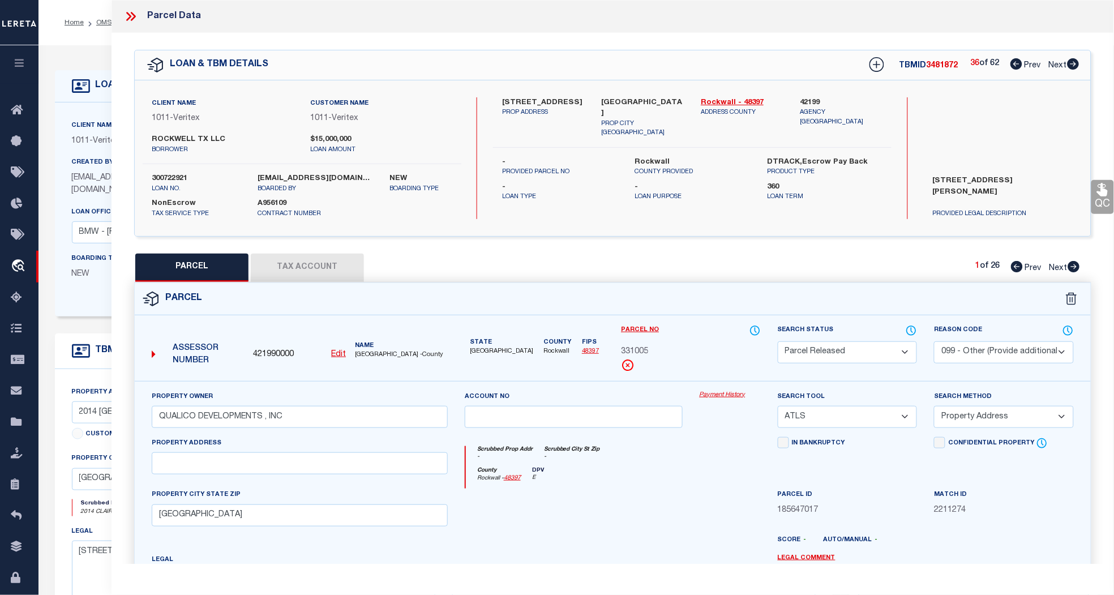
click at [1055, 64] on span "Next" at bounding box center [1058, 66] width 18 height 8
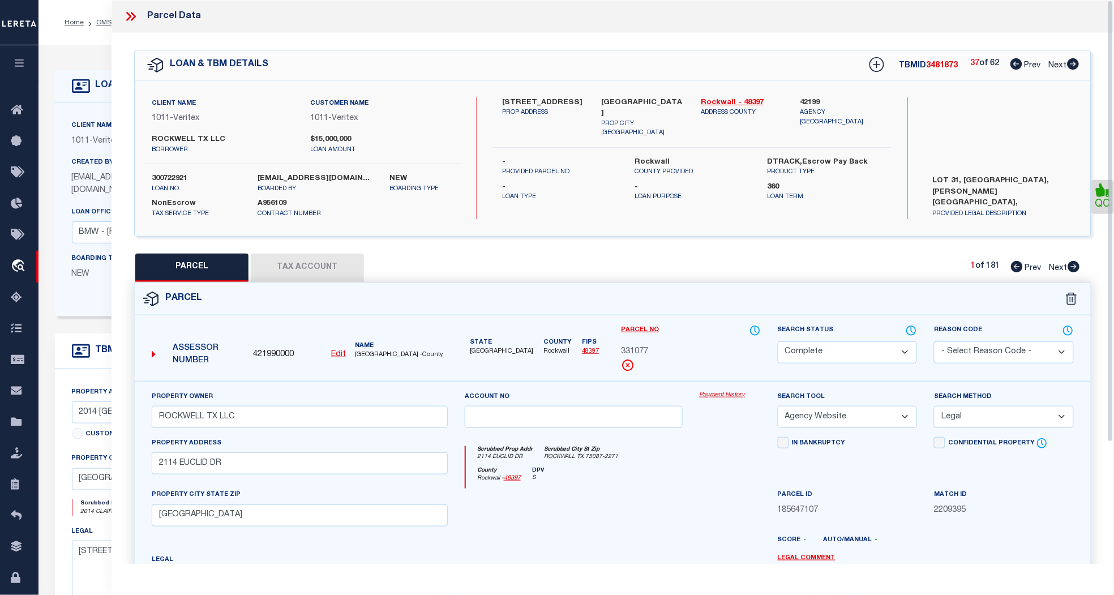
click at [132, 14] on icon at bounding box center [130, 16] width 15 height 15
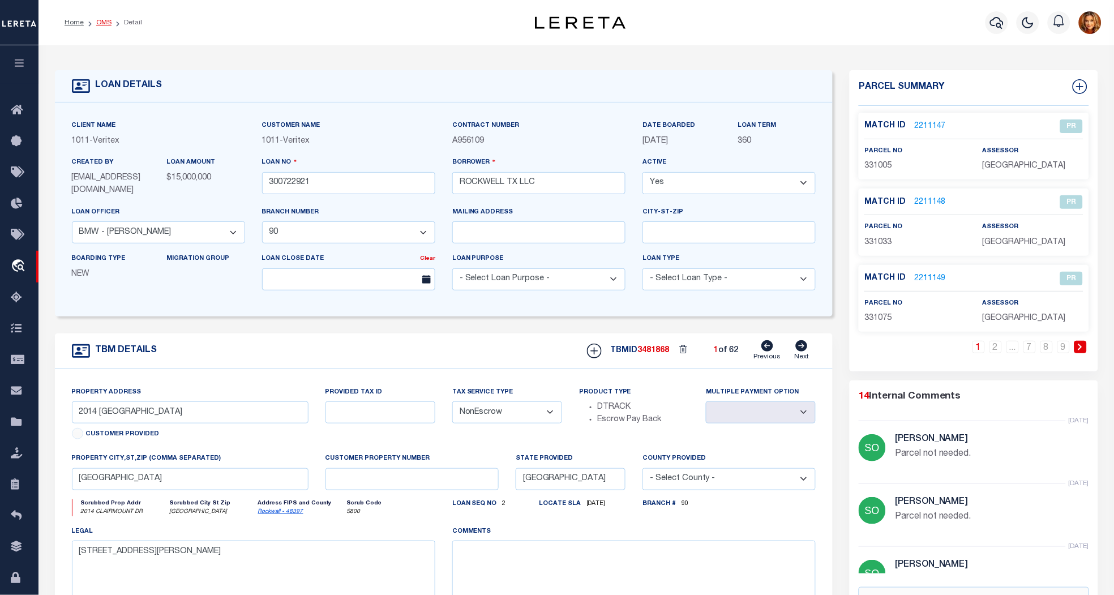
click at [108, 22] on link "OMS" at bounding box center [103, 22] width 15 height 7
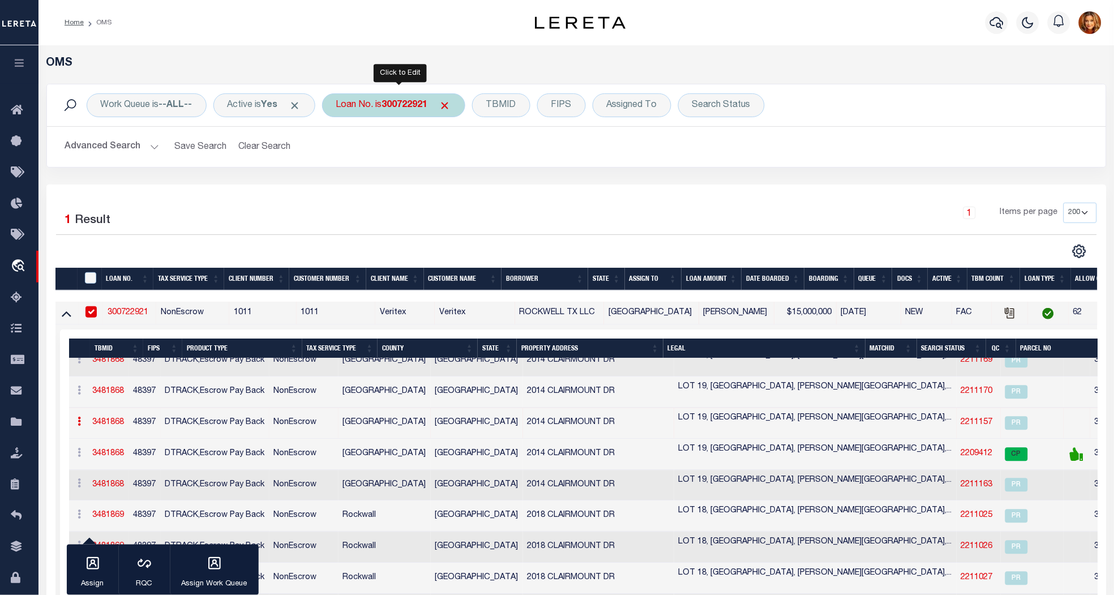
click at [411, 101] on b "300722921" at bounding box center [405, 105] width 46 height 9
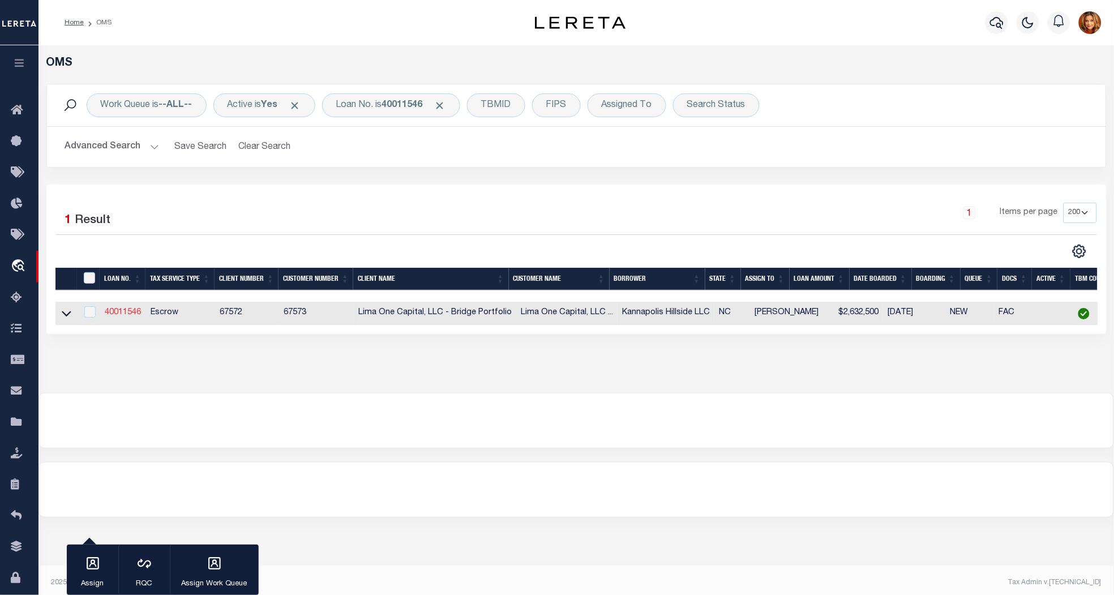
click at [117, 313] on link "40011546" at bounding box center [123, 313] width 36 height 8
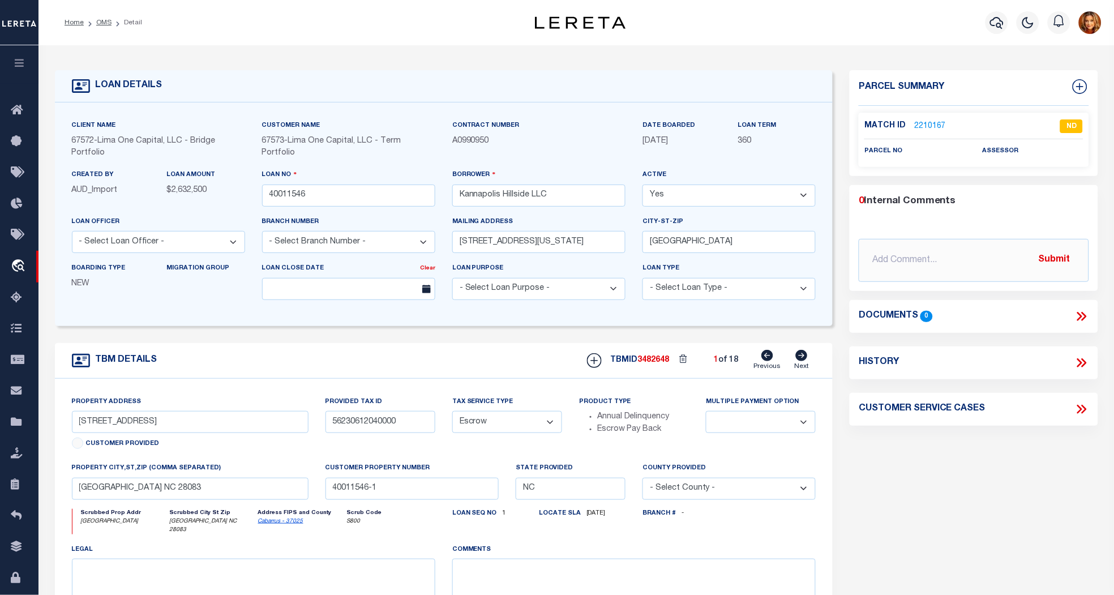
click at [802, 358] on icon at bounding box center [802, 355] width 12 height 11
click at [927, 127] on link "2210145" at bounding box center [930, 127] width 32 height 12
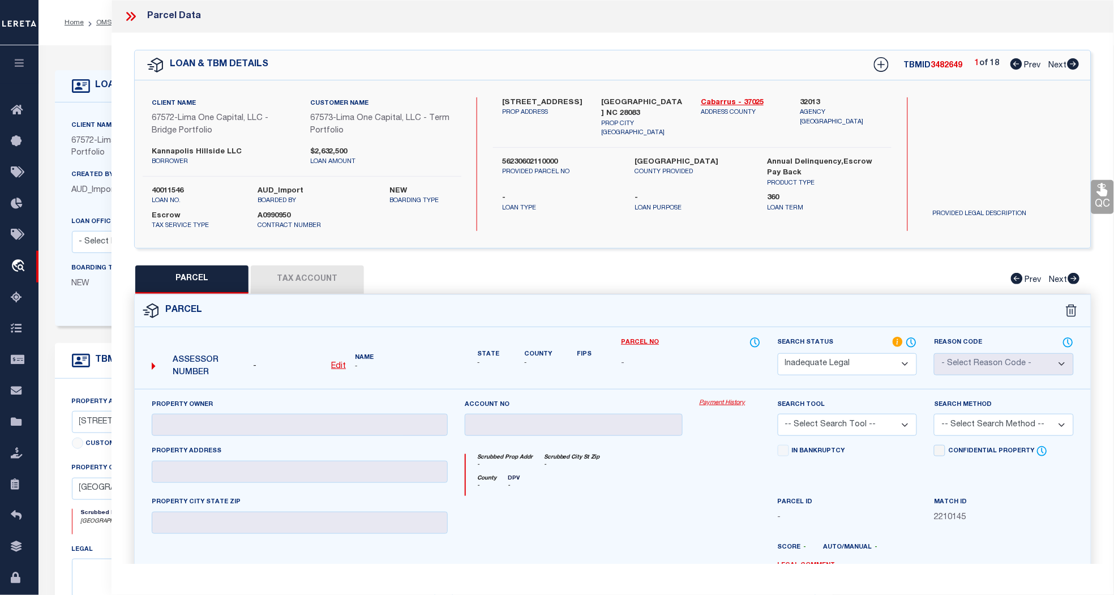
click at [1055, 66] on span "Next" at bounding box center [1058, 66] width 18 height 8
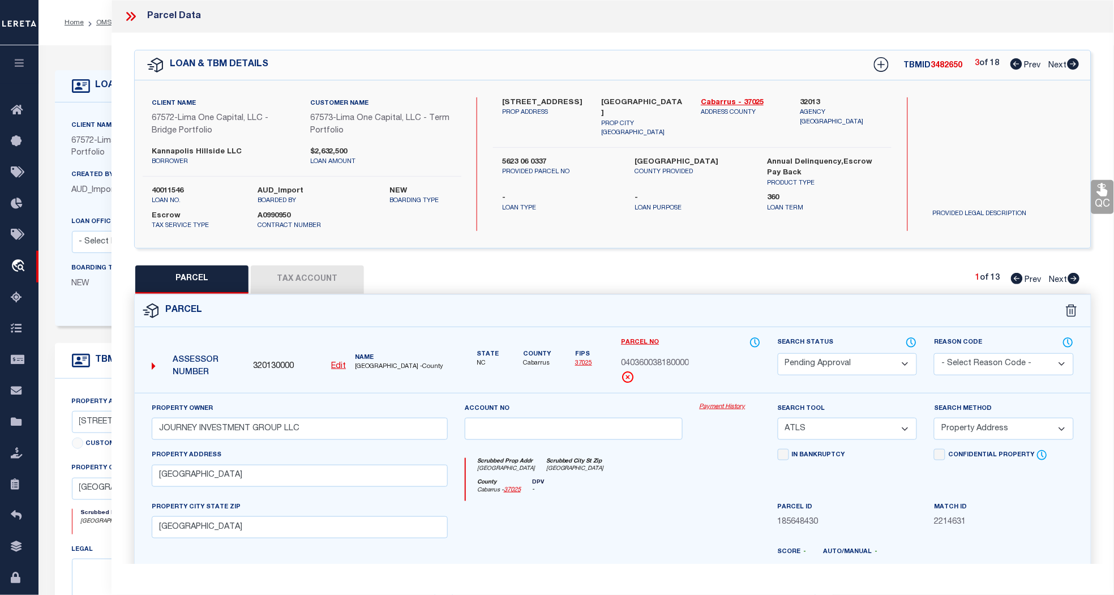
click at [1055, 66] on span "Next" at bounding box center [1058, 66] width 18 height 8
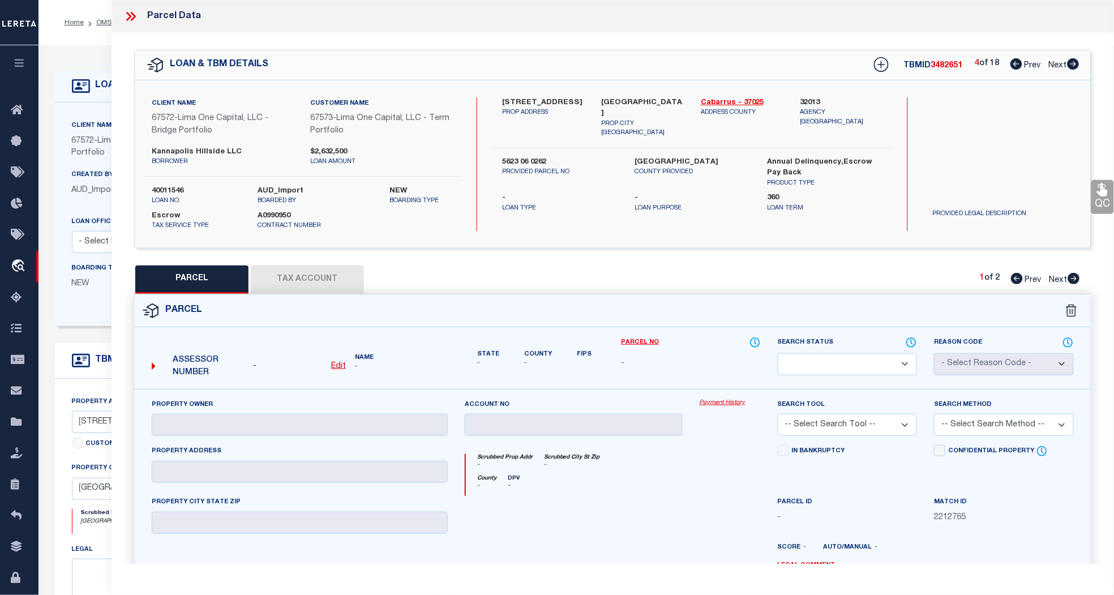
click at [1055, 66] on span "Next" at bounding box center [1058, 66] width 18 height 8
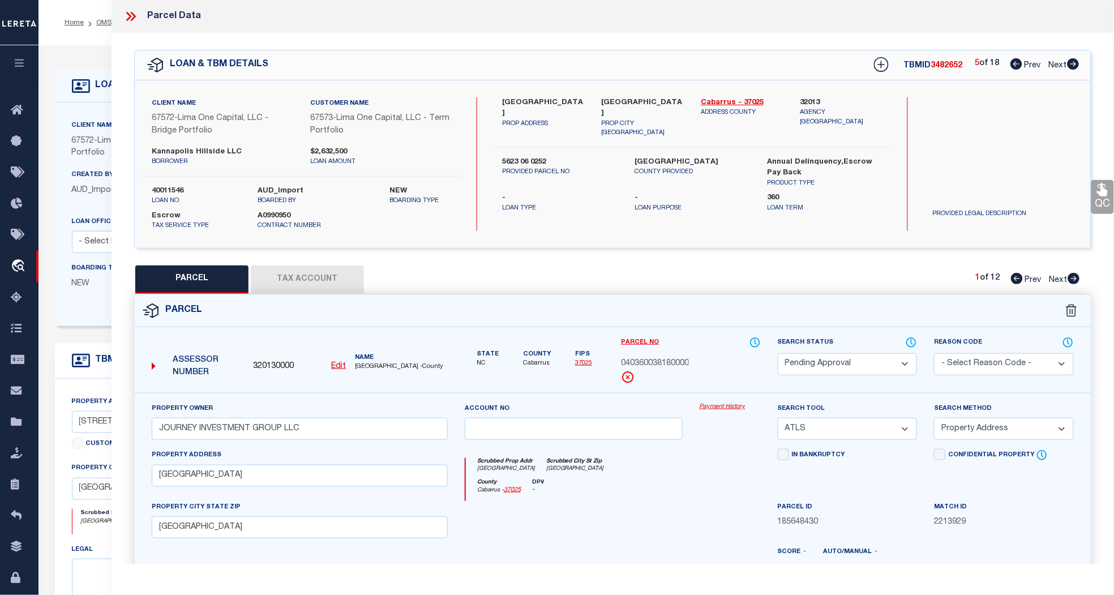
click at [1055, 66] on span "Next" at bounding box center [1058, 66] width 18 height 8
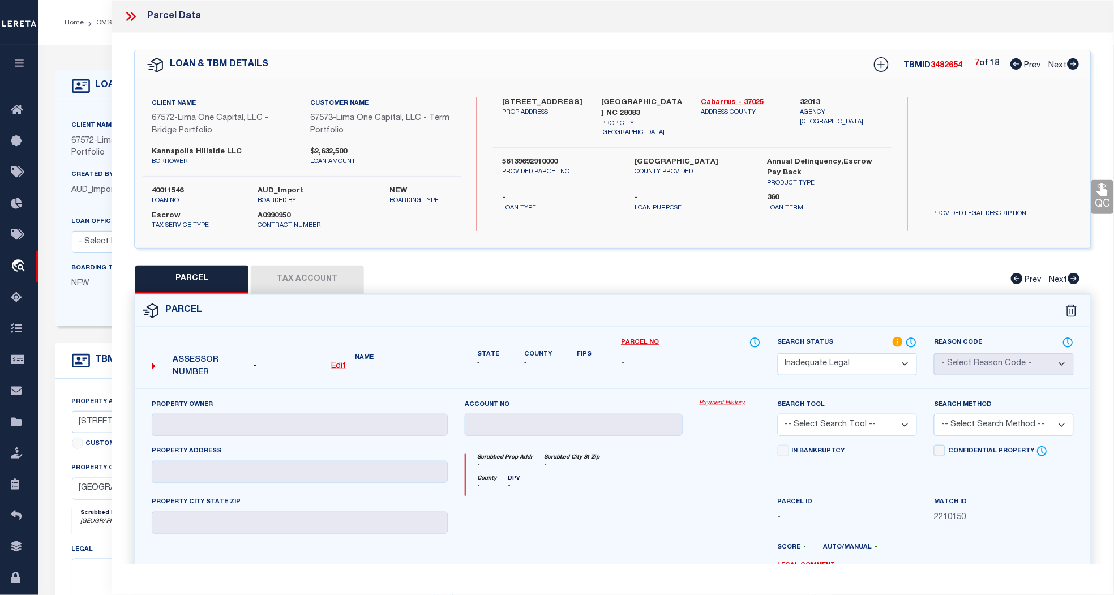
click at [1055, 66] on span "Next" at bounding box center [1058, 66] width 18 height 8
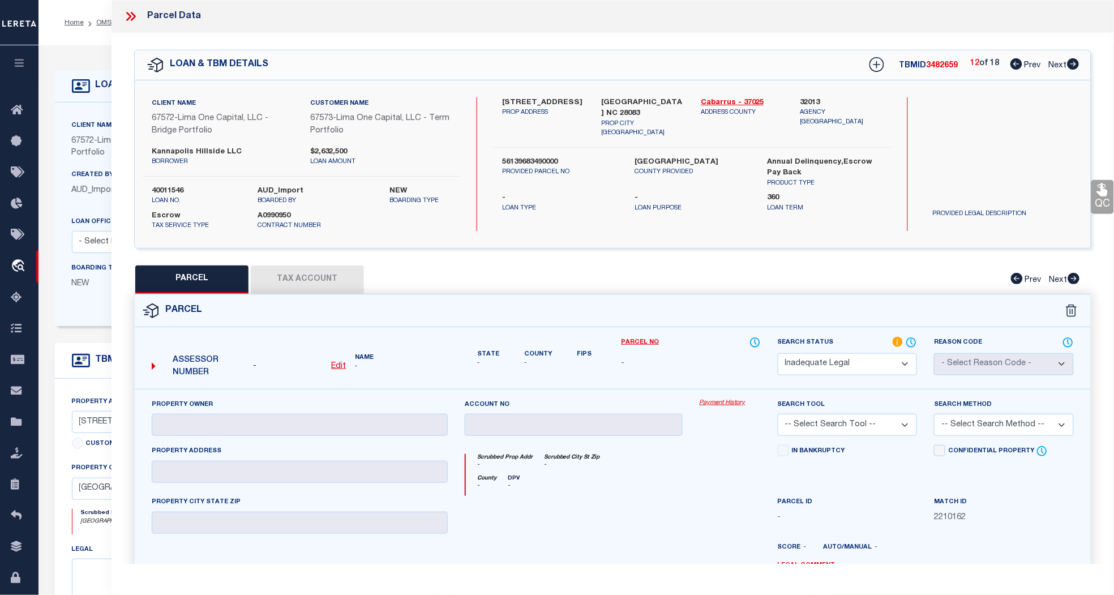
click at [1055, 66] on span "Next" at bounding box center [1058, 66] width 18 height 8
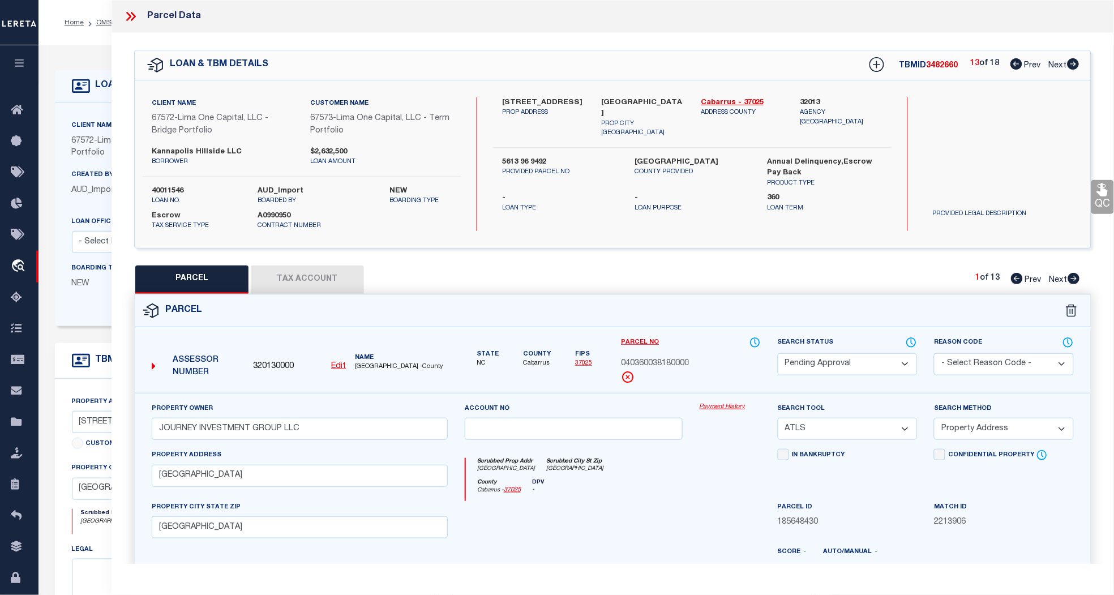
click at [1055, 66] on span "Next" at bounding box center [1058, 66] width 18 height 8
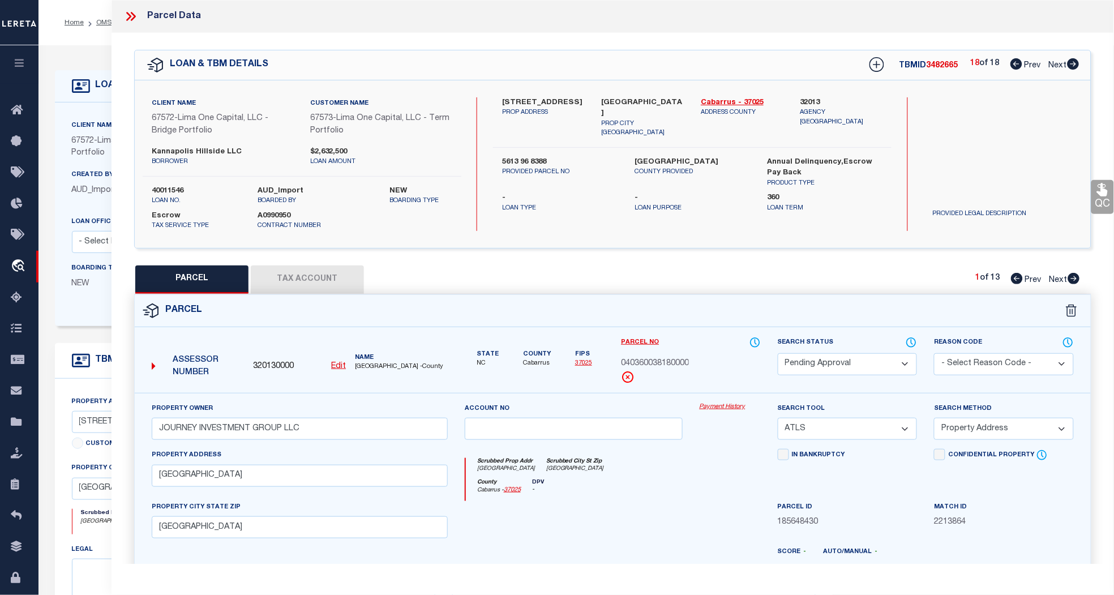
click at [1033, 65] on span "Prev" at bounding box center [1033, 66] width 16 height 8
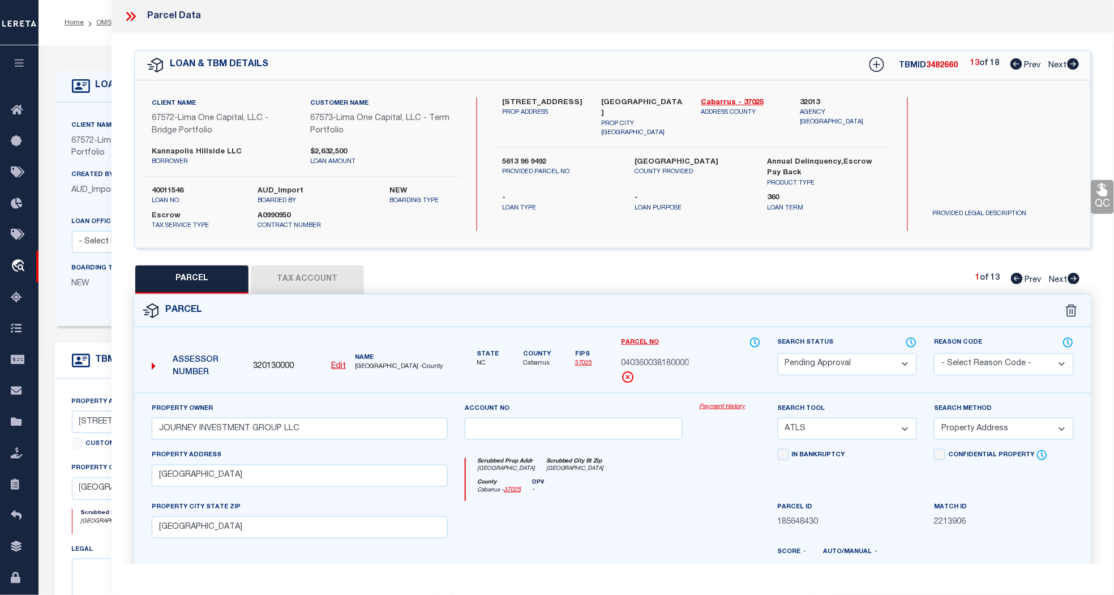
click at [1033, 65] on span "Prev" at bounding box center [1033, 66] width 16 height 8
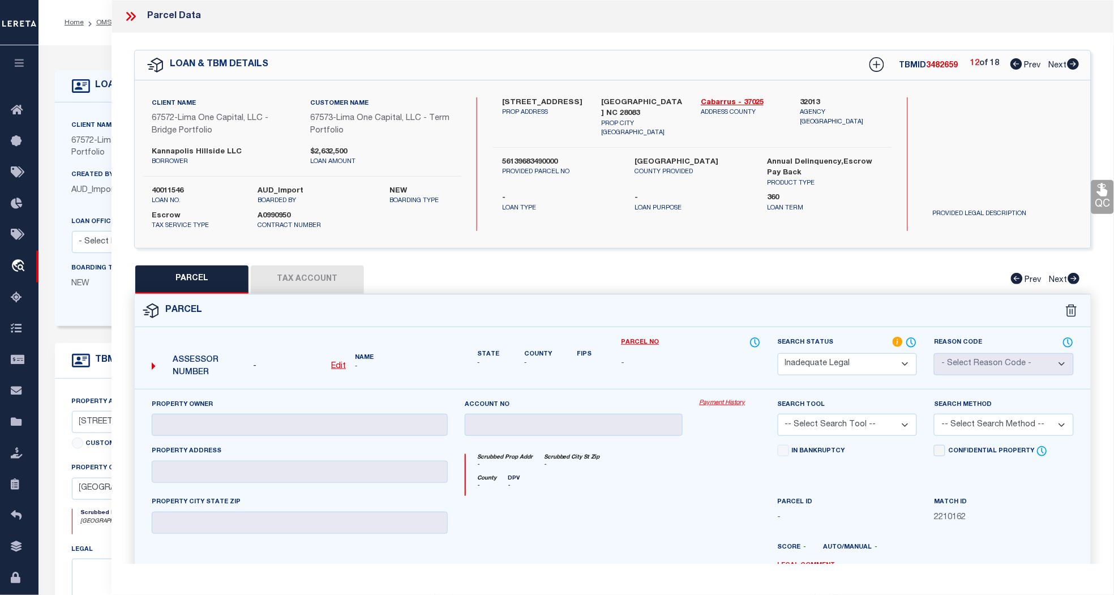
click at [1033, 65] on span "Prev" at bounding box center [1033, 66] width 16 height 8
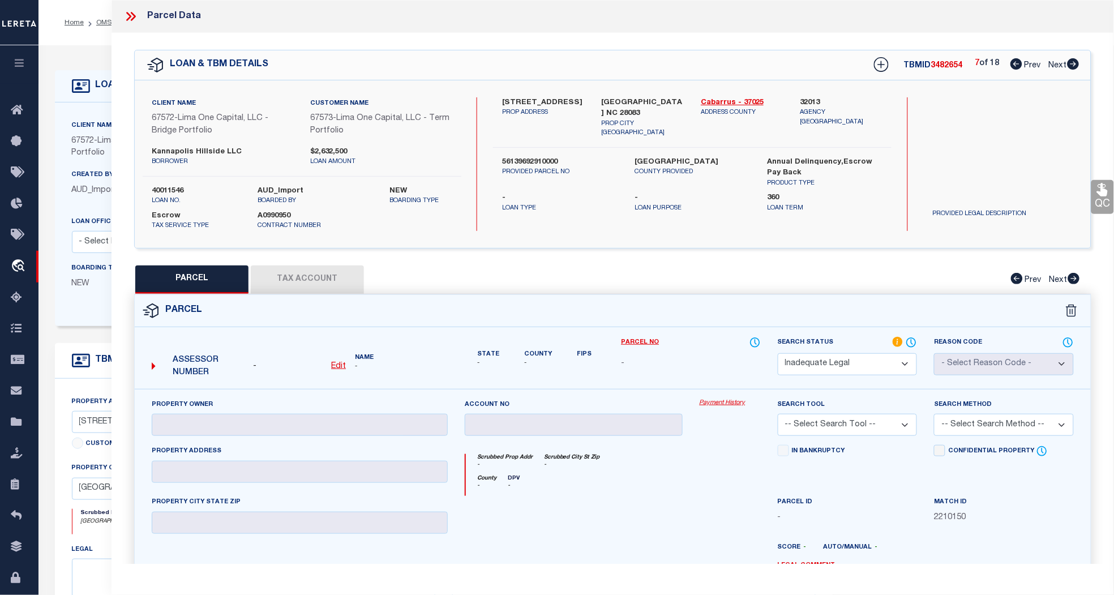
click at [1033, 65] on span "Prev" at bounding box center [1033, 66] width 16 height 8
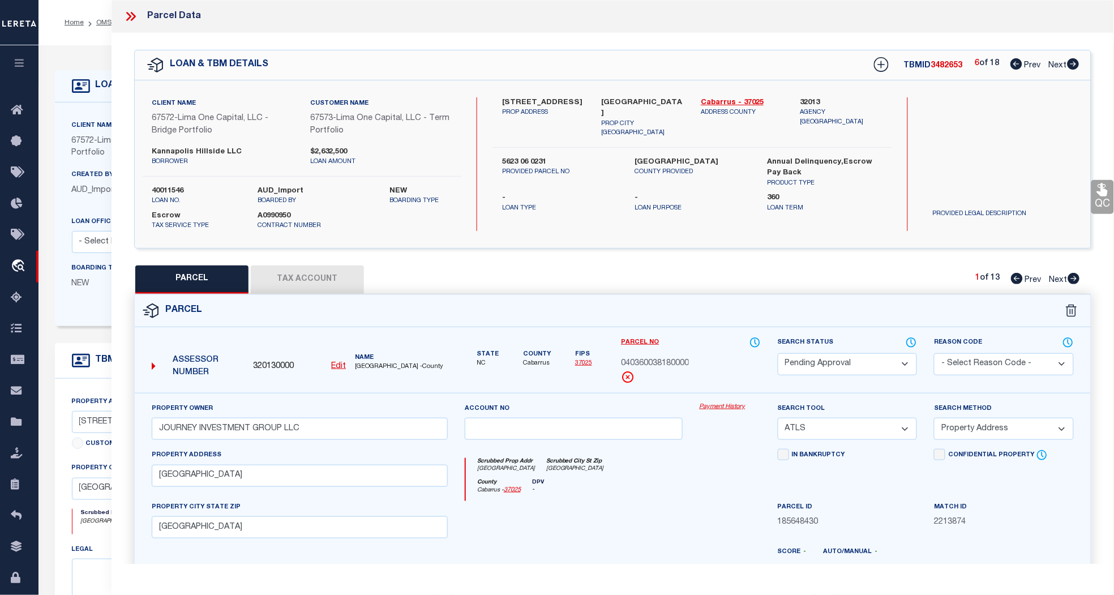
click at [1033, 65] on span "Prev" at bounding box center [1033, 66] width 16 height 8
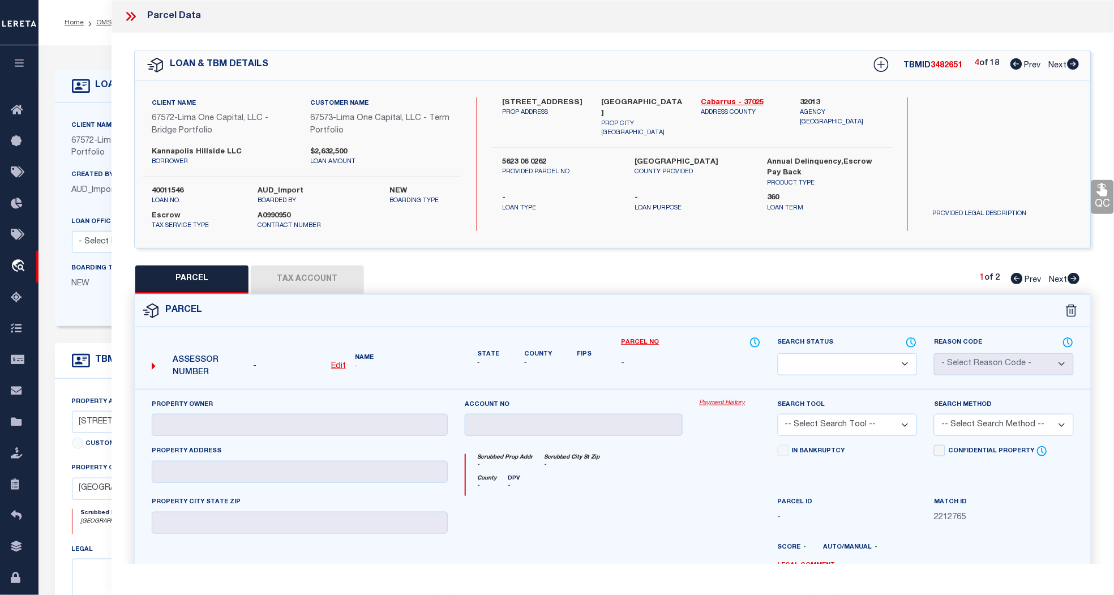
click at [1033, 65] on span "Prev" at bounding box center [1033, 66] width 16 height 8
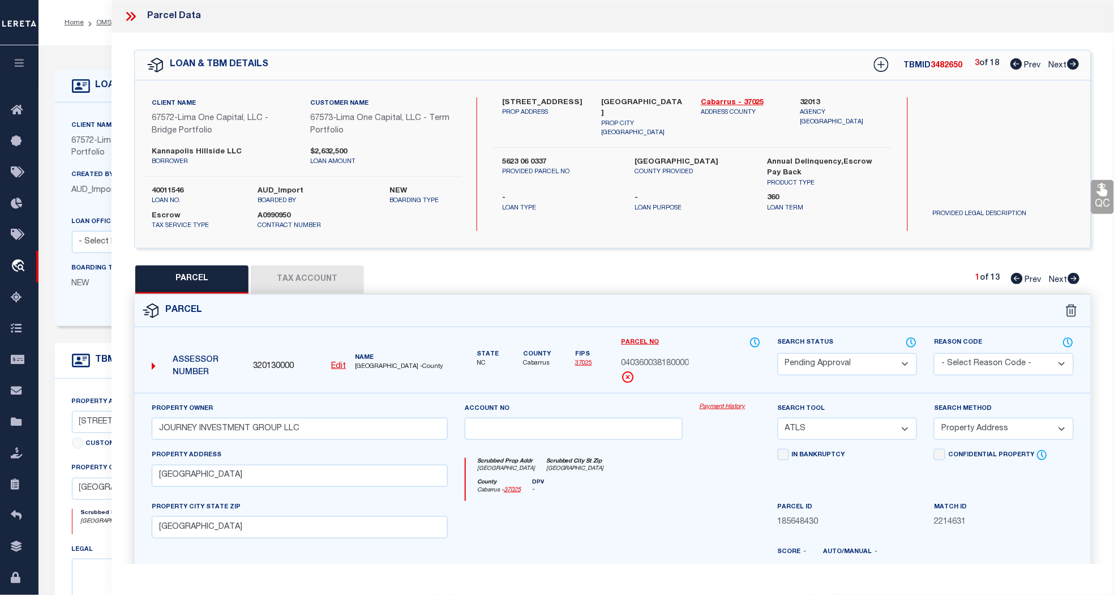
click at [1033, 65] on span "Prev" at bounding box center [1033, 66] width 16 height 8
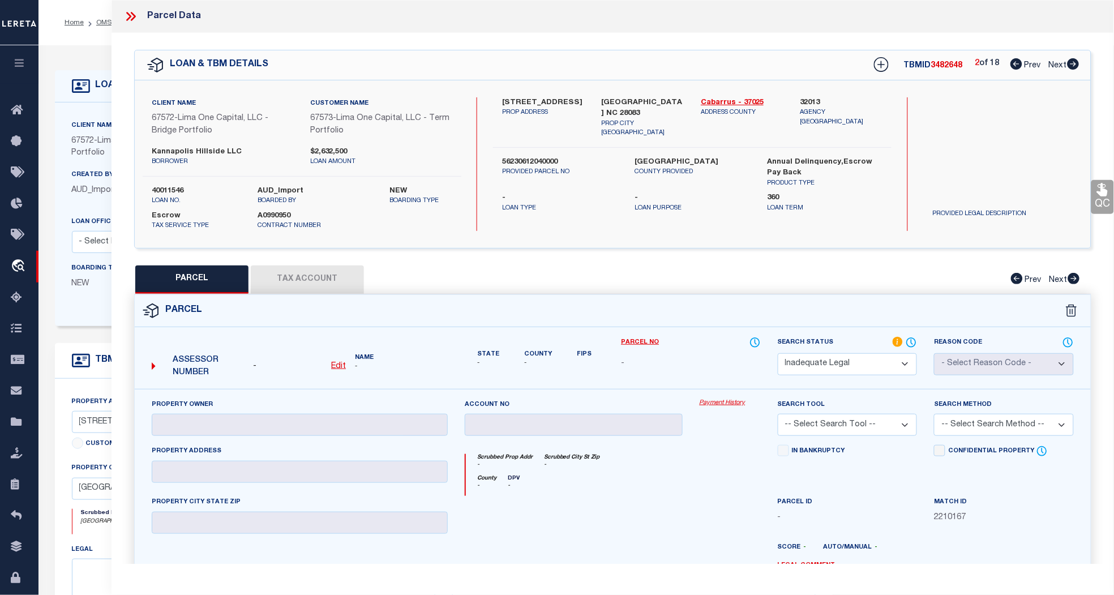
click at [1033, 65] on span "Prev" at bounding box center [1033, 66] width 16 height 8
click at [135, 15] on icon at bounding box center [133, 16] width 5 height 9
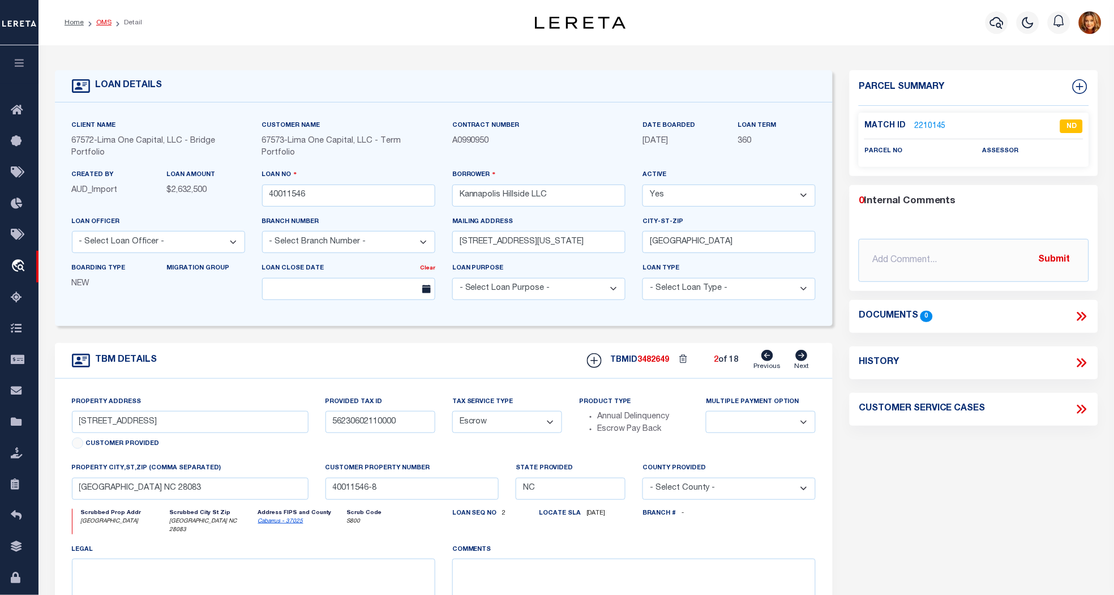
click at [100, 22] on link "OMS" at bounding box center [103, 22] width 15 height 7
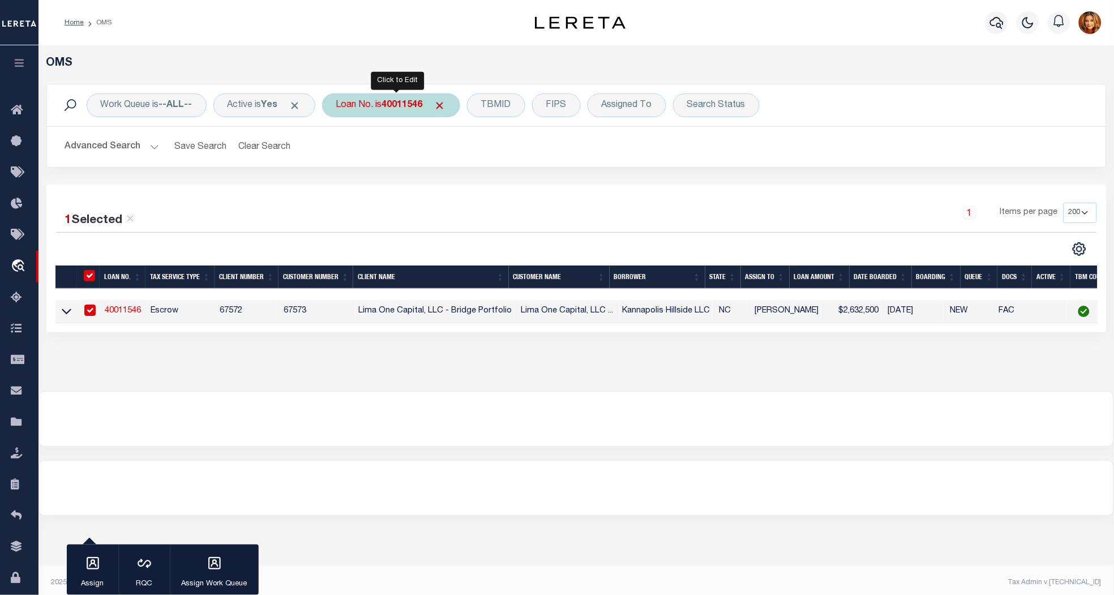
click at [392, 112] on div "Loan No. is 40011546" at bounding box center [391, 105] width 138 height 24
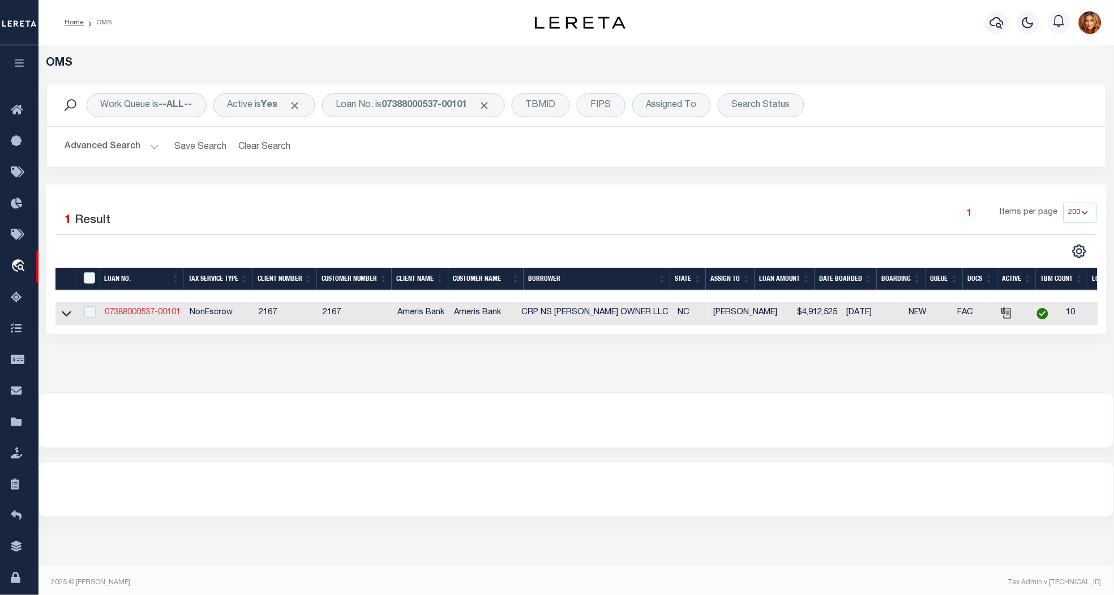
click at [120, 310] on link "07388000537-00101" at bounding box center [143, 313] width 76 height 8
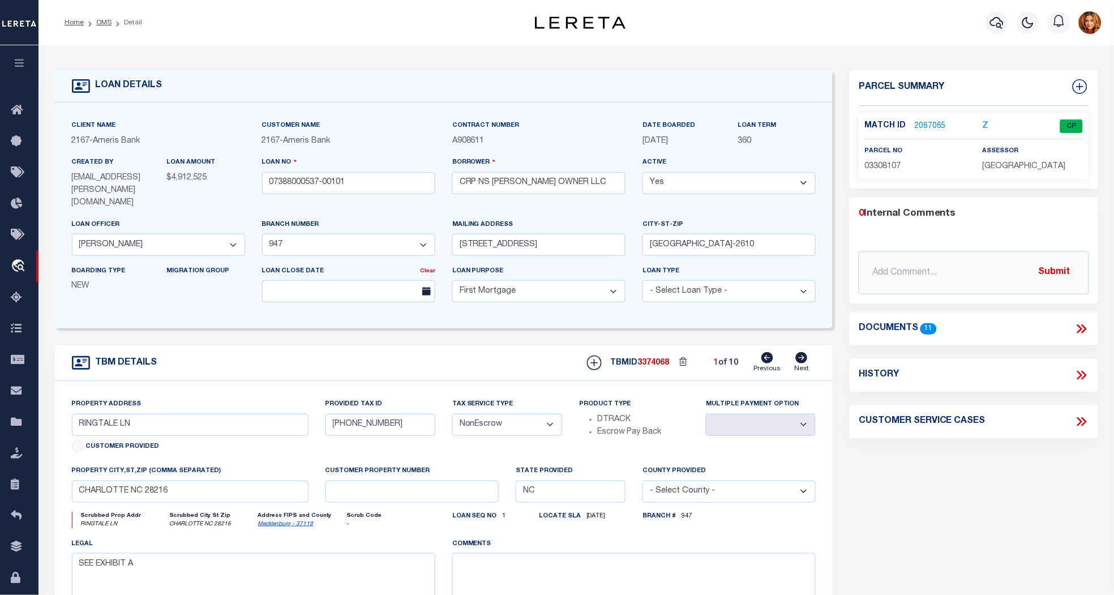
click at [919, 122] on link "2067065" at bounding box center [930, 127] width 32 height 12
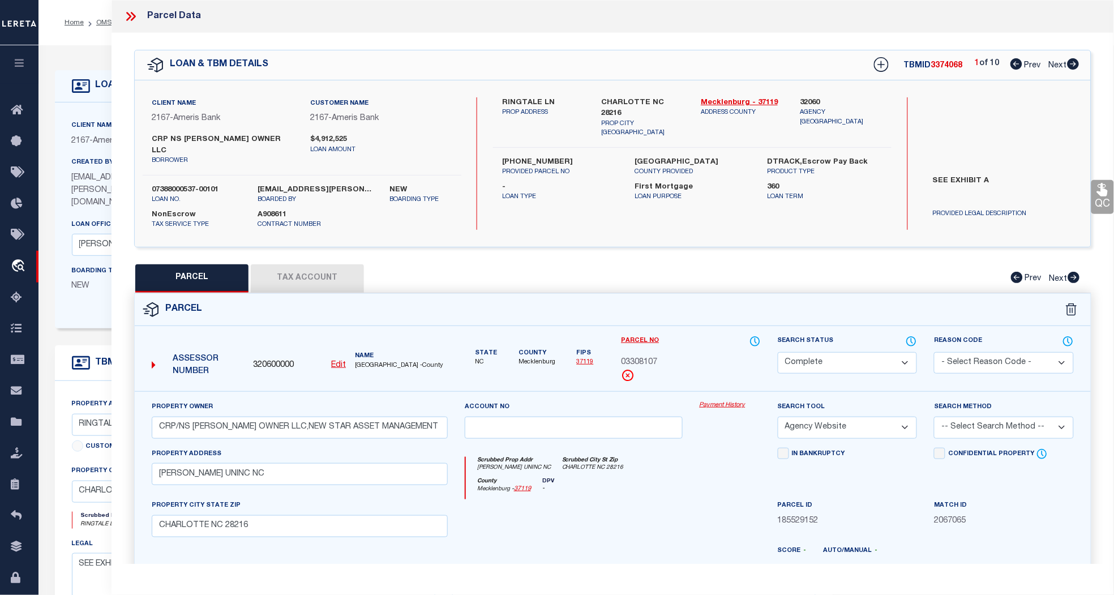
click at [1059, 65] on span "Next" at bounding box center [1058, 66] width 18 height 8
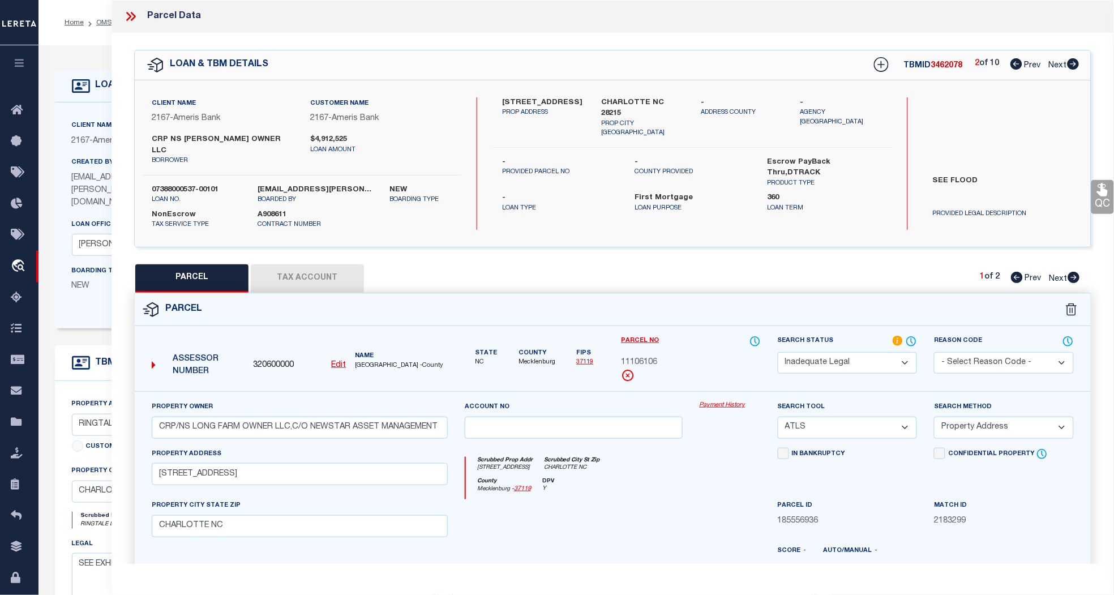
click at [1059, 65] on span "Next" at bounding box center [1058, 66] width 18 height 8
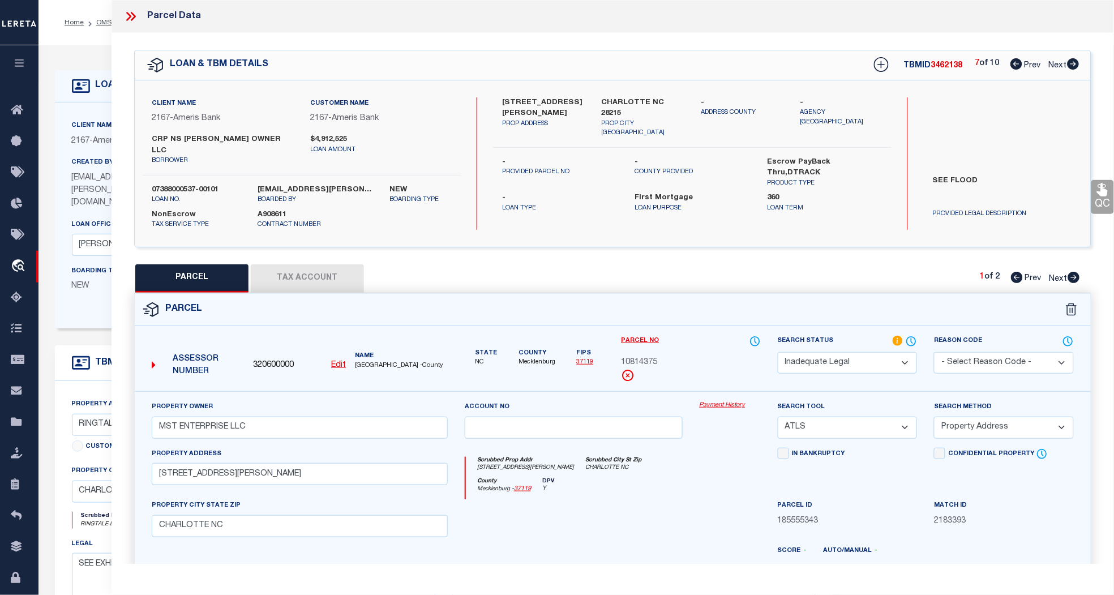
click at [1059, 65] on span "Next" at bounding box center [1058, 66] width 18 height 8
click at [131, 14] on icon at bounding box center [130, 16] width 15 height 15
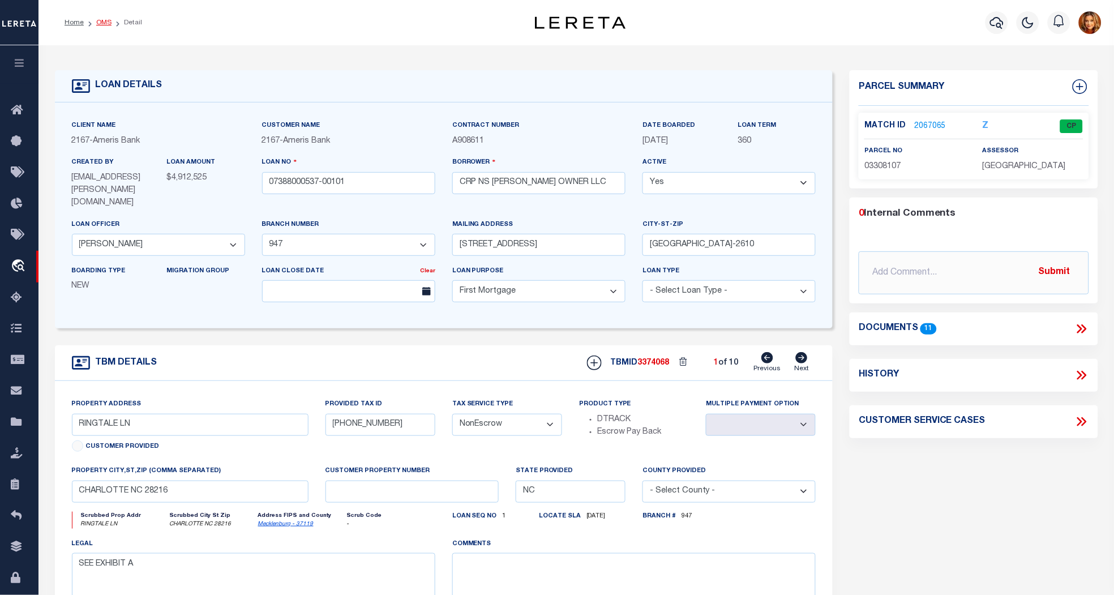
click at [103, 21] on link "OMS" at bounding box center [103, 22] width 15 height 7
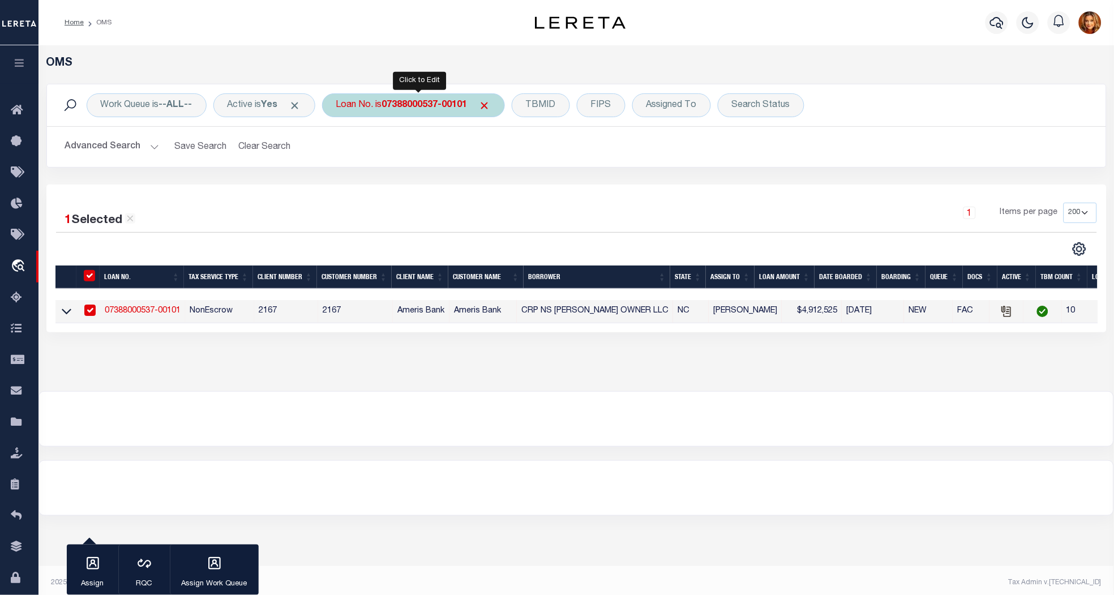
click at [438, 109] on b "07388000537-00101" at bounding box center [424, 105] width 85 height 9
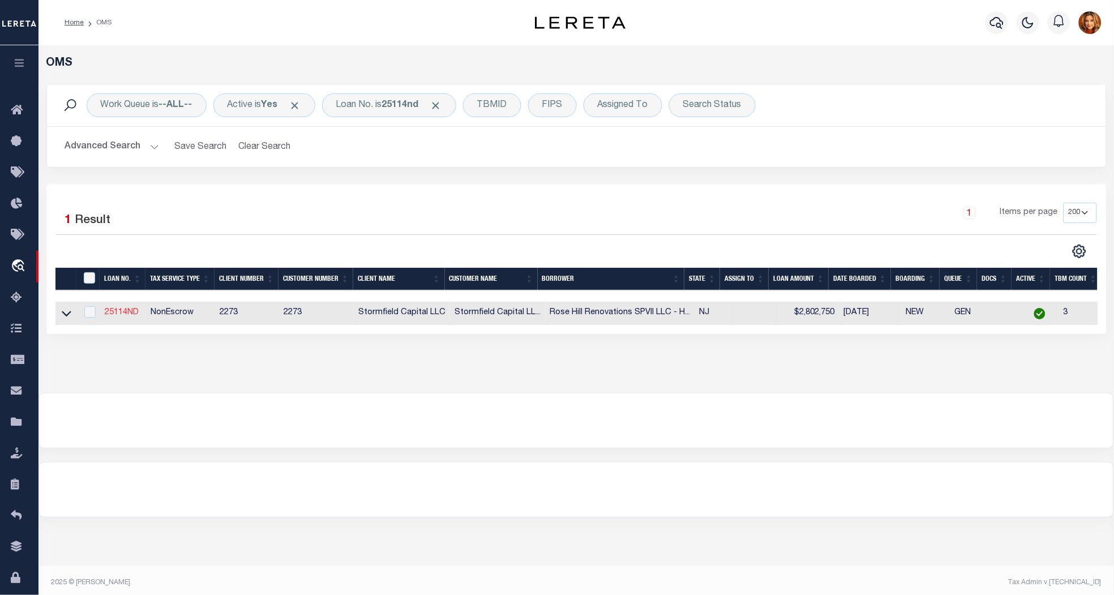
click at [111, 309] on link "25114ND" at bounding box center [122, 313] width 34 height 8
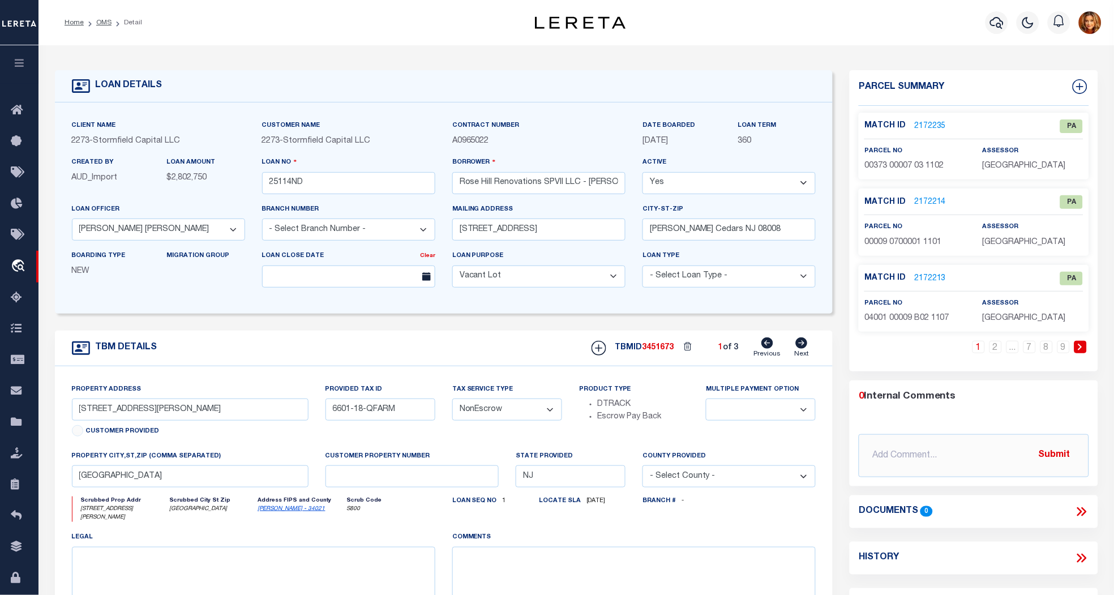
click at [919, 122] on link "2172235" at bounding box center [930, 127] width 32 height 12
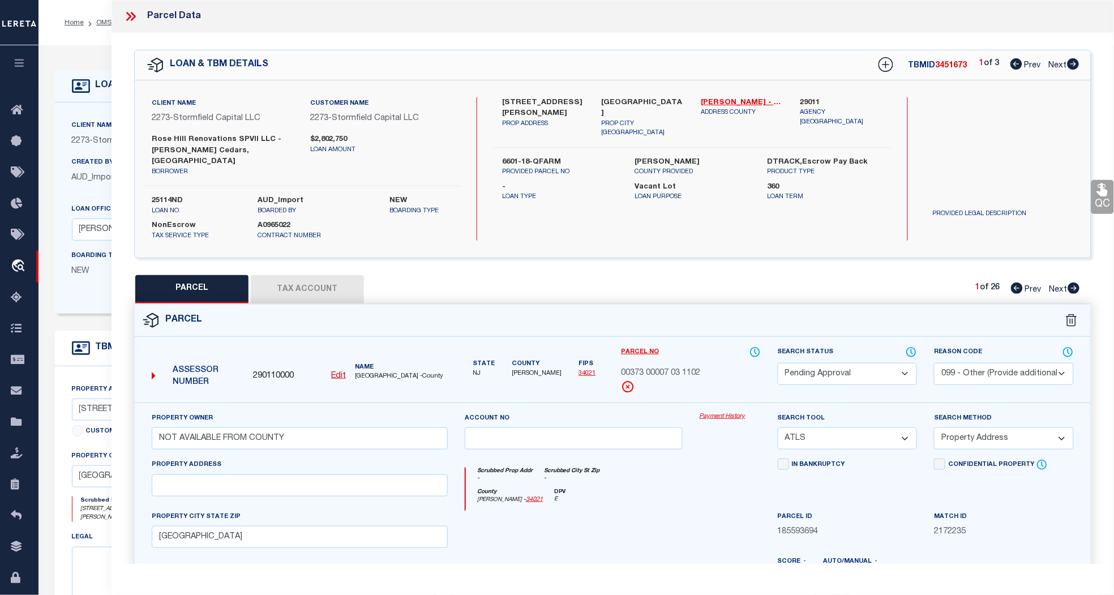
click at [1055, 63] on span "Next" at bounding box center [1058, 66] width 18 height 8
click at [1032, 65] on span "Prev" at bounding box center [1033, 66] width 16 height 8
drag, startPoint x: 129, startPoint y: 15, endPoint x: 121, endPoint y: 23, distance: 11.2
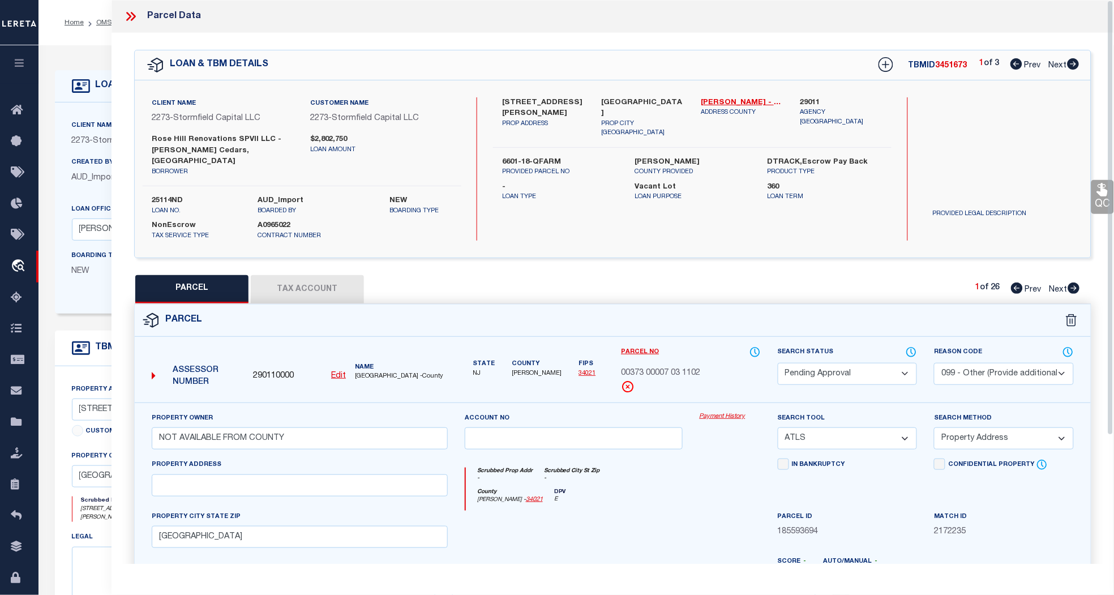
click at [130, 14] on icon at bounding box center [130, 16] width 15 height 15
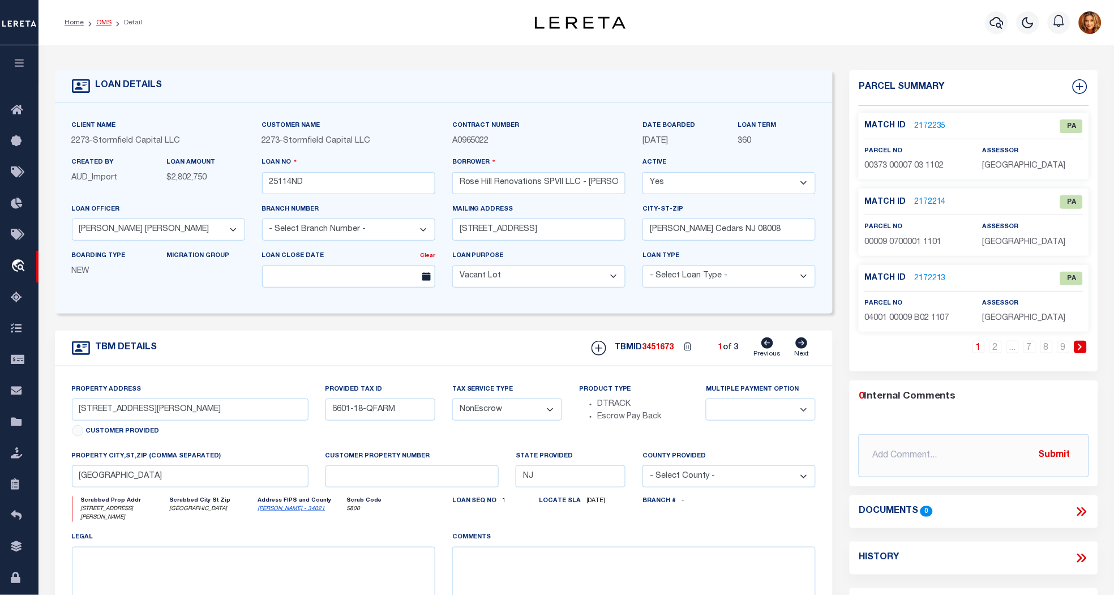
click at [97, 21] on link "OMS" at bounding box center [103, 22] width 15 height 7
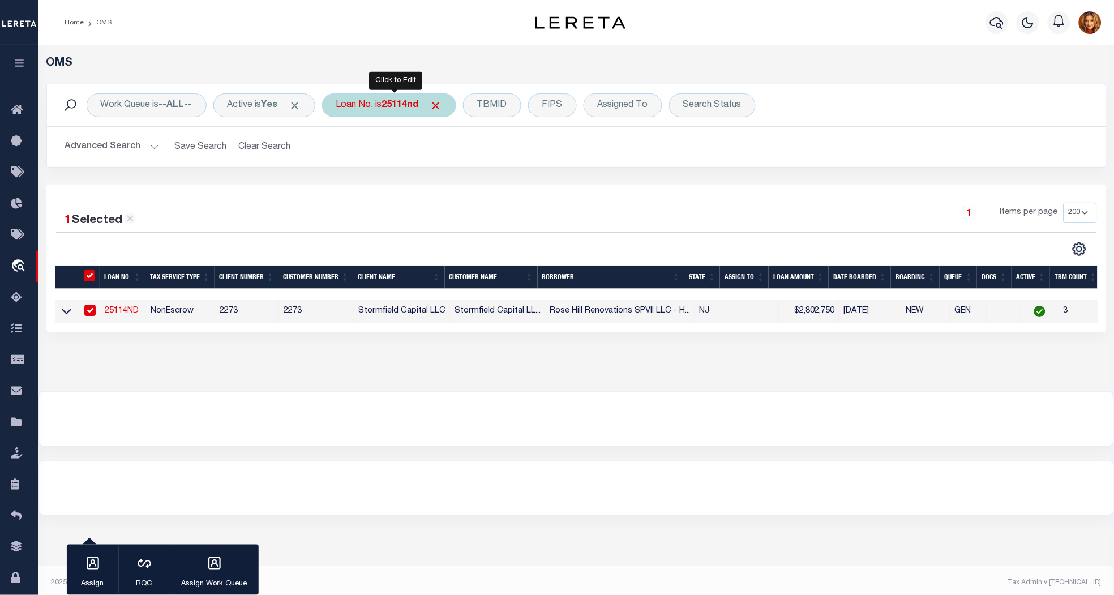
click at [404, 104] on b "25114nd" at bounding box center [400, 105] width 37 height 9
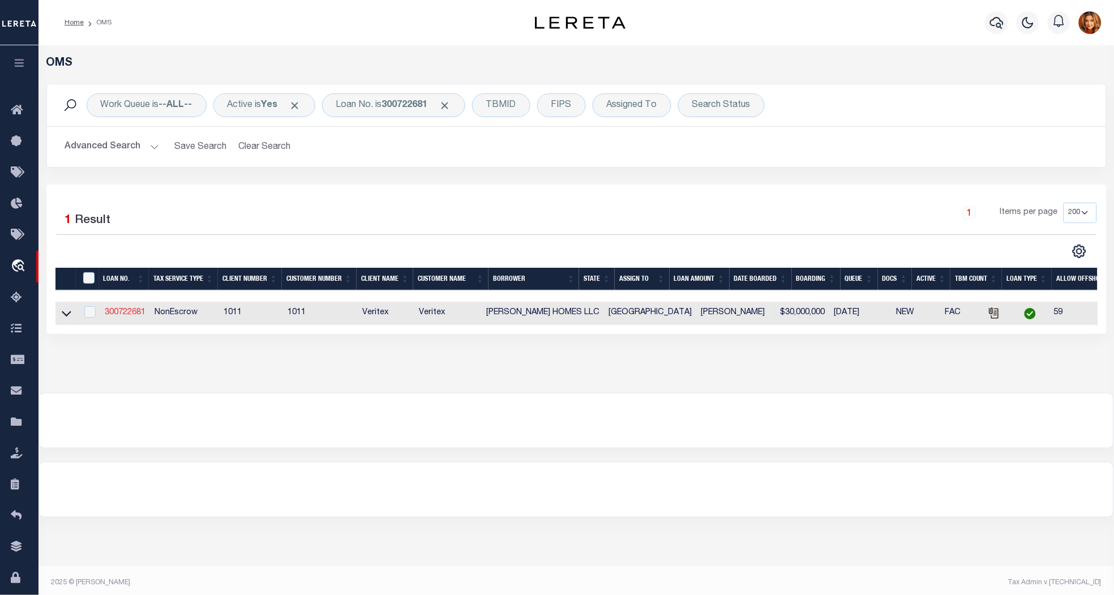
click at [117, 310] on link "300722681" at bounding box center [125, 313] width 41 height 8
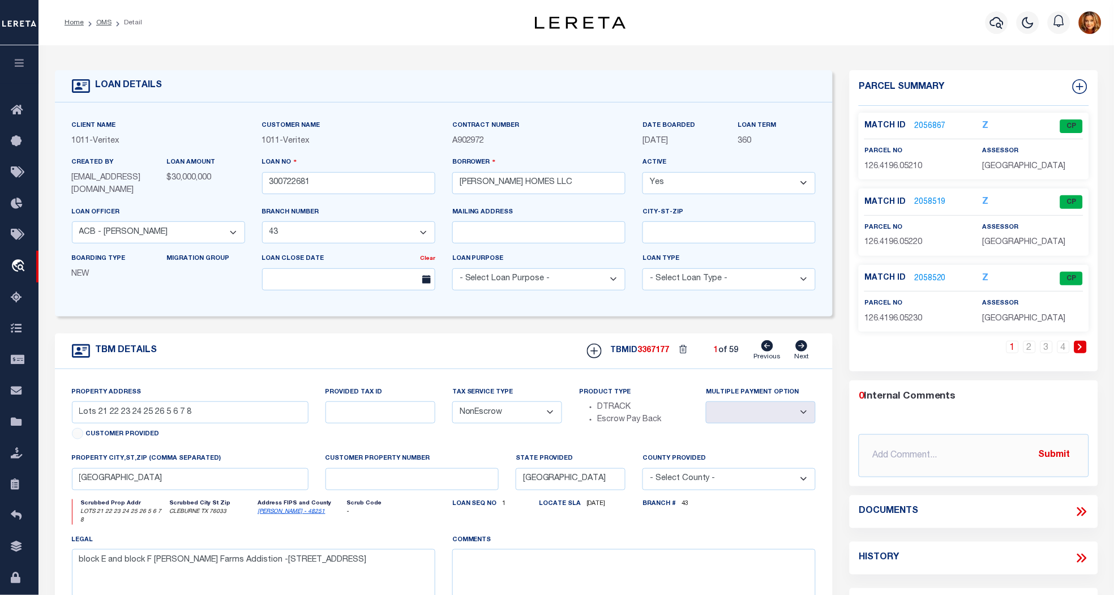
click at [930, 123] on link "2056867" at bounding box center [930, 127] width 32 height 12
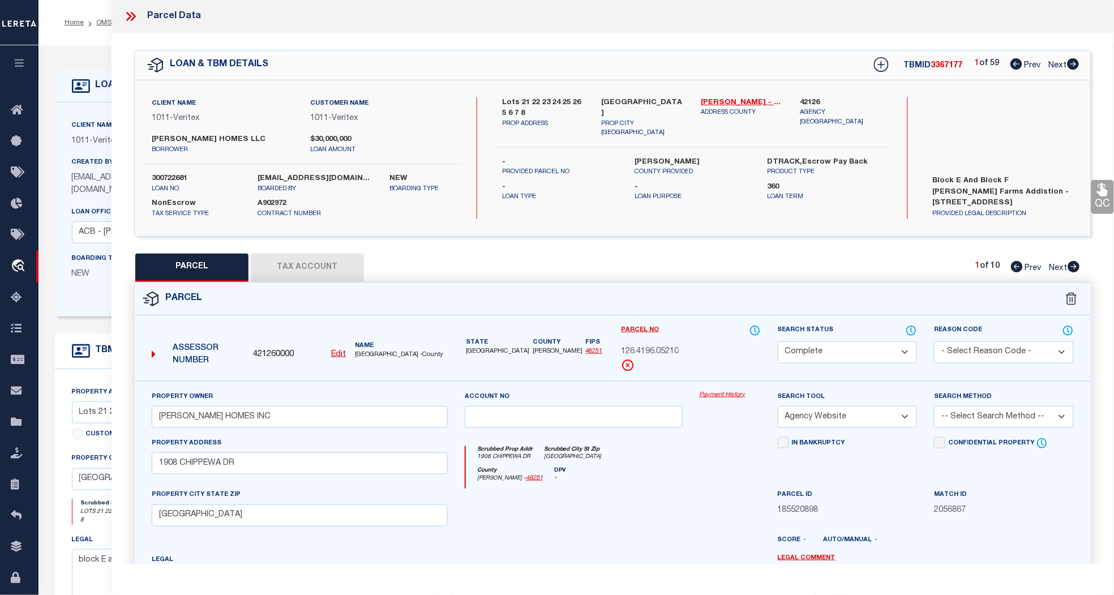
click at [1058, 266] on span "Next" at bounding box center [1059, 268] width 18 height 8
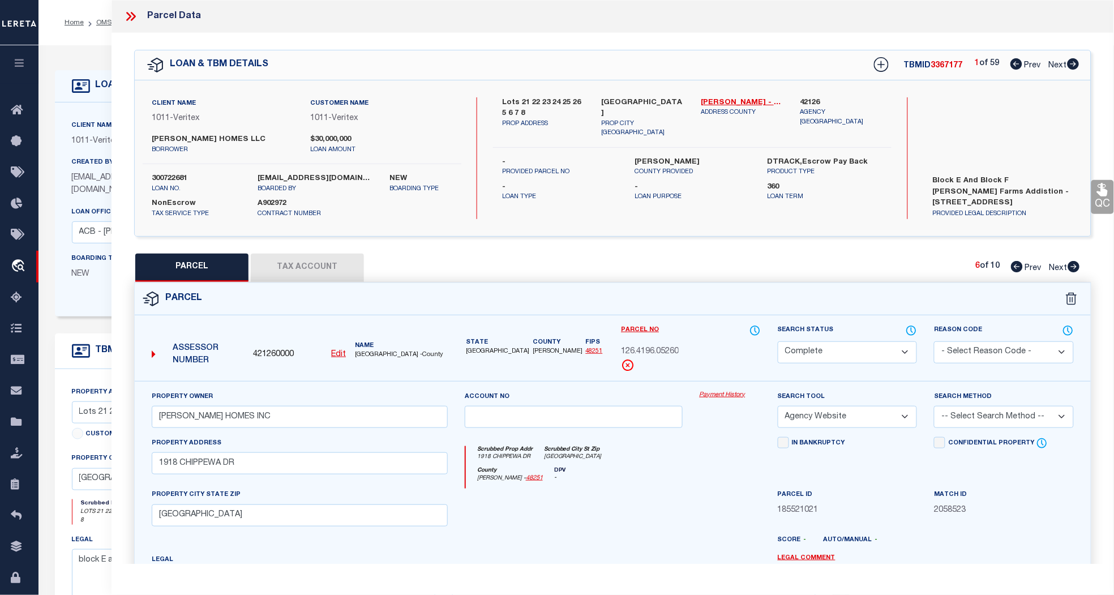
click at [1058, 266] on span "Next" at bounding box center [1059, 268] width 18 height 8
click at [1058, 63] on span "Next" at bounding box center [1058, 66] width 18 height 8
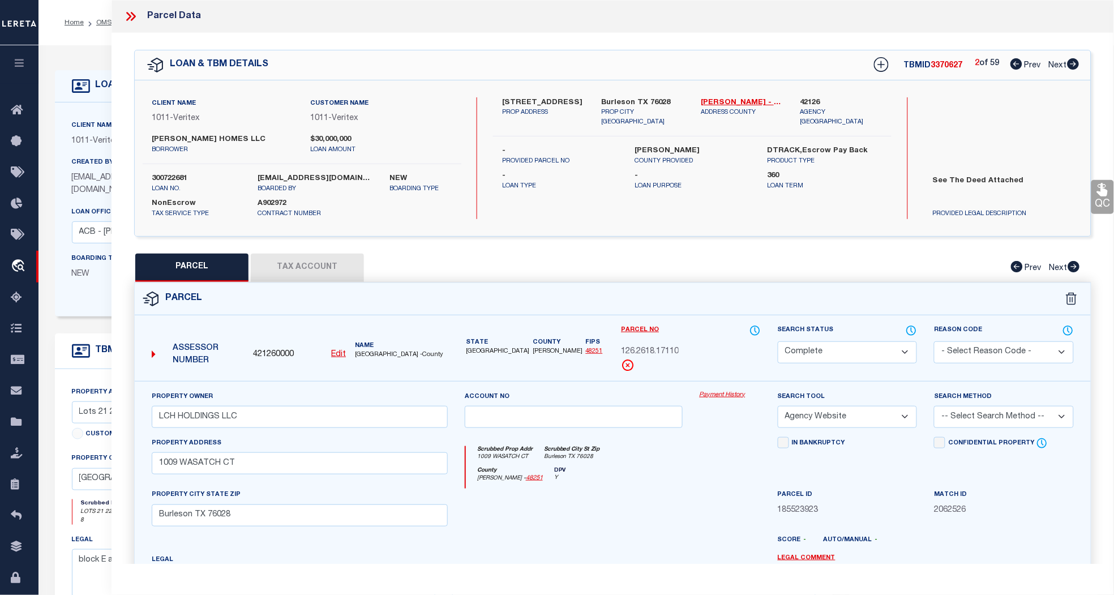
click at [1058, 63] on span "Next" at bounding box center [1058, 66] width 18 height 8
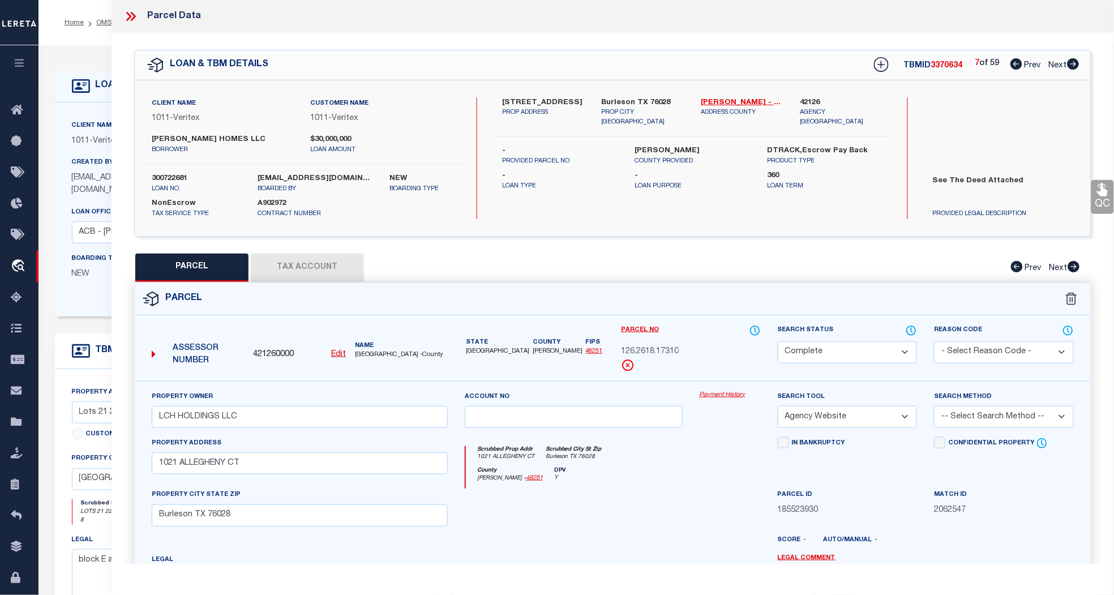
click at [1058, 63] on span "Next" at bounding box center [1058, 66] width 18 height 8
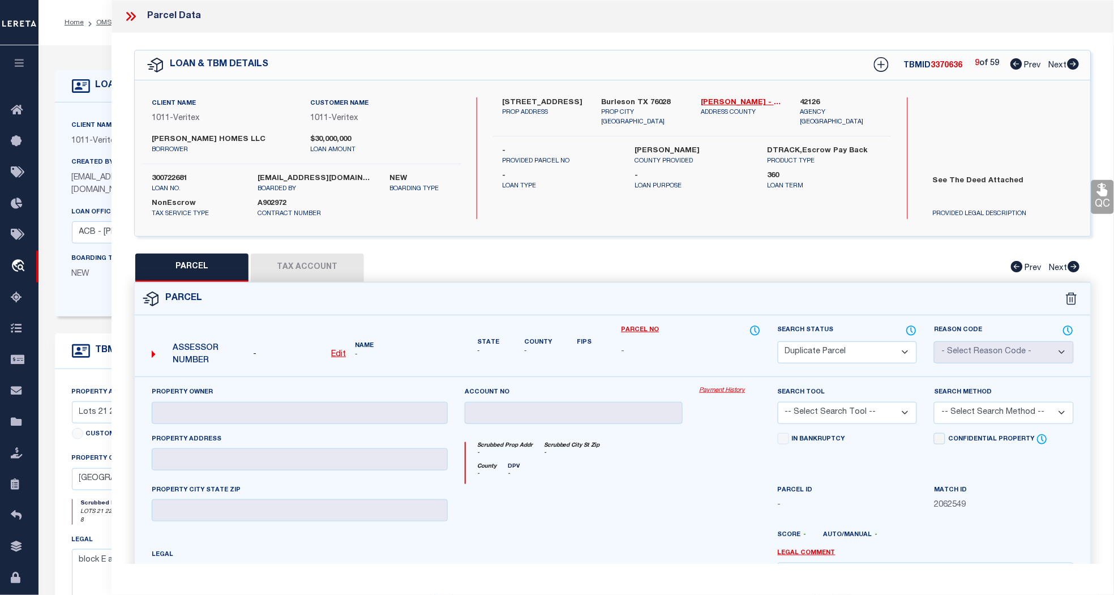
click at [1058, 63] on span "Next" at bounding box center [1058, 66] width 18 height 8
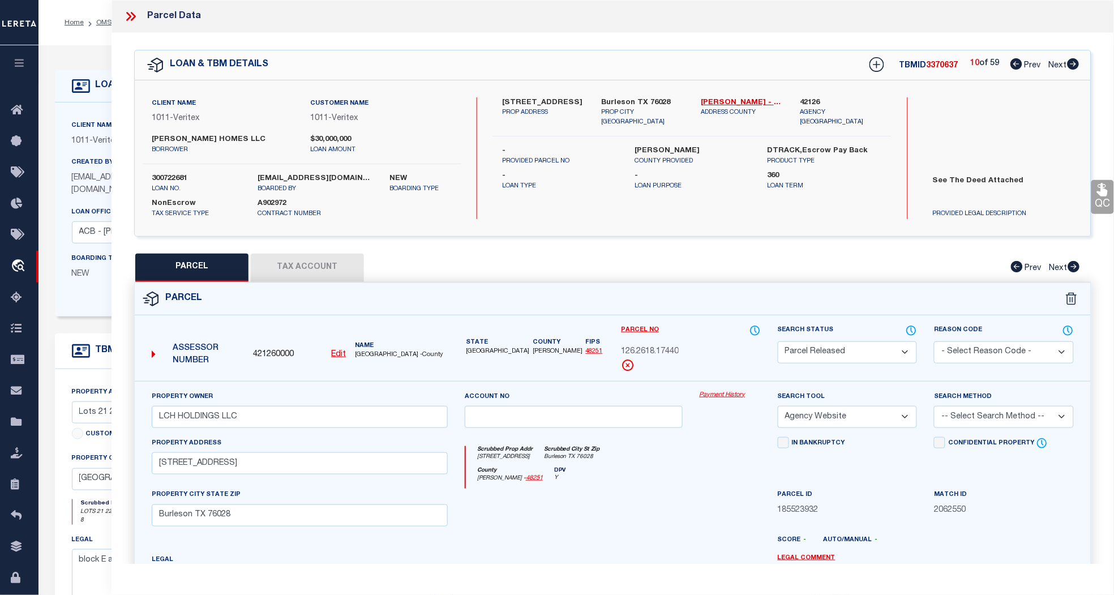
click at [1058, 63] on span "Next" at bounding box center [1058, 66] width 18 height 8
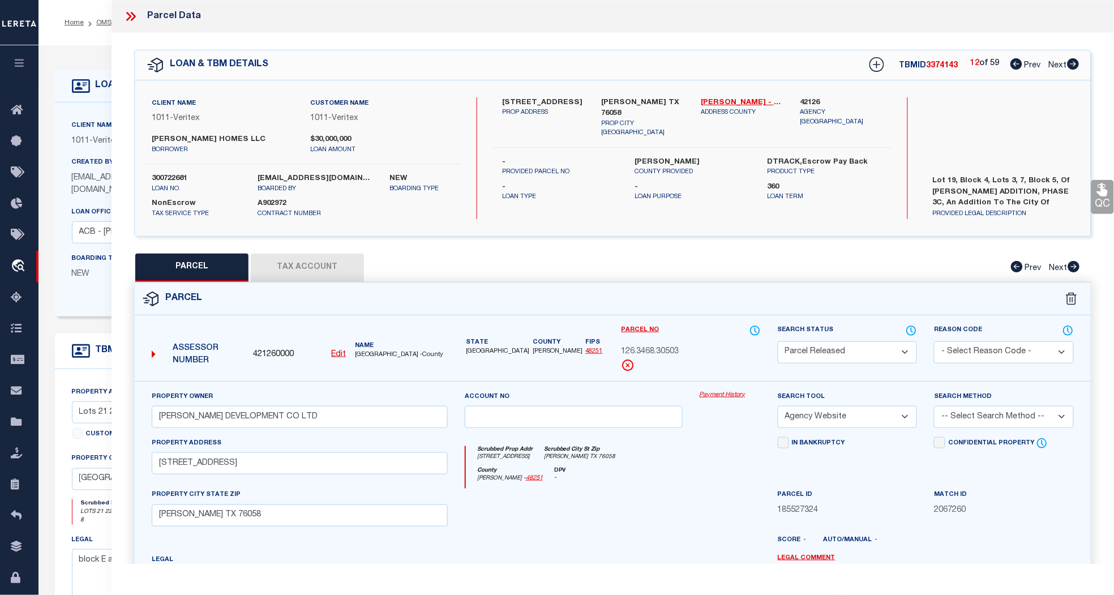
click at [1058, 63] on span "Next" at bounding box center [1058, 66] width 18 height 8
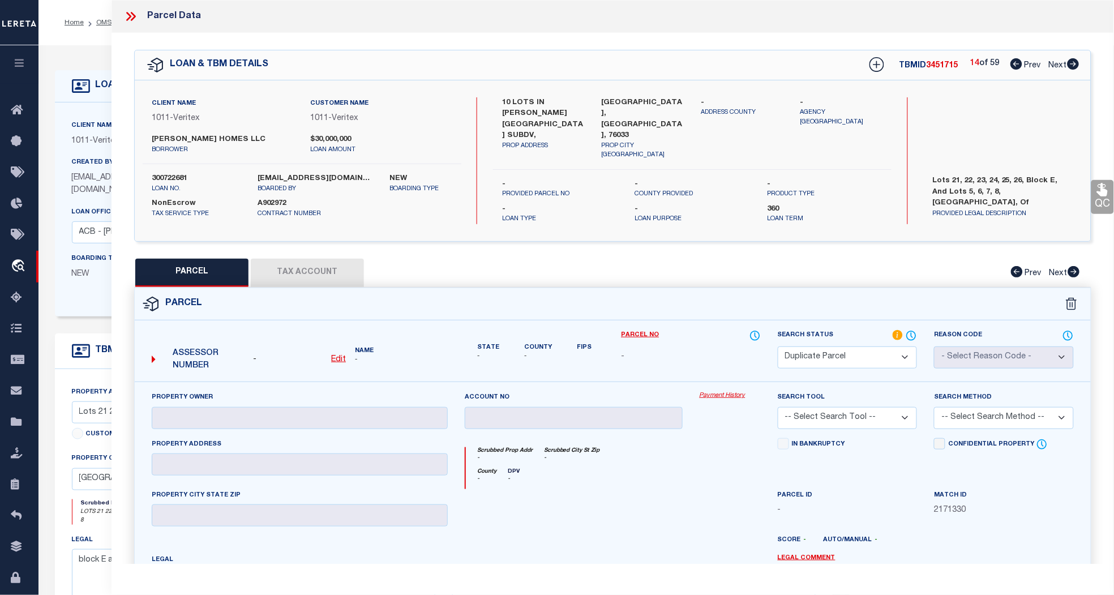
click at [1058, 63] on span "Next" at bounding box center [1058, 66] width 18 height 8
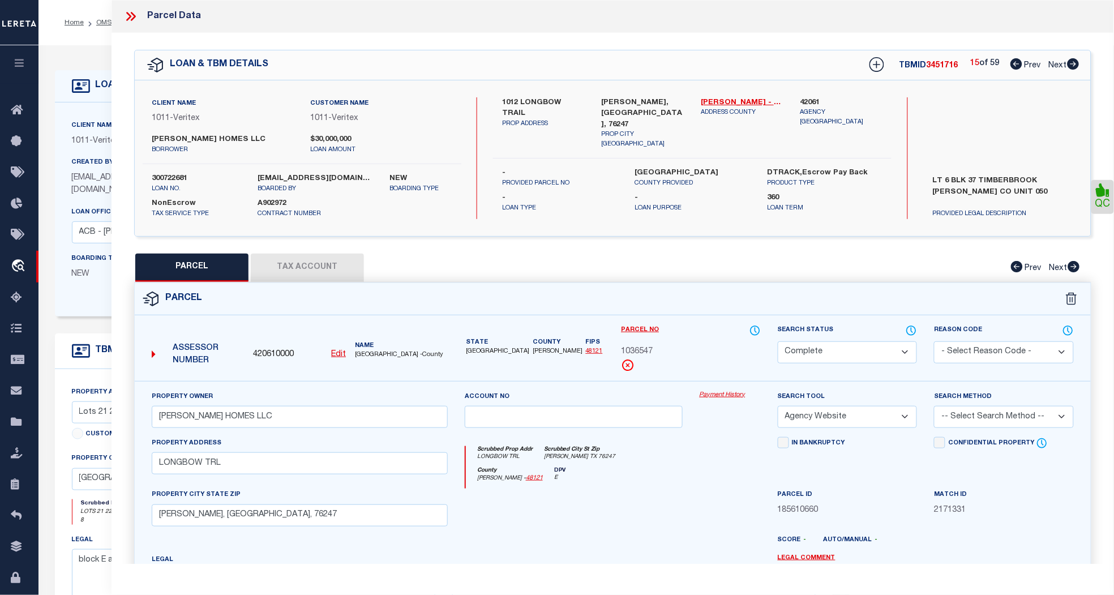
click at [1058, 63] on span "Next" at bounding box center [1058, 66] width 18 height 8
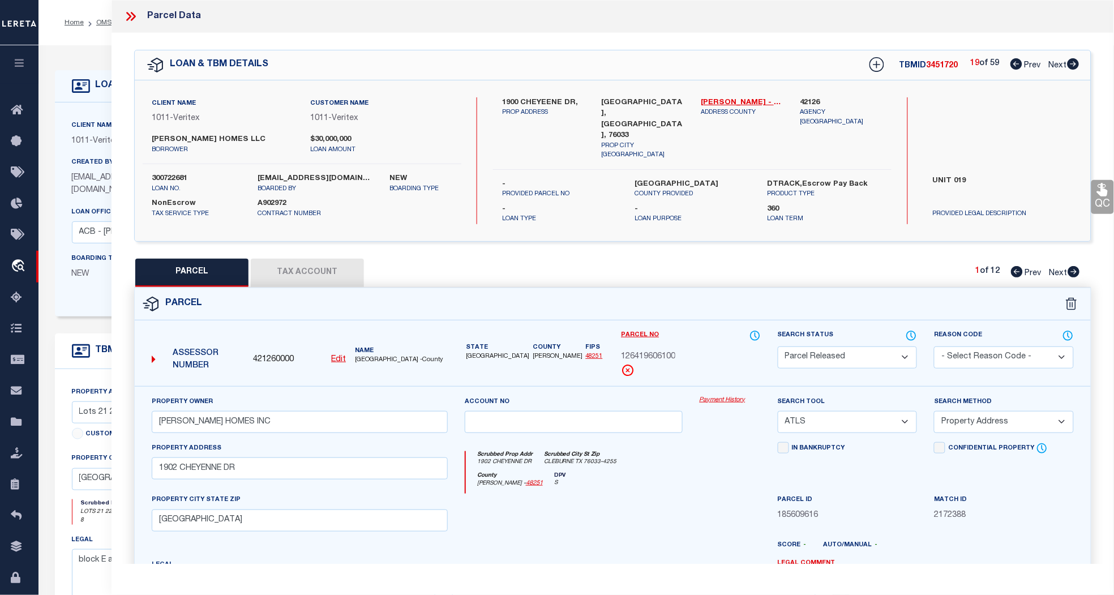
click at [1058, 63] on span "Next" at bounding box center [1058, 66] width 18 height 8
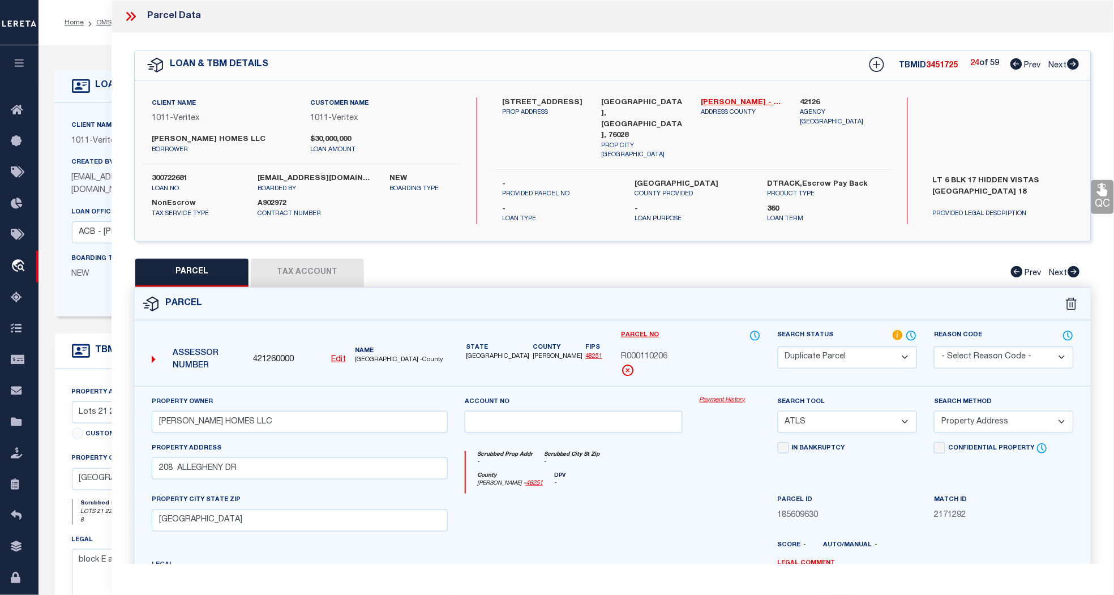
click at [1058, 63] on span "Next" at bounding box center [1058, 66] width 18 height 8
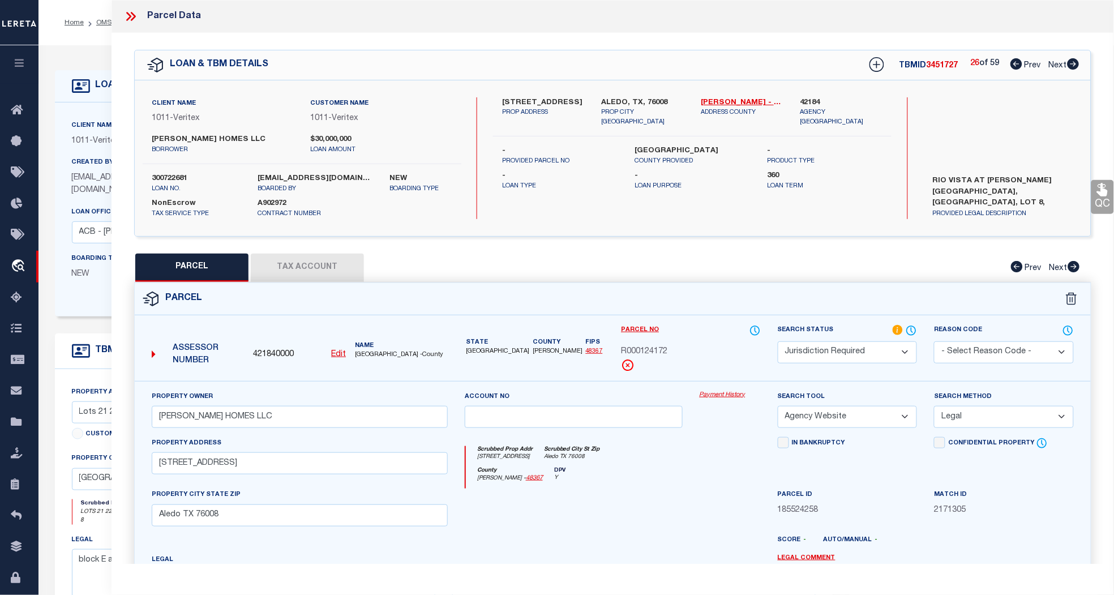
click at [1058, 63] on span "Next" at bounding box center [1058, 66] width 18 height 8
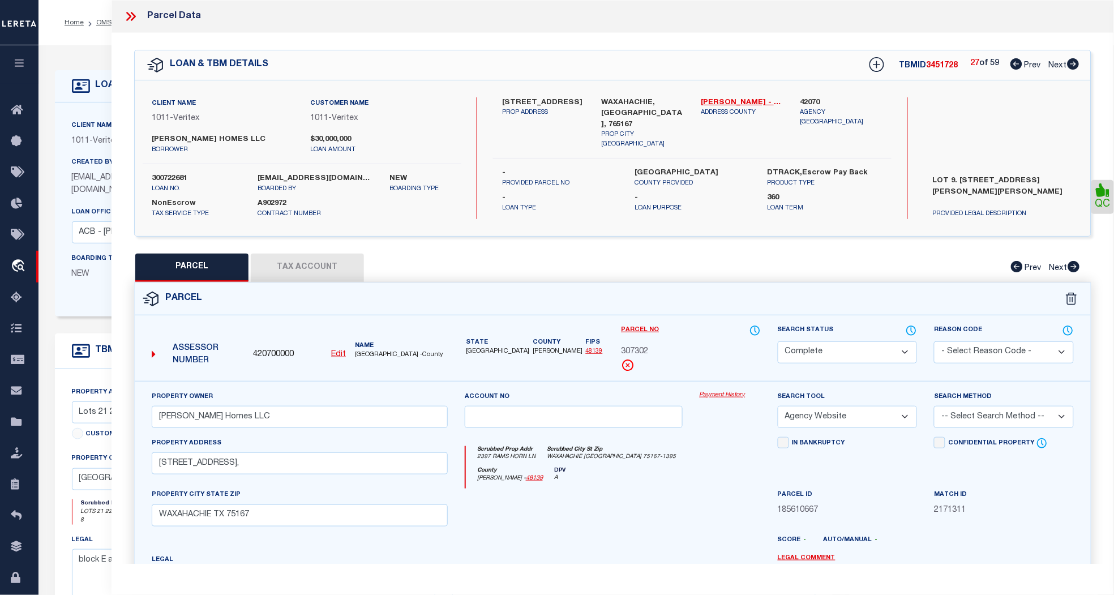
click at [1058, 63] on span "Next" at bounding box center [1058, 66] width 18 height 8
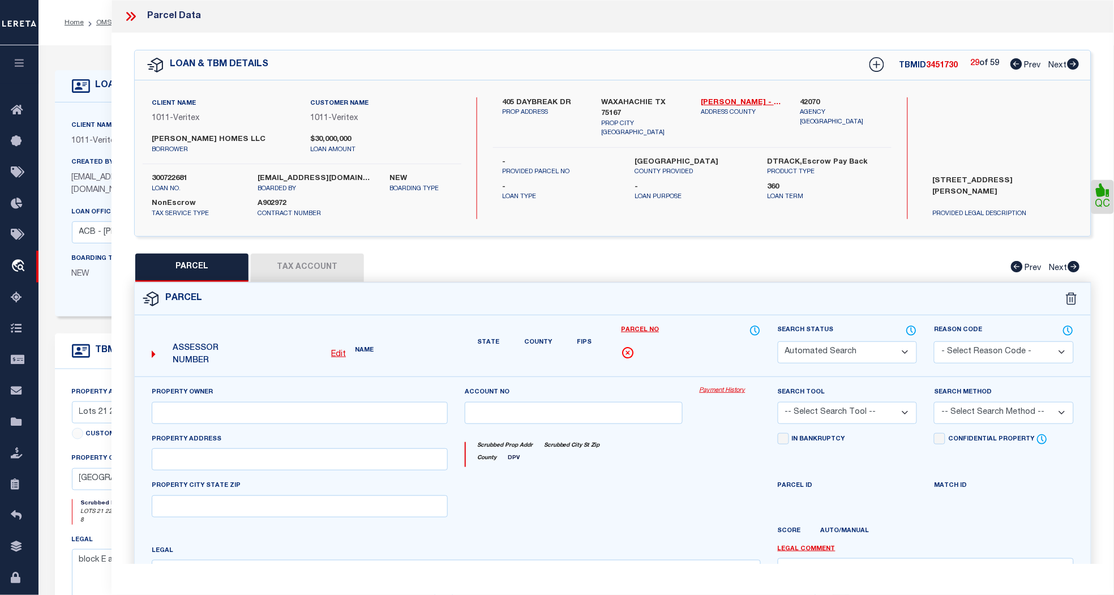
click at [1058, 63] on span "Next" at bounding box center [1058, 66] width 18 height 8
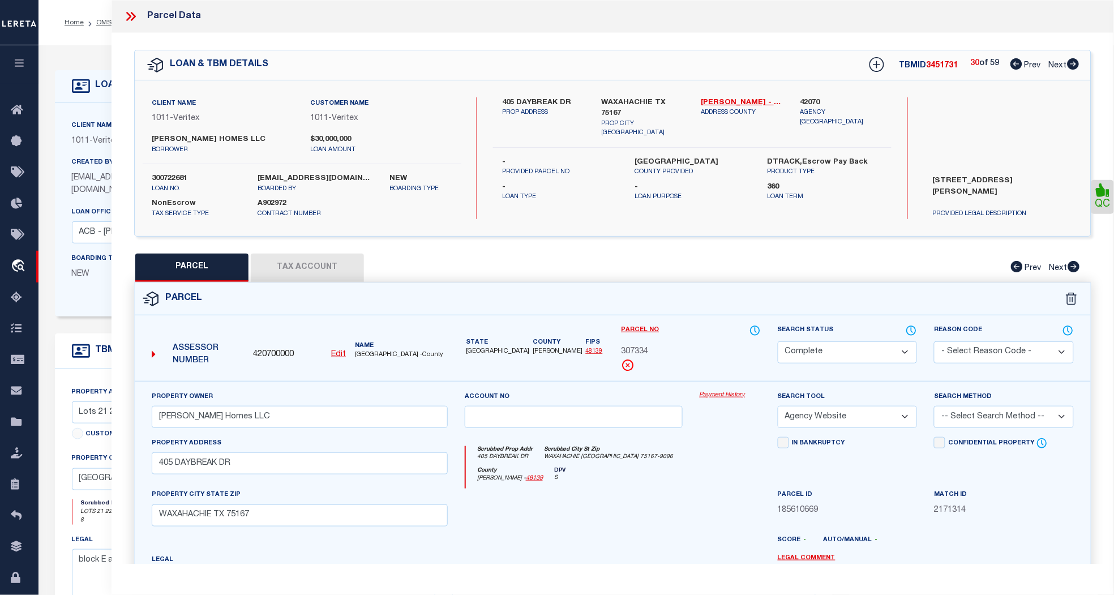
click at [1058, 63] on span "Next" at bounding box center [1058, 66] width 18 height 8
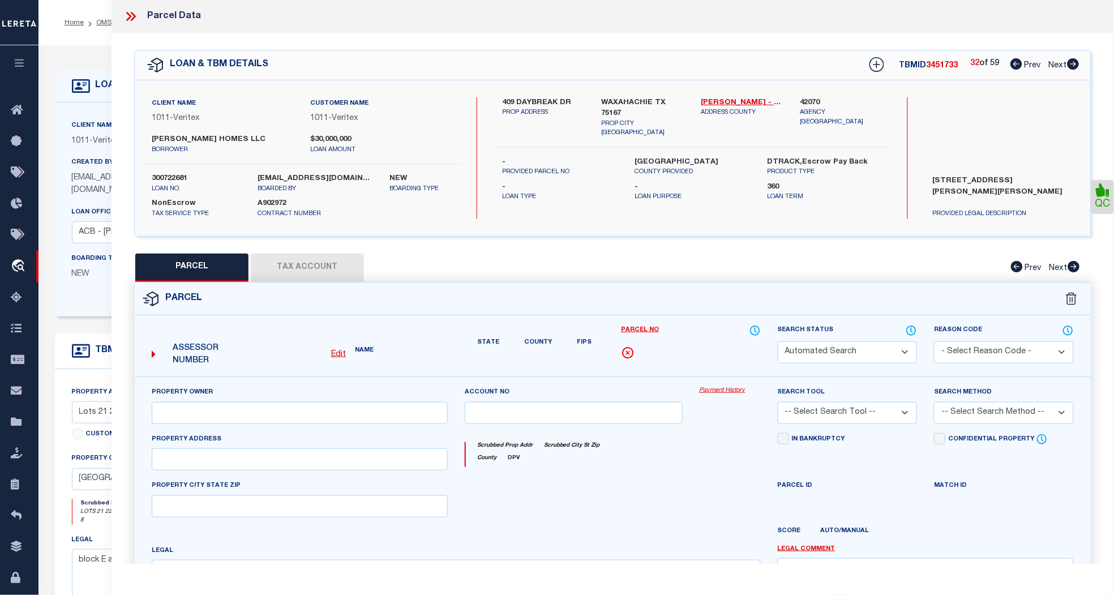
click at [1058, 63] on span "Next" at bounding box center [1058, 66] width 18 height 8
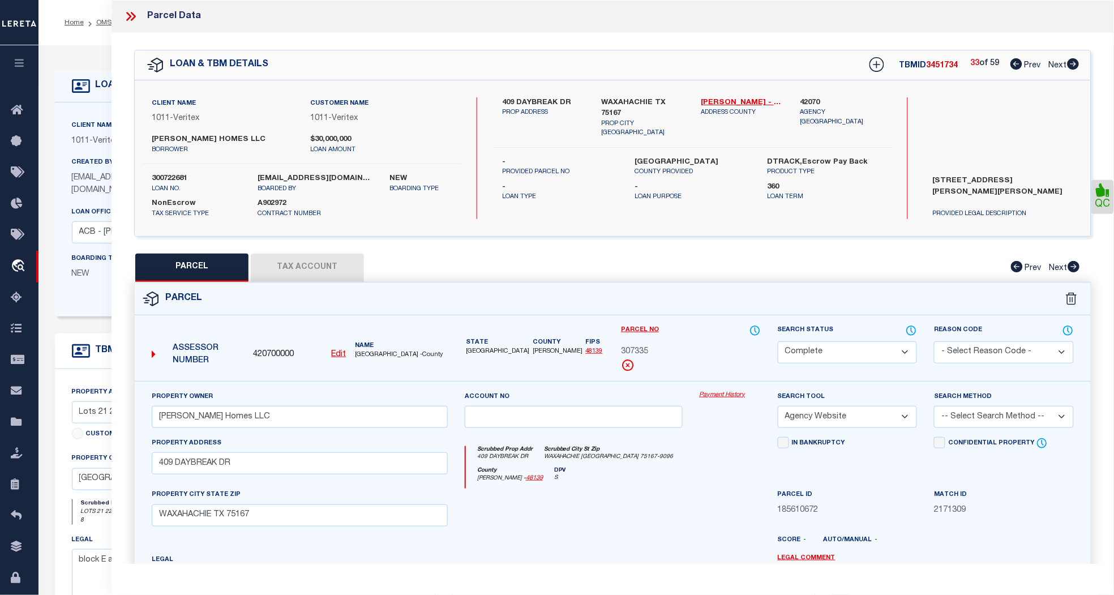
click at [1058, 63] on span "Next" at bounding box center [1058, 66] width 18 height 8
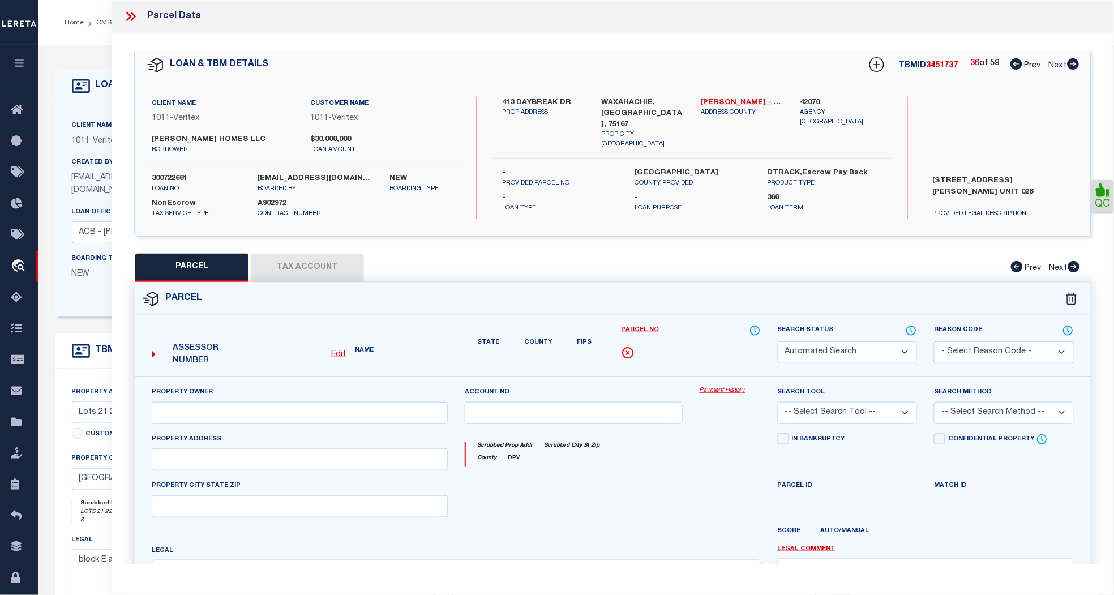
click at [1058, 63] on span "Next" at bounding box center [1058, 66] width 18 height 8
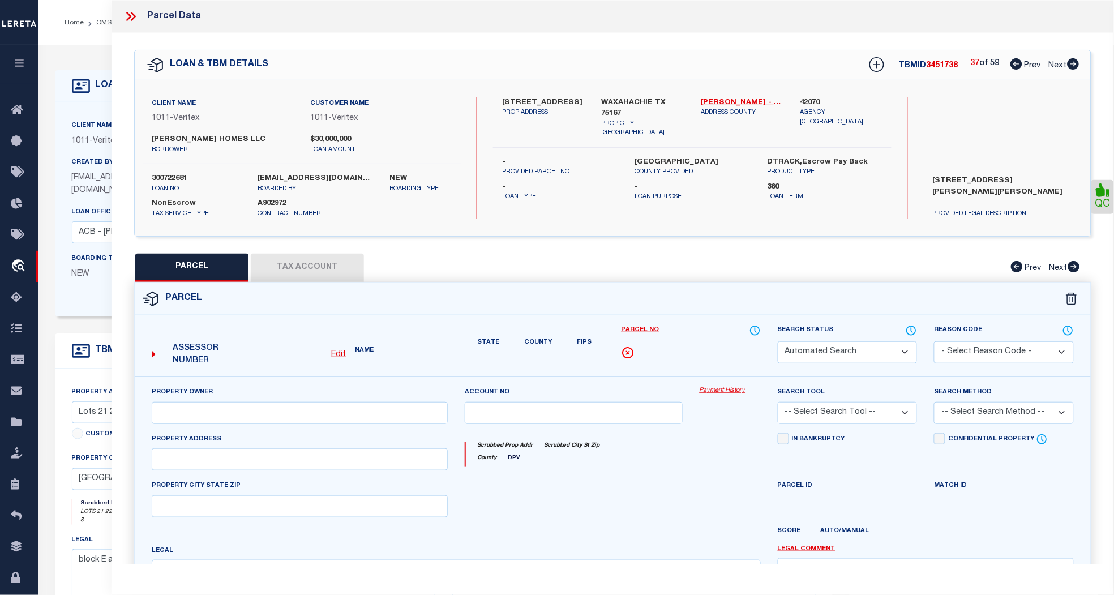
click at [1058, 63] on span "Next" at bounding box center [1058, 66] width 18 height 8
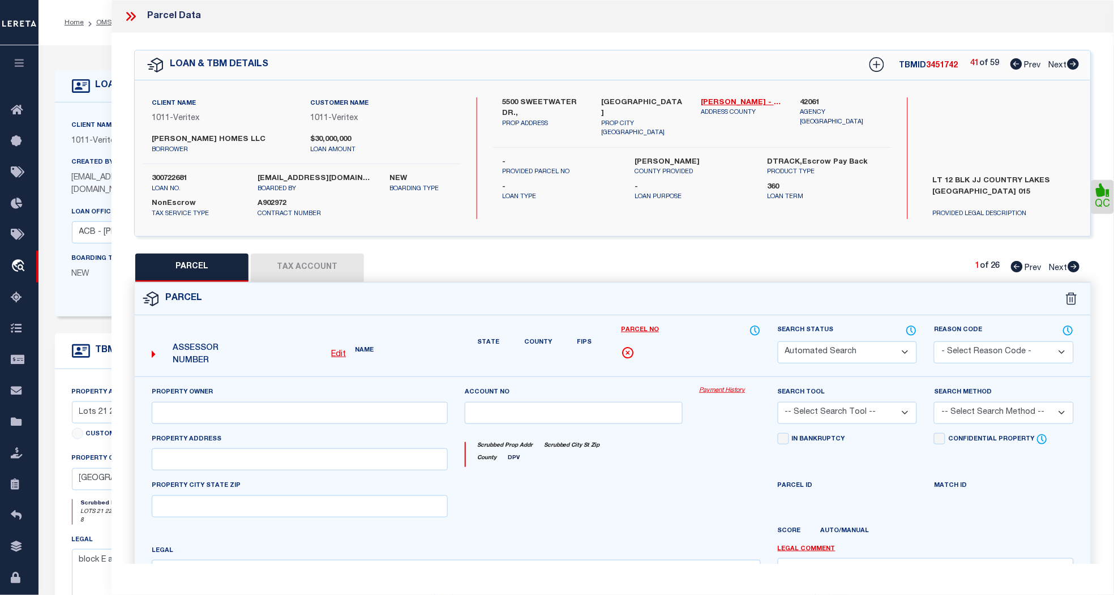
click at [1058, 63] on span "Next" at bounding box center [1058, 66] width 18 height 8
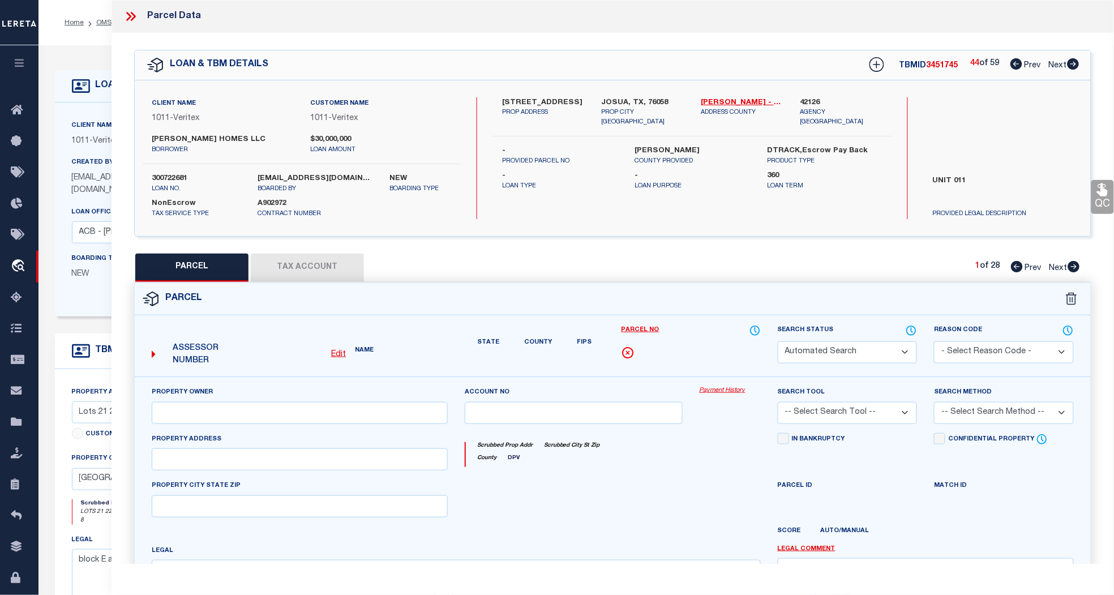
click at [1058, 63] on span "Next" at bounding box center [1058, 66] width 18 height 8
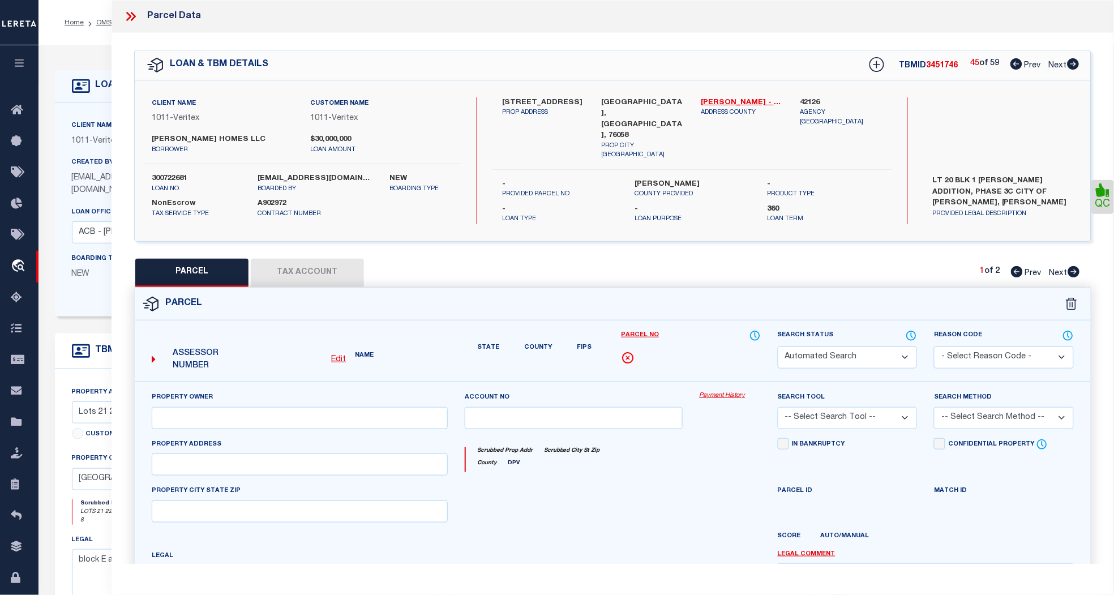
click at [1058, 63] on span "Next" at bounding box center [1058, 66] width 18 height 8
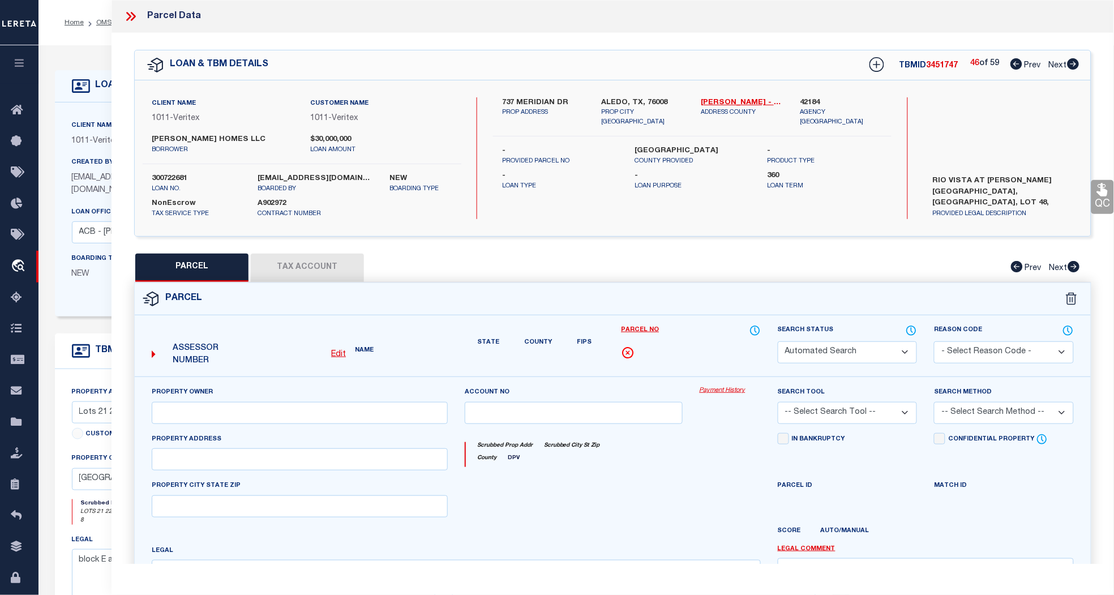
click at [1058, 63] on span "Next" at bounding box center [1058, 66] width 18 height 8
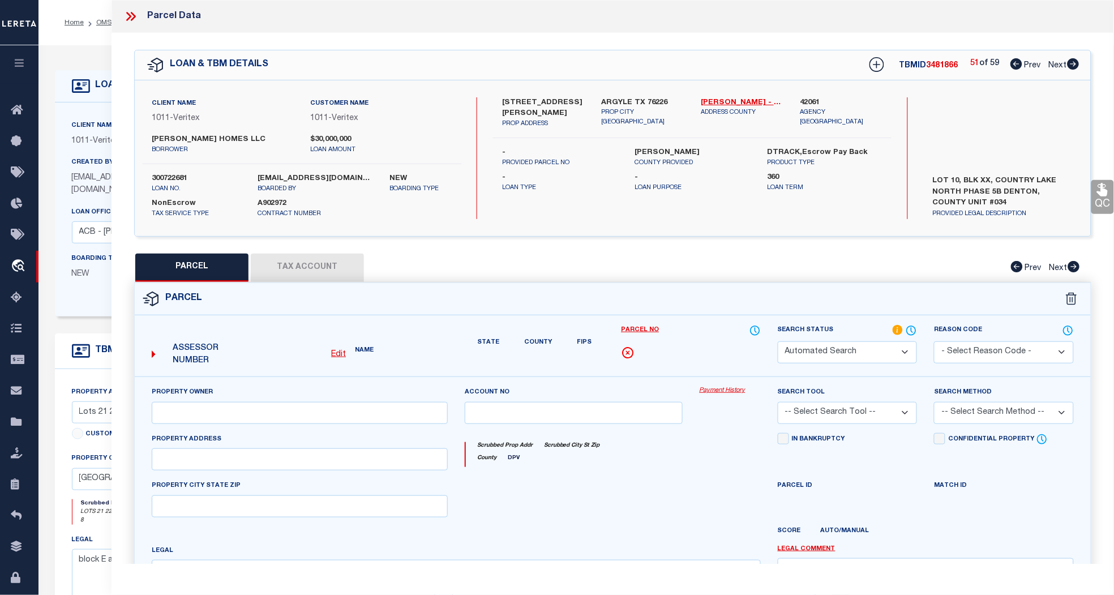
click at [1058, 63] on span "Next" at bounding box center [1058, 66] width 18 height 8
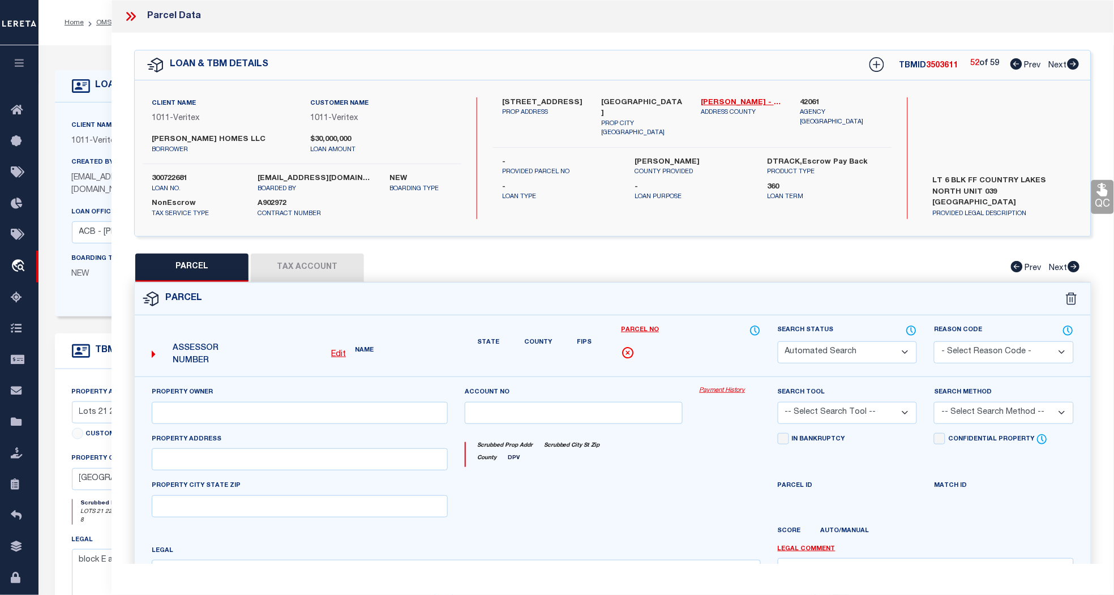
click at [1058, 63] on span "Next" at bounding box center [1058, 66] width 18 height 8
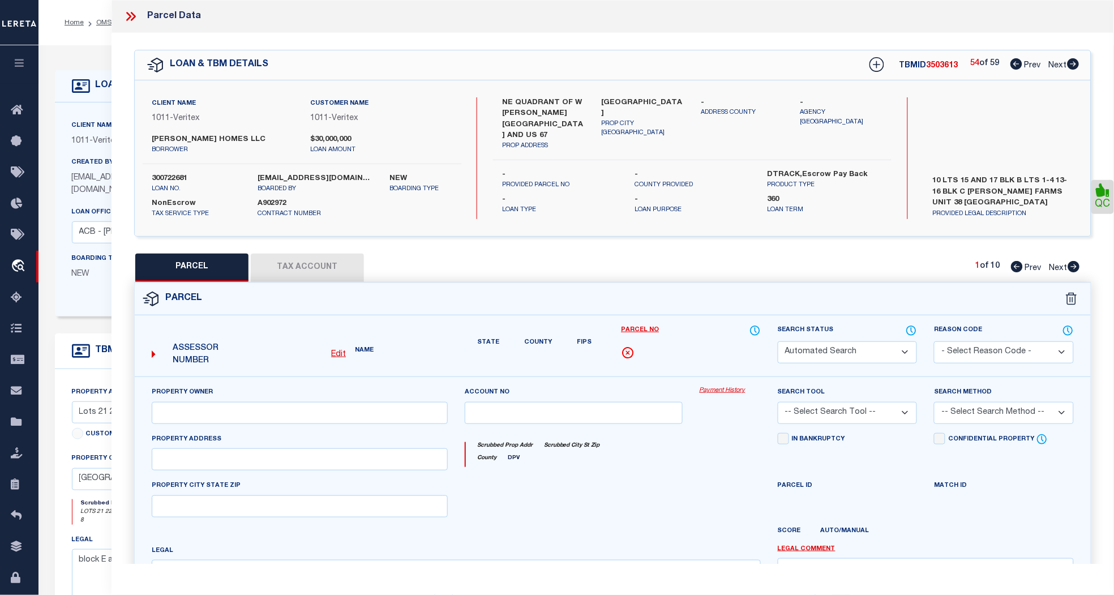
click at [1058, 63] on span "Next" at bounding box center [1058, 66] width 18 height 8
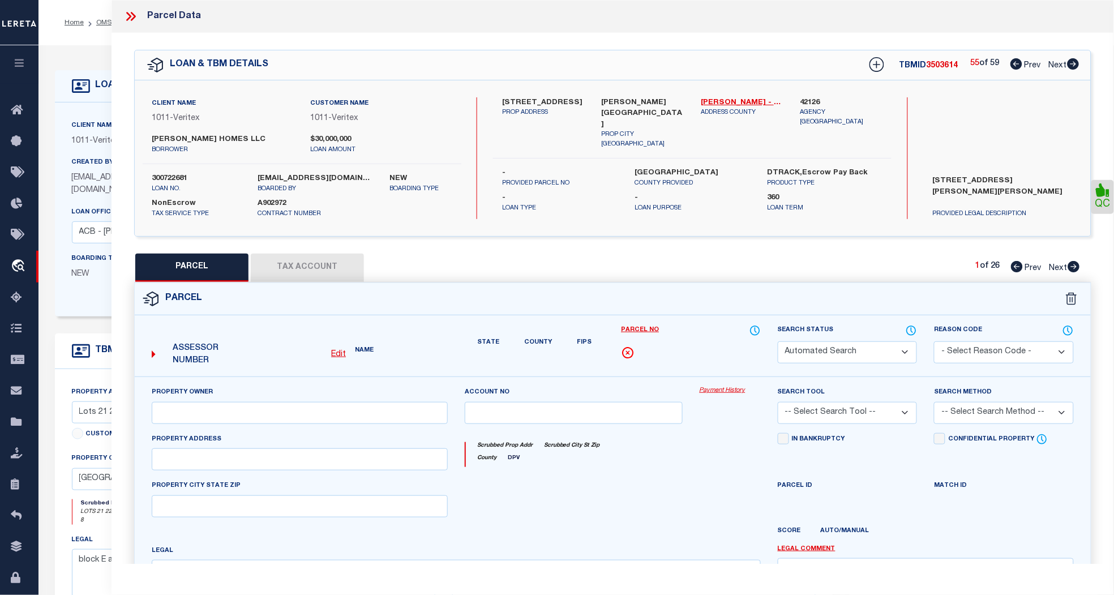
click at [1058, 63] on span "Next" at bounding box center [1058, 66] width 18 height 8
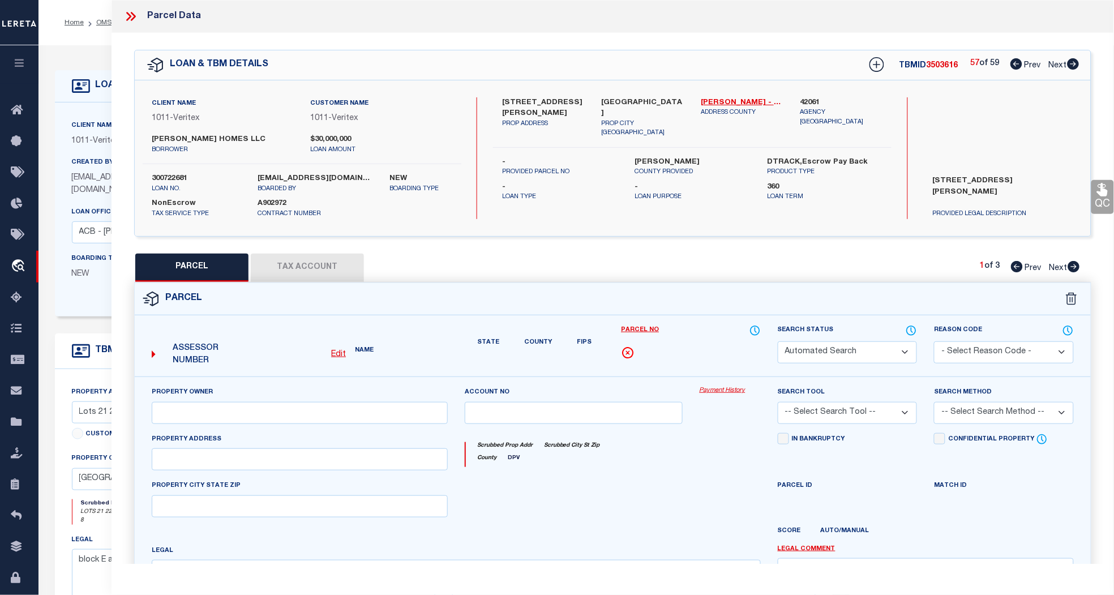
click at [1058, 63] on span "Next" at bounding box center [1058, 66] width 18 height 8
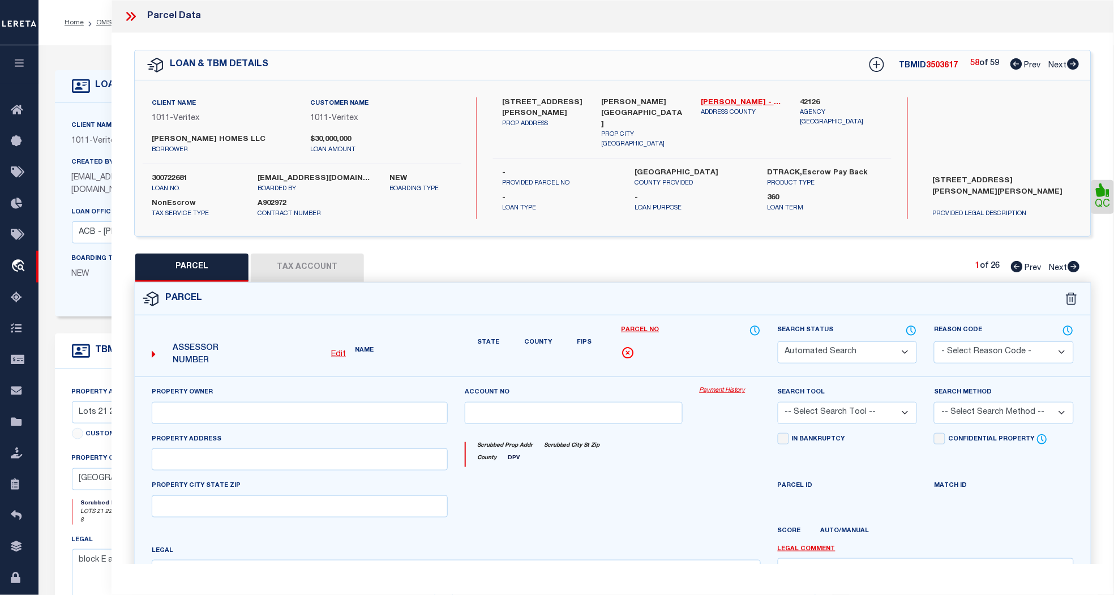
click at [1058, 63] on span "Next" at bounding box center [1058, 66] width 18 height 8
